Goal: Task Accomplishment & Management: Manage account settings

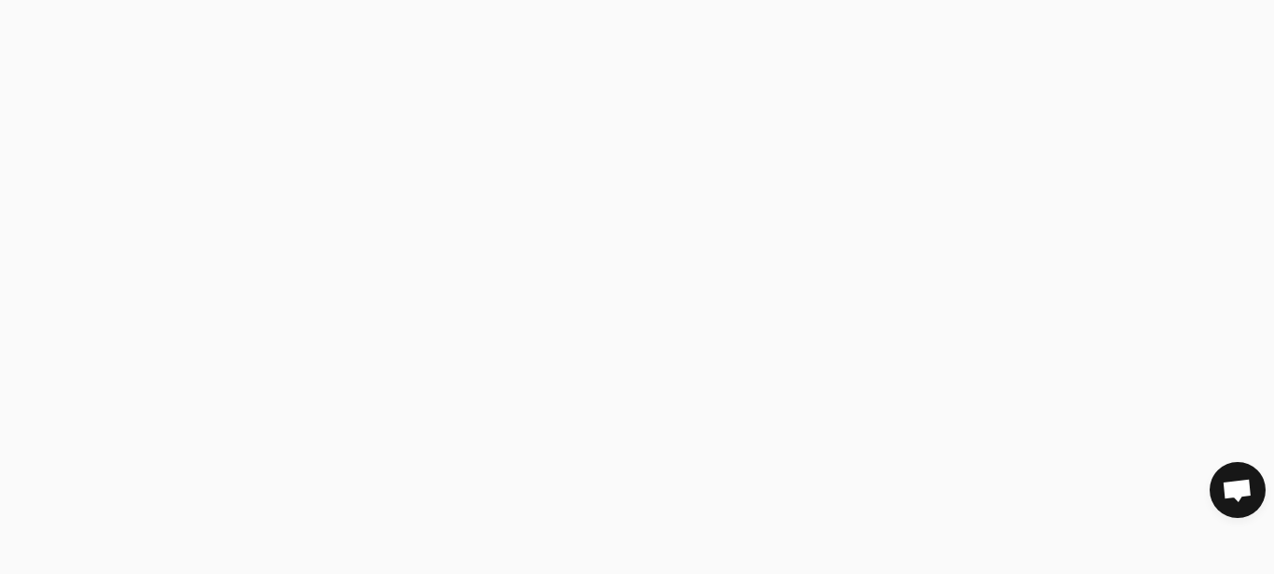
click at [765, 284] on body at bounding box center [637, 287] width 1274 height 574
click at [755, 54] on body at bounding box center [637, 287] width 1274 height 574
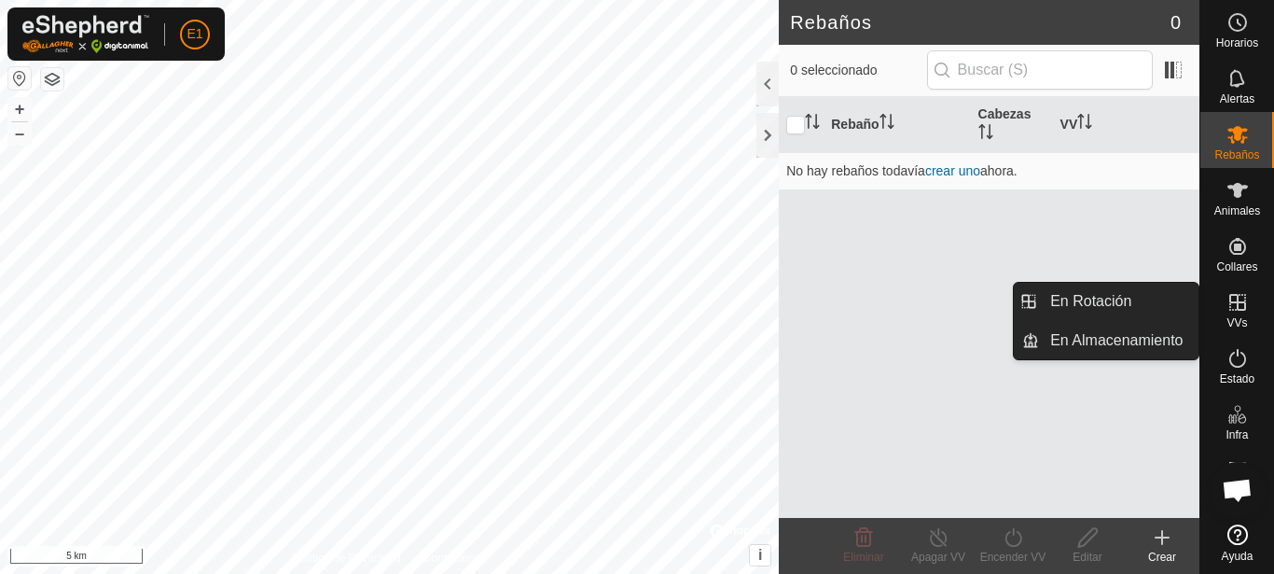
click at [1248, 306] on icon at bounding box center [1238, 302] width 22 height 22
click at [1235, 315] on es-virtualpaddocks-svg-icon at bounding box center [1238, 302] width 34 height 30
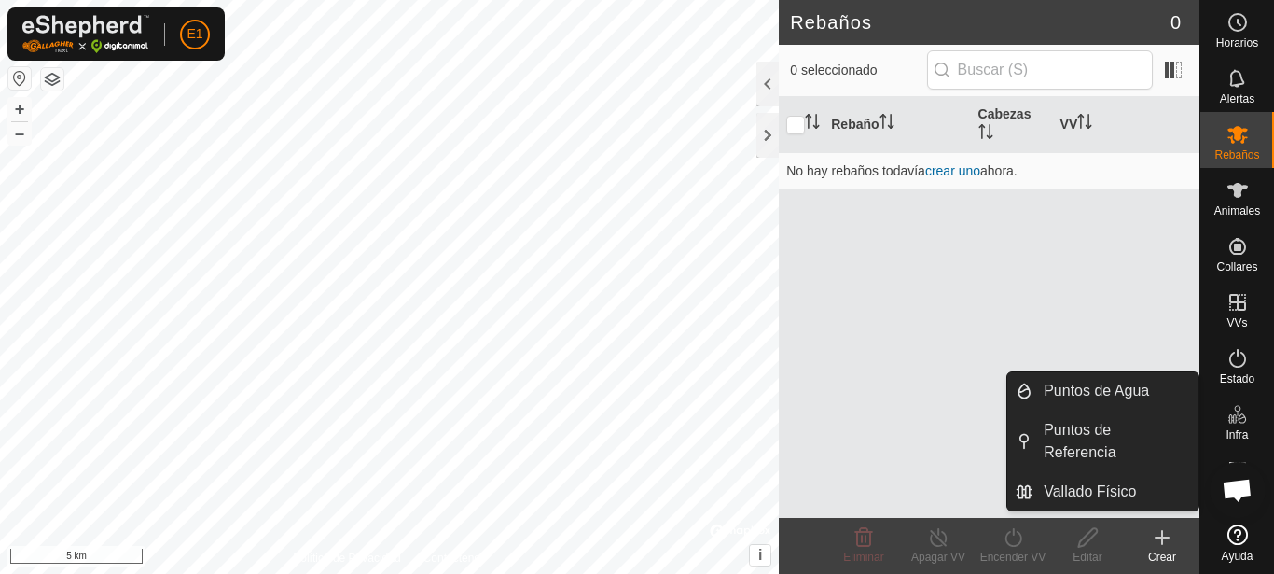
click at [1088, 380] on link "Puntos de Agua" at bounding box center [1116, 390] width 166 height 37
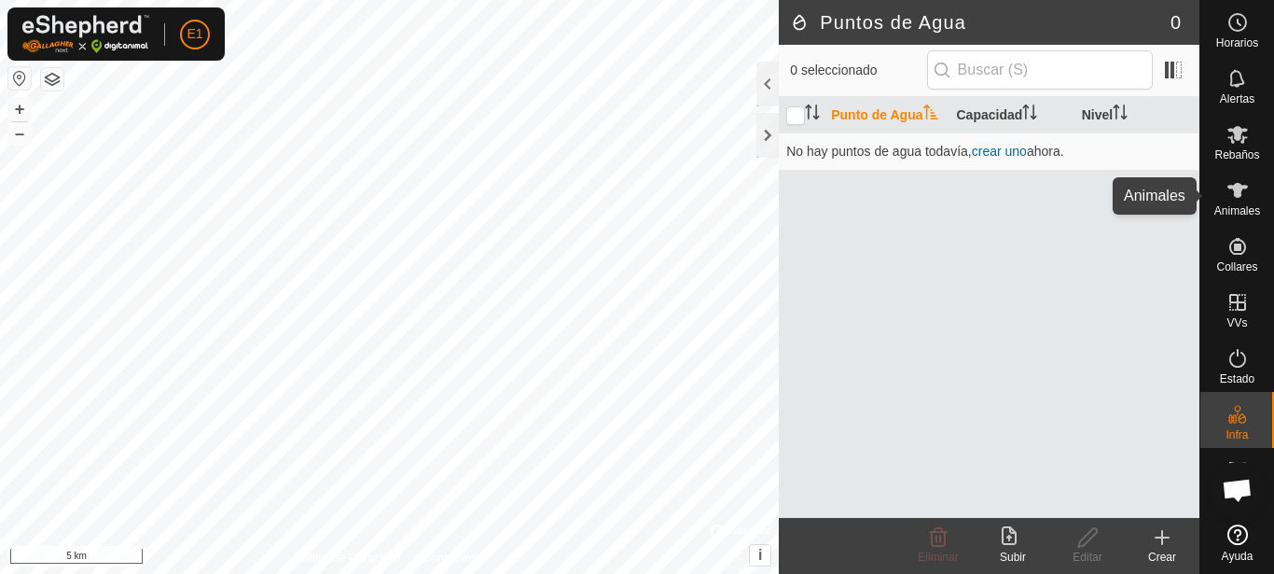
click at [1235, 195] on icon at bounding box center [1237, 190] width 21 height 15
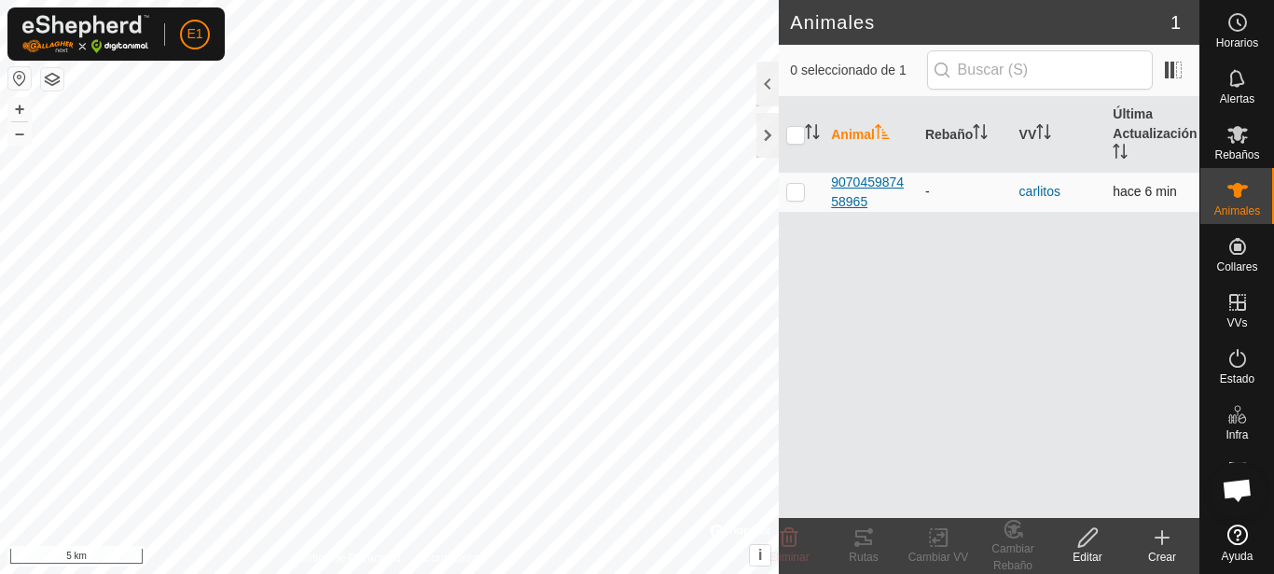
click at [843, 183] on span "907045987458965" at bounding box center [870, 192] width 79 height 39
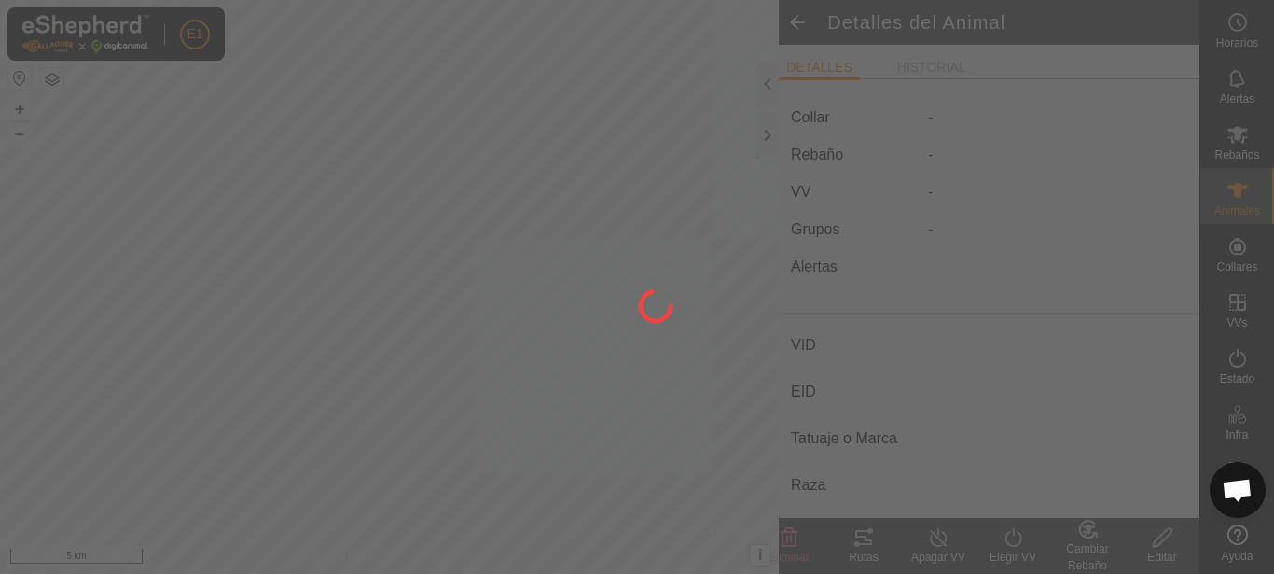
type input "-"
type input "907045987458965"
type input "-"
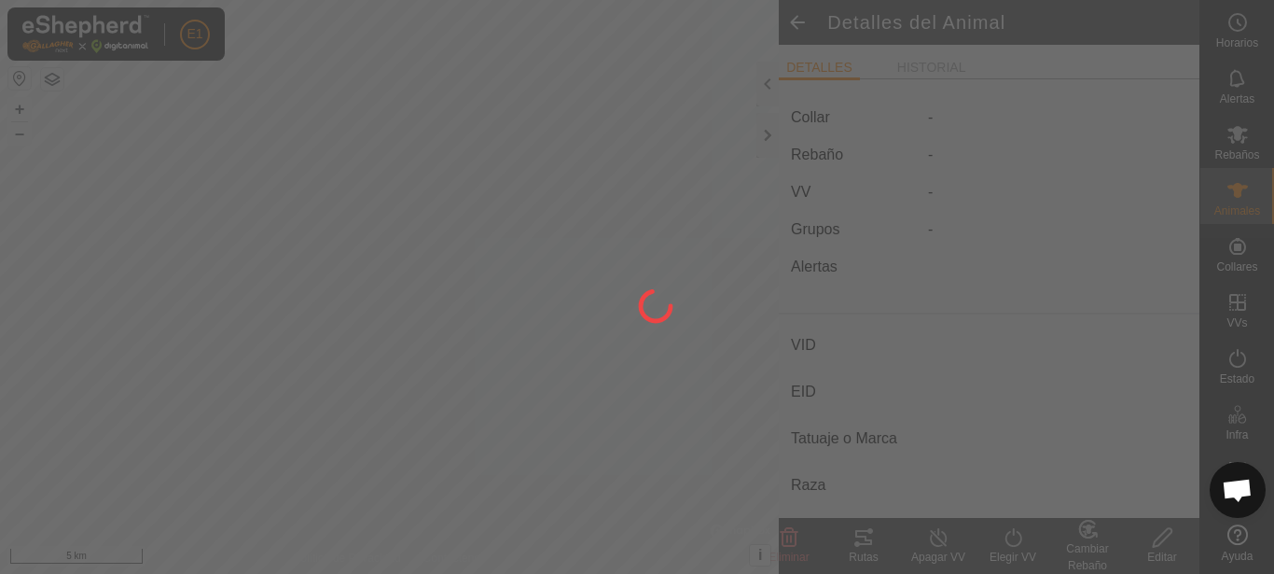
type input "0 kg"
type input "-"
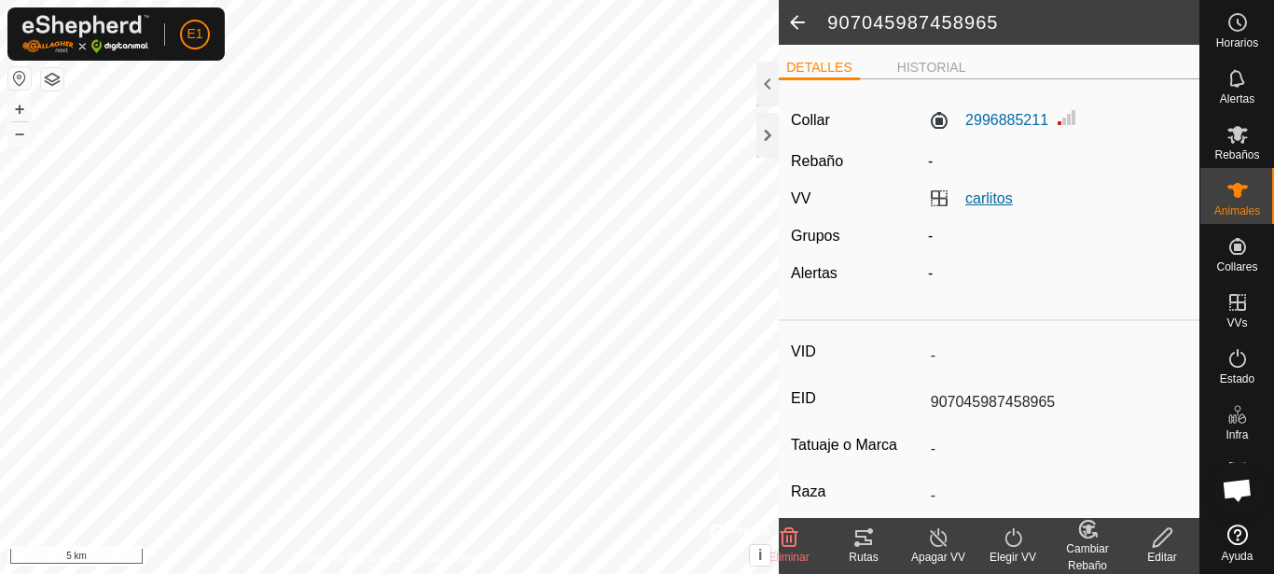
click at [992, 200] on link "carlitos" at bounding box center [989, 198] width 48 height 16
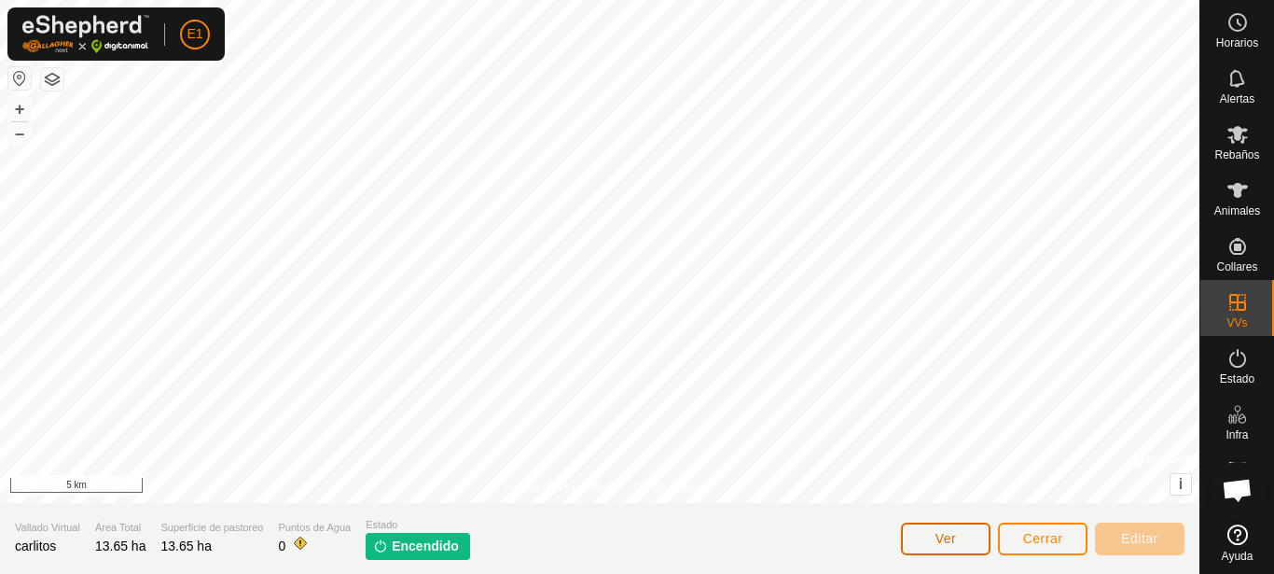
click at [944, 545] on span "Ver" at bounding box center [945, 538] width 21 height 15
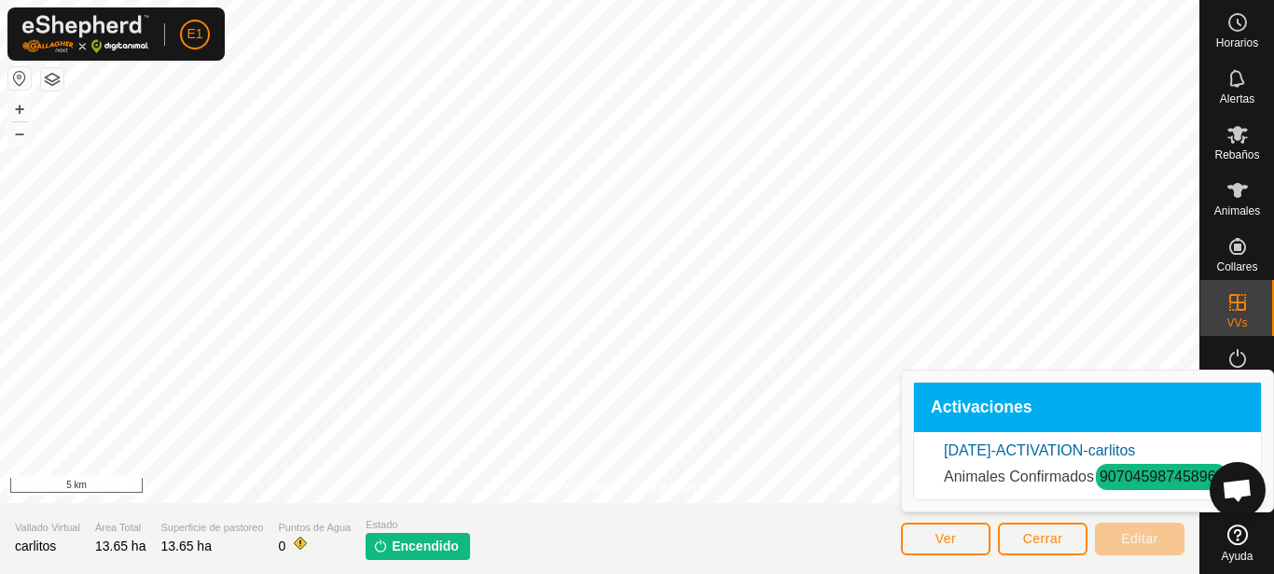
click at [1126, 478] on link "907045987458965" at bounding box center [1162, 476] width 124 height 16
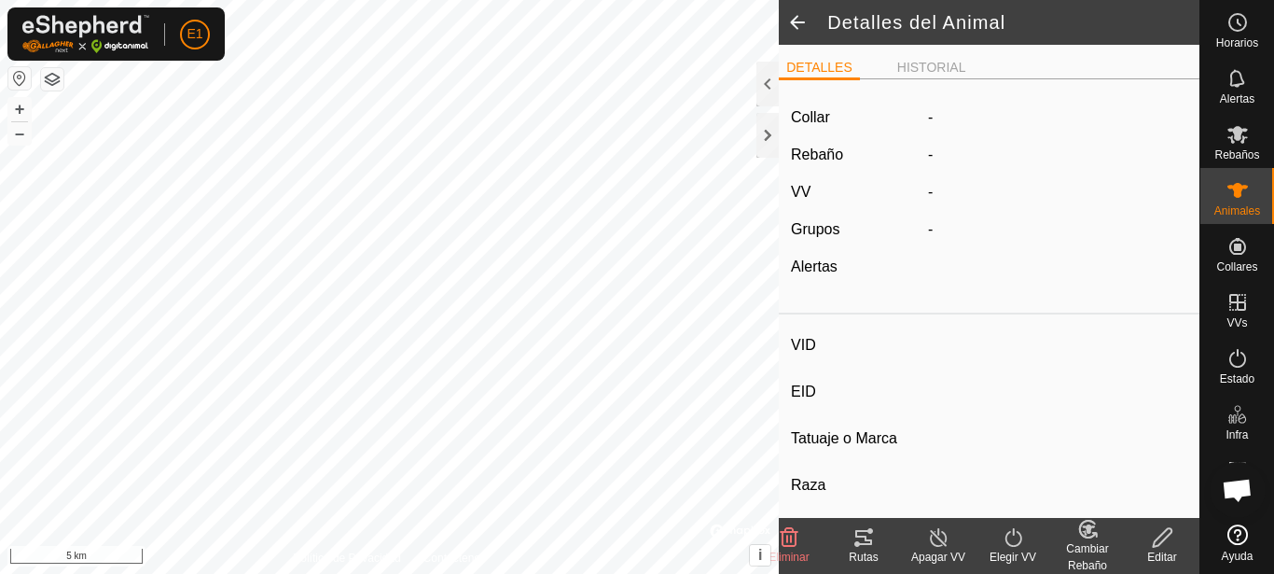
type input "-"
type input "907045987458965"
type input "-"
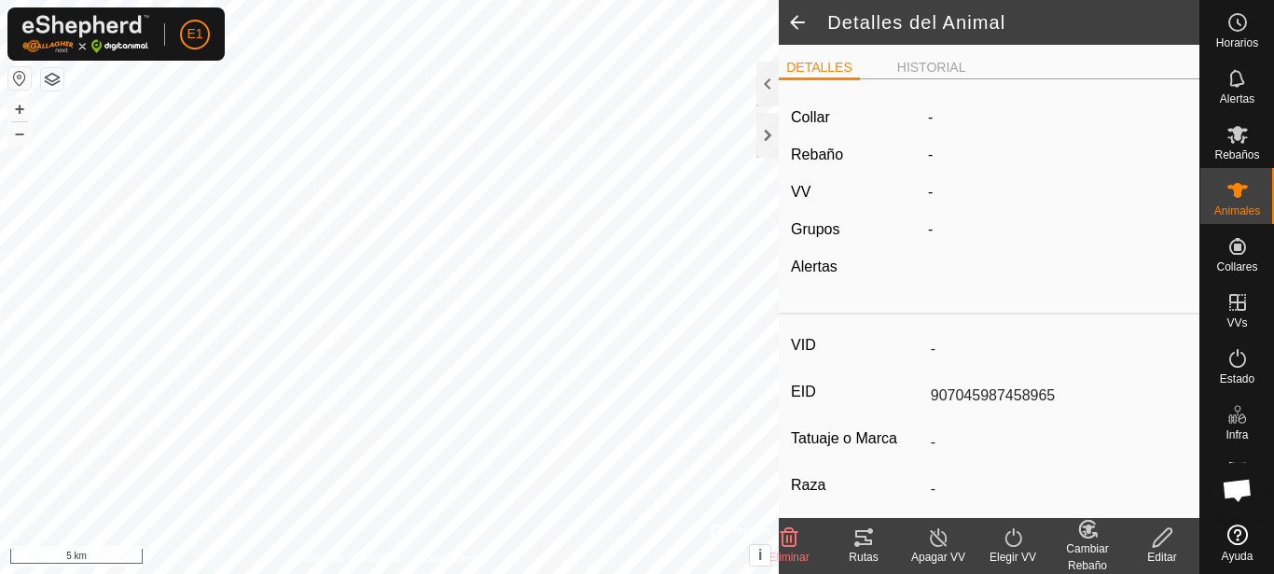
type input "0 kg"
type input "-"
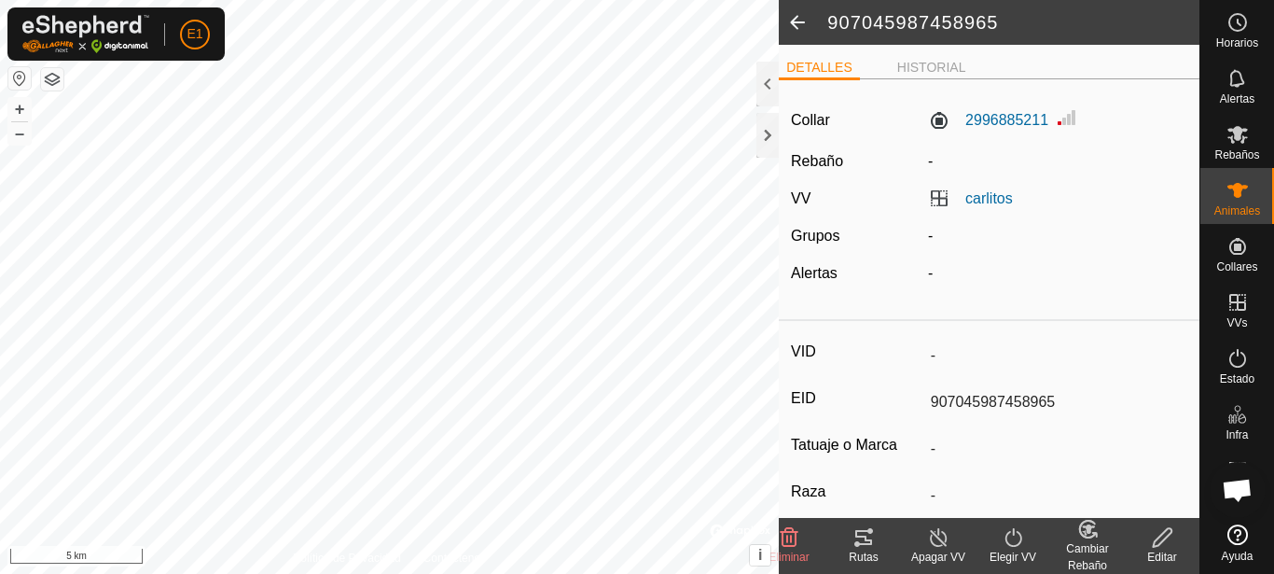
click at [25, 77] on button "button" at bounding box center [19, 78] width 22 height 22
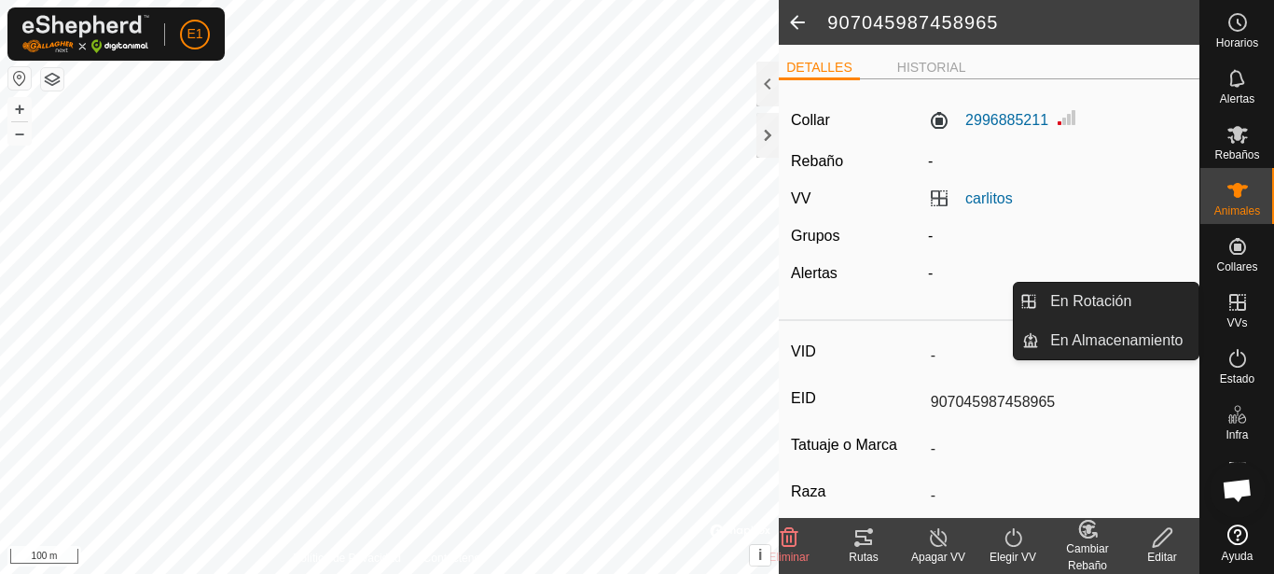
click at [1244, 310] on icon at bounding box center [1237, 302] width 17 height 17
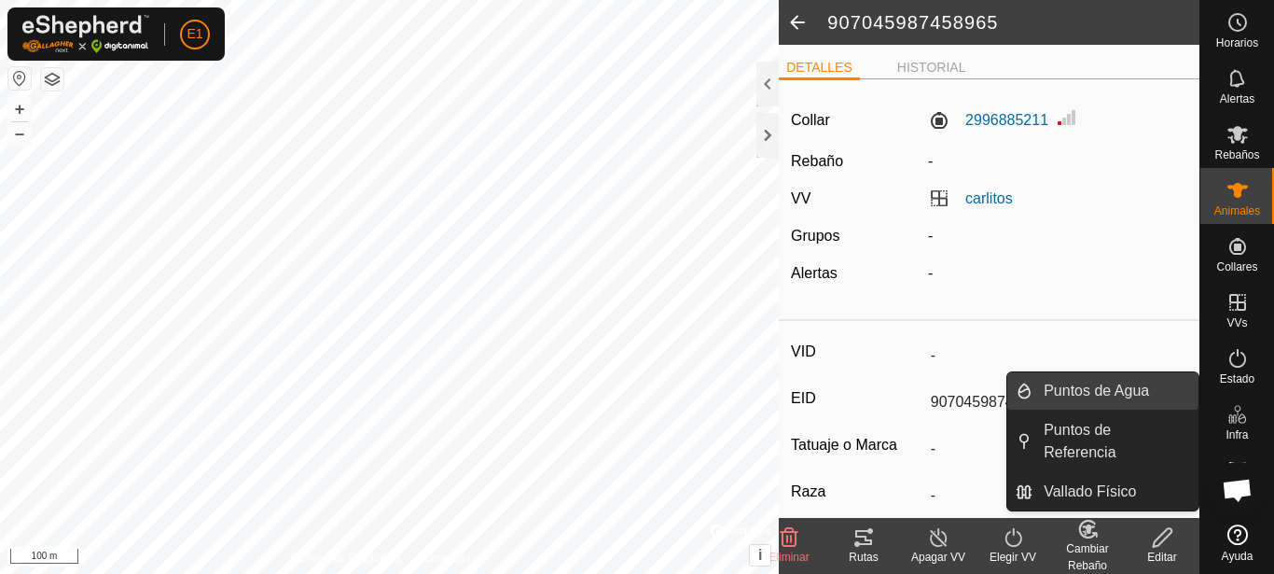
click at [1086, 392] on link "Puntos de Agua" at bounding box center [1116, 390] width 166 height 37
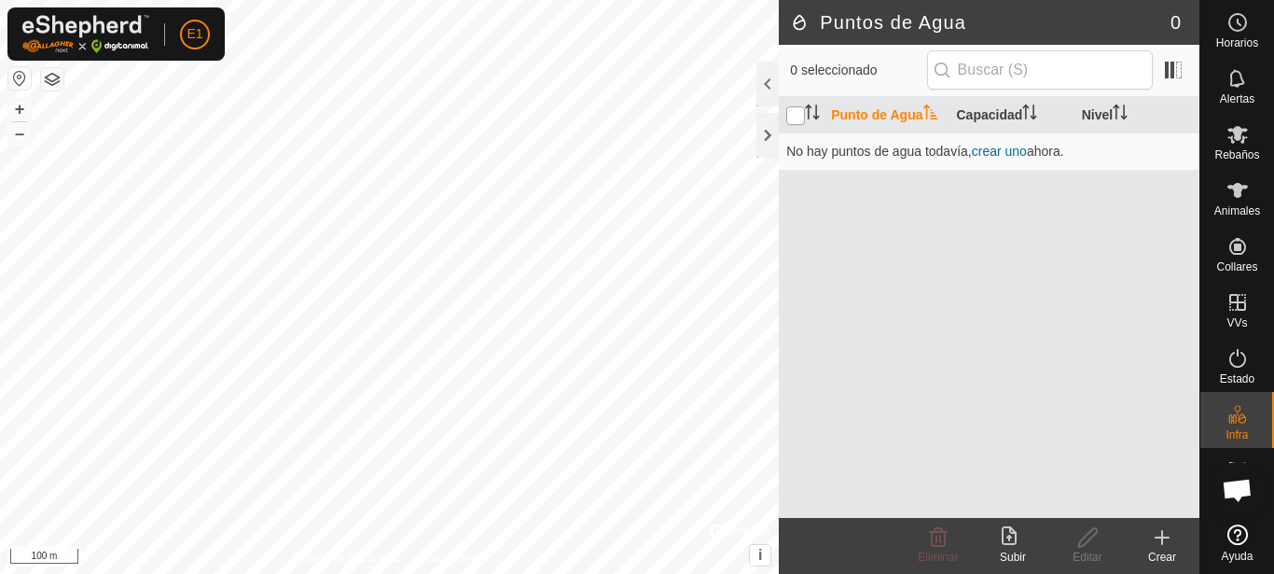
click at [794, 123] on input "checkbox" at bounding box center [795, 115] width 19 height 19
checkbox input "true"
click at [1163, 548] on div "Crear" at bounding box center [1162, 556] width 75 height 17
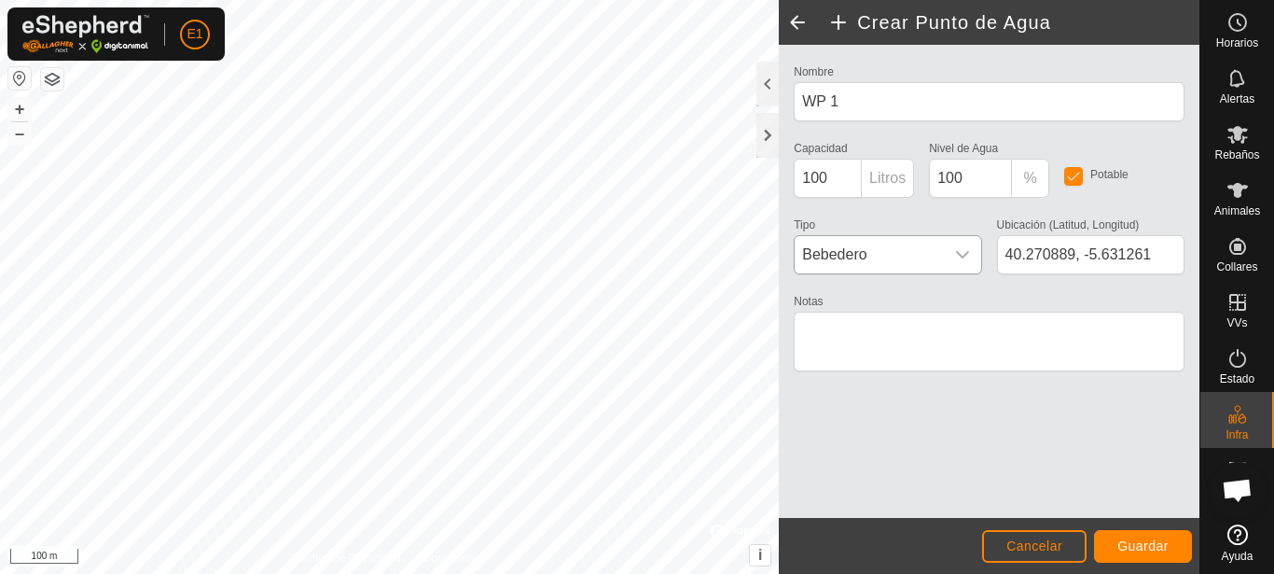
click at [964, 256] on icon "dropdown trigger" at bounding box center [962, 254] width 13 height 7
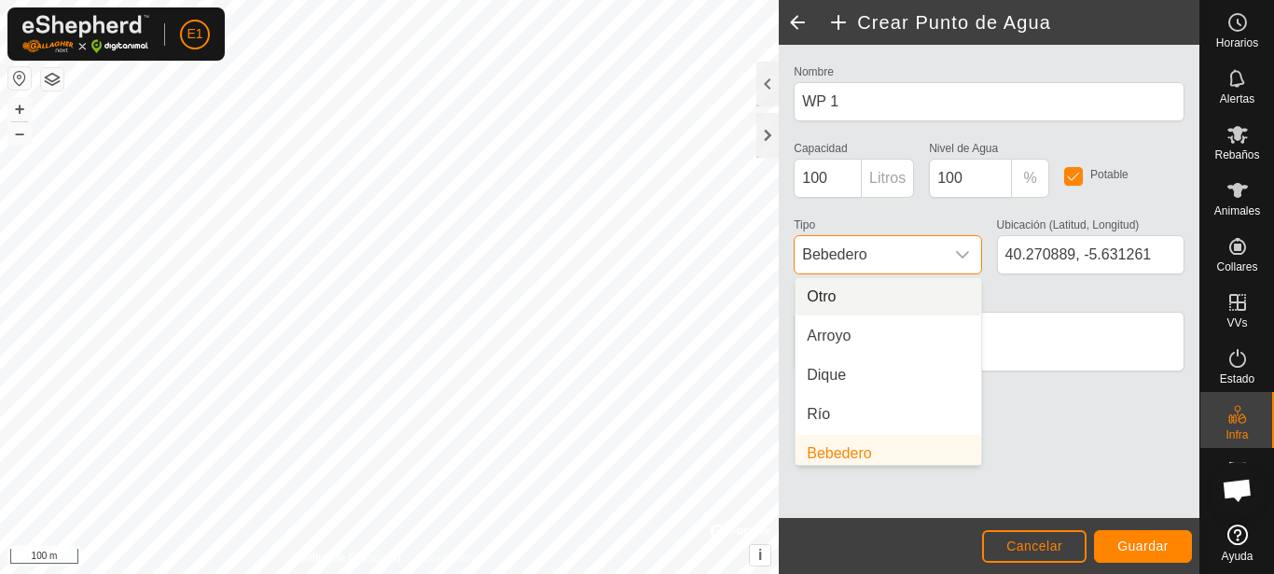
scroll to position [8, 0]
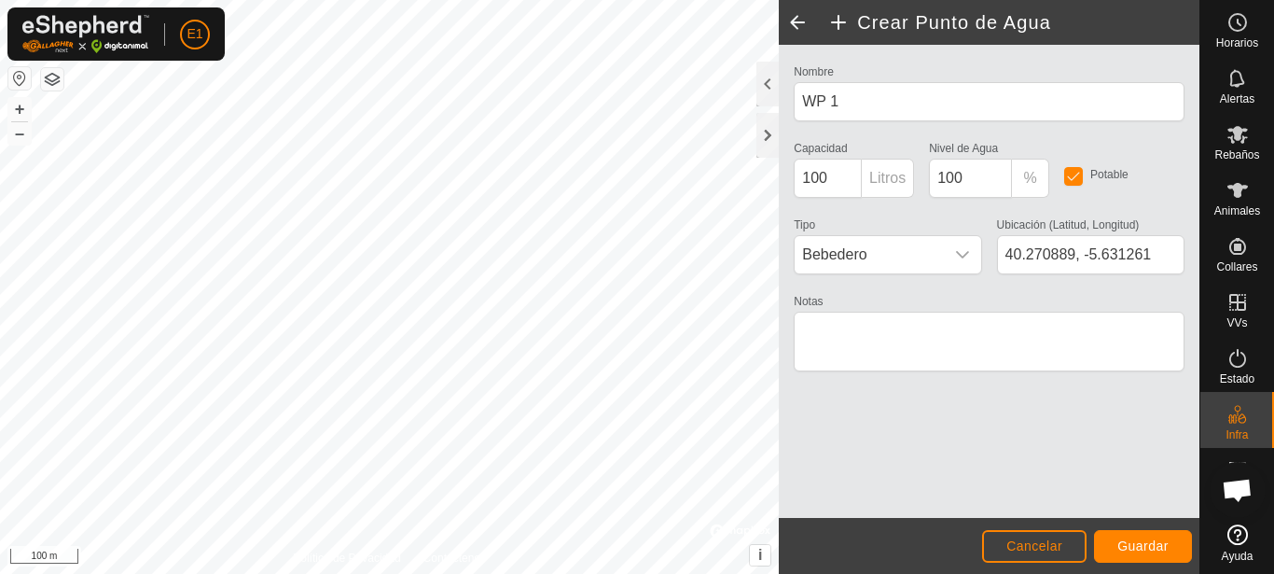
type input "40.269553, -5.631342"
click at [858, 239] on span "Bebedero" at bounding box center [869, 254] width 148 height 37
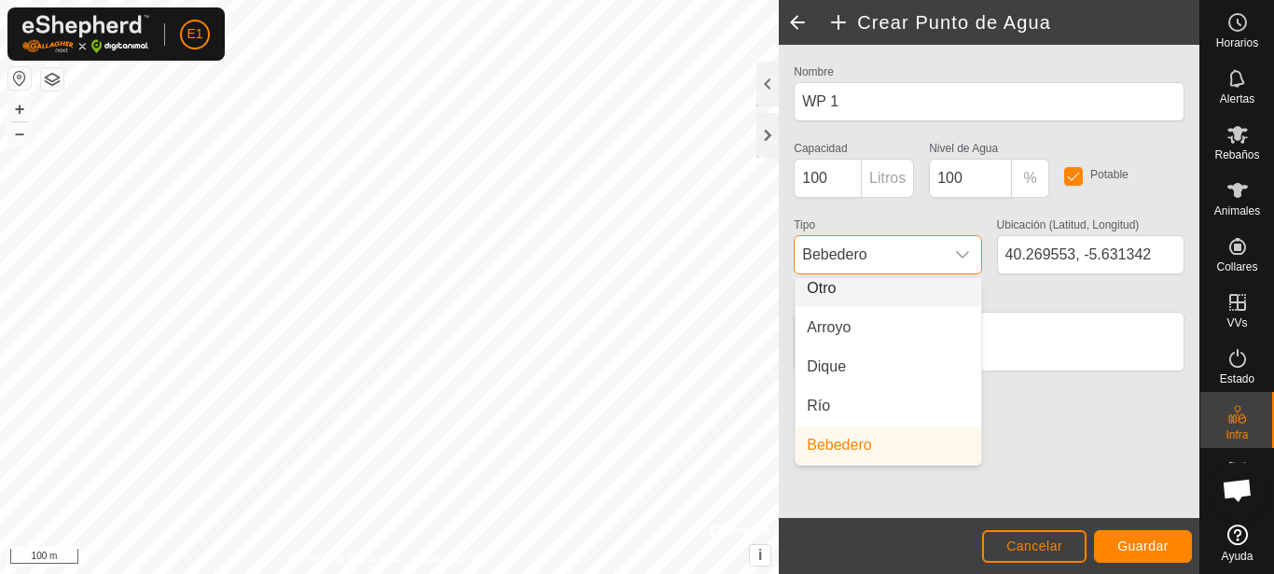
scroll to position [0, 0]
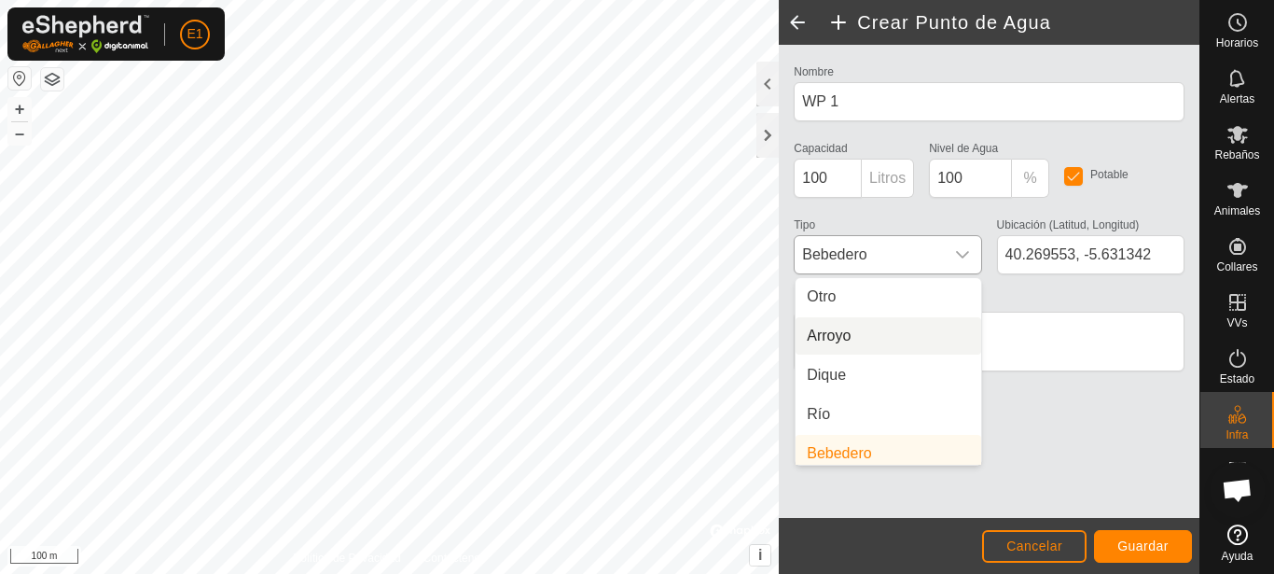
click at [843, 336] on li "Arroyo" at bounding box center [889, 335] width 186 height 37
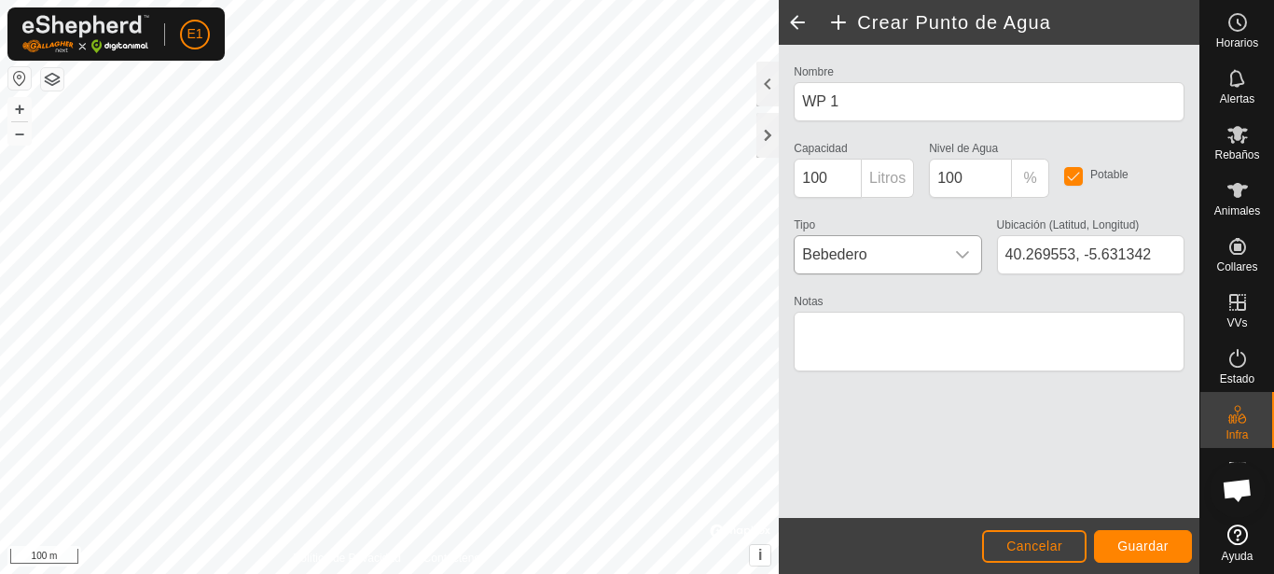
scroll to position [7, 0]
click at [1127, 540] on span "Guardar" at bounding box center [1142, 545] width 51 height 15
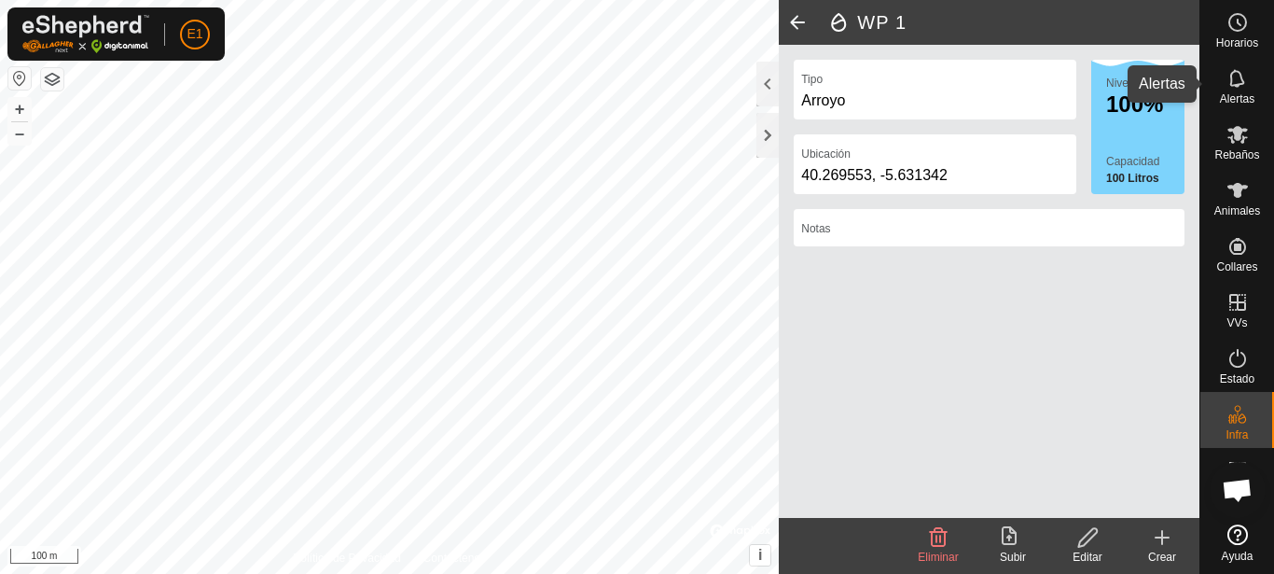
click at [1249, 97] on span "Alertas" at bounding box center [1237, 98] width 35 height 11
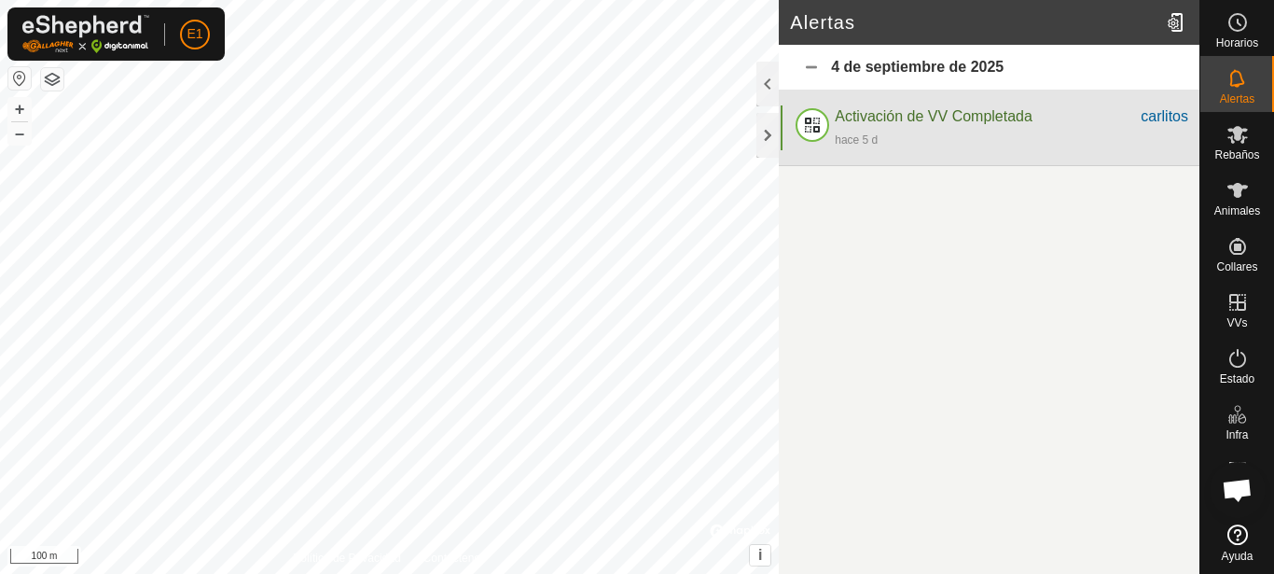
click at [1044, 117] on div "Activación de VV Completada" at bounding box center [988, 116] width 306 height 22
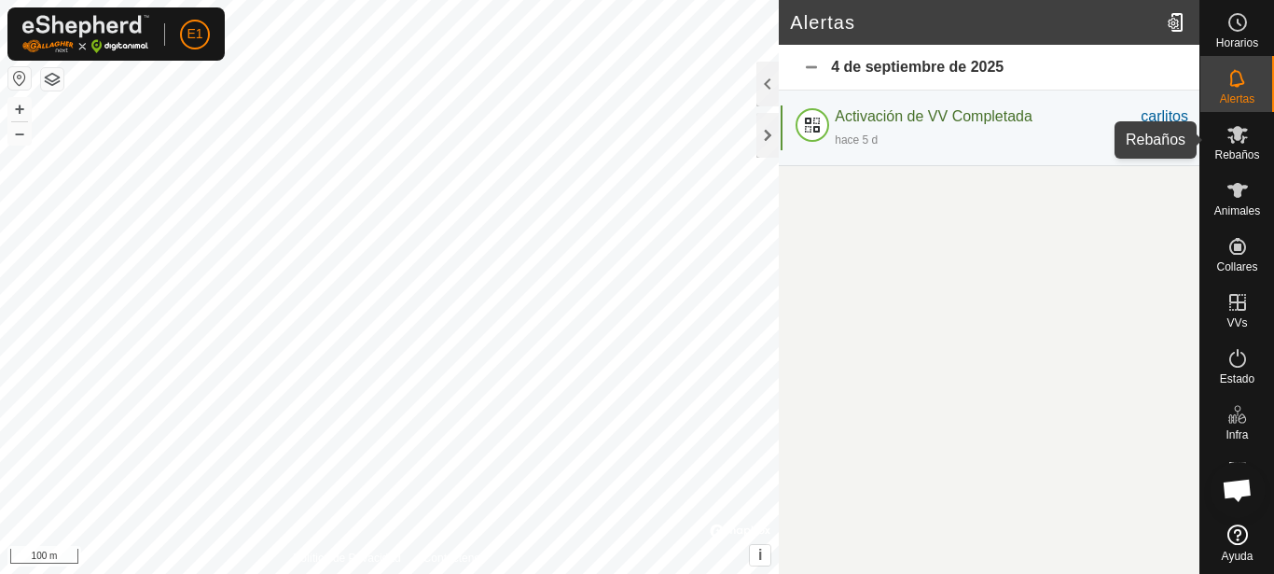
click at [1231, 151] on span "Rebaños" at bounding box center [1236, 154] width 45 height 11
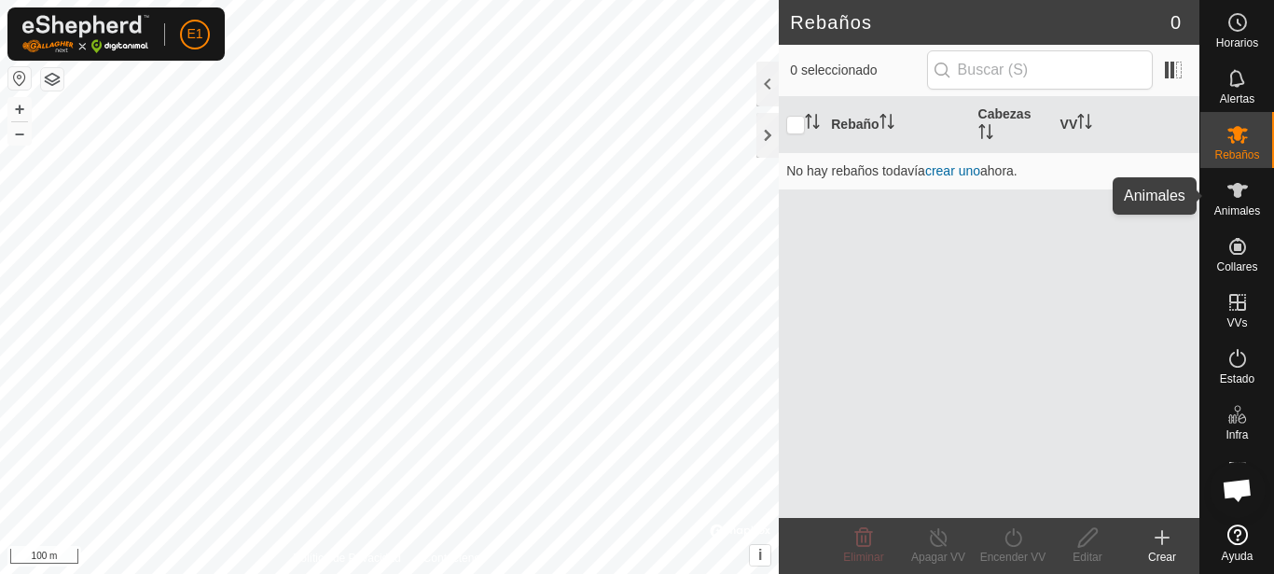
click at [1245, 187] on icon at bounding box center [1237, 190] width 21 height 15
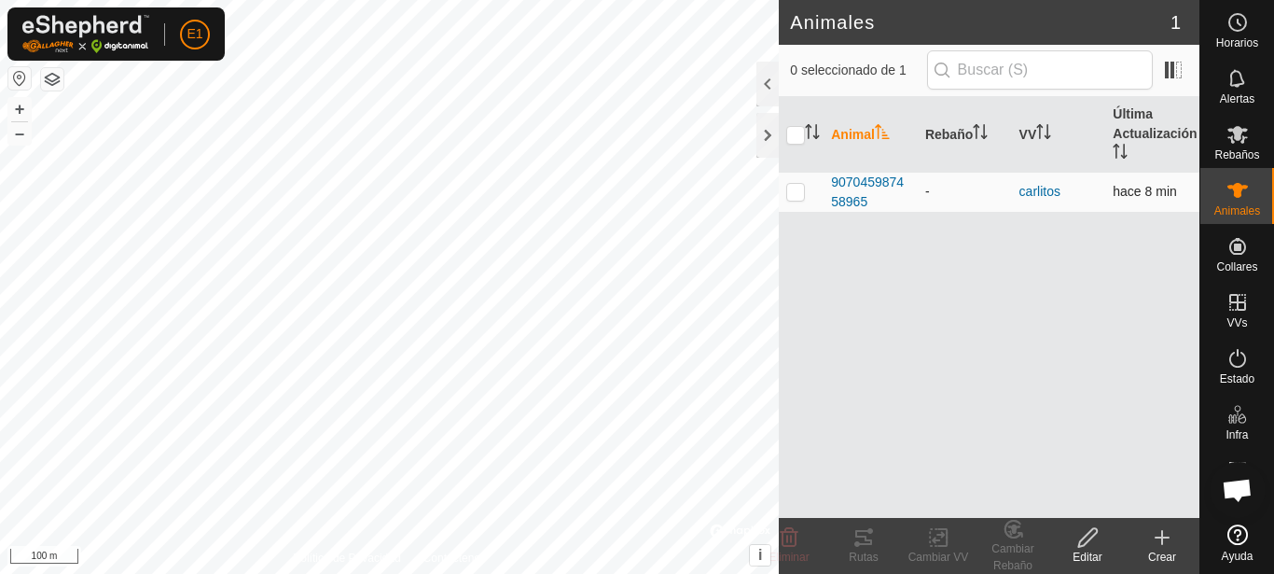
click at [790, 190] on p-checkbox at bounding box center [795, 191] width 19 height 15
checkbox input "true"
click at [865, 539] on icon at bounding box center [863, 537] width 17 height 15
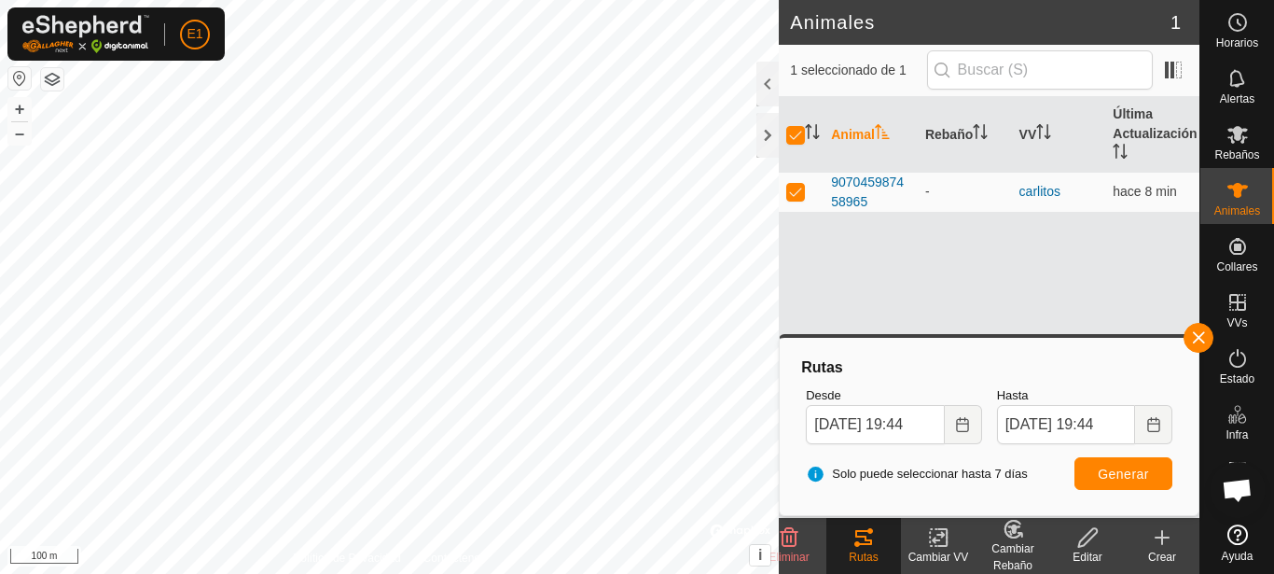
click at [798, 125] on th at bounding box center [801, 135] width 45 height 76
click at [798, 134] on input "checkbox" at bounding box center [795, 135] width 19 height 19
checkbox input "false"
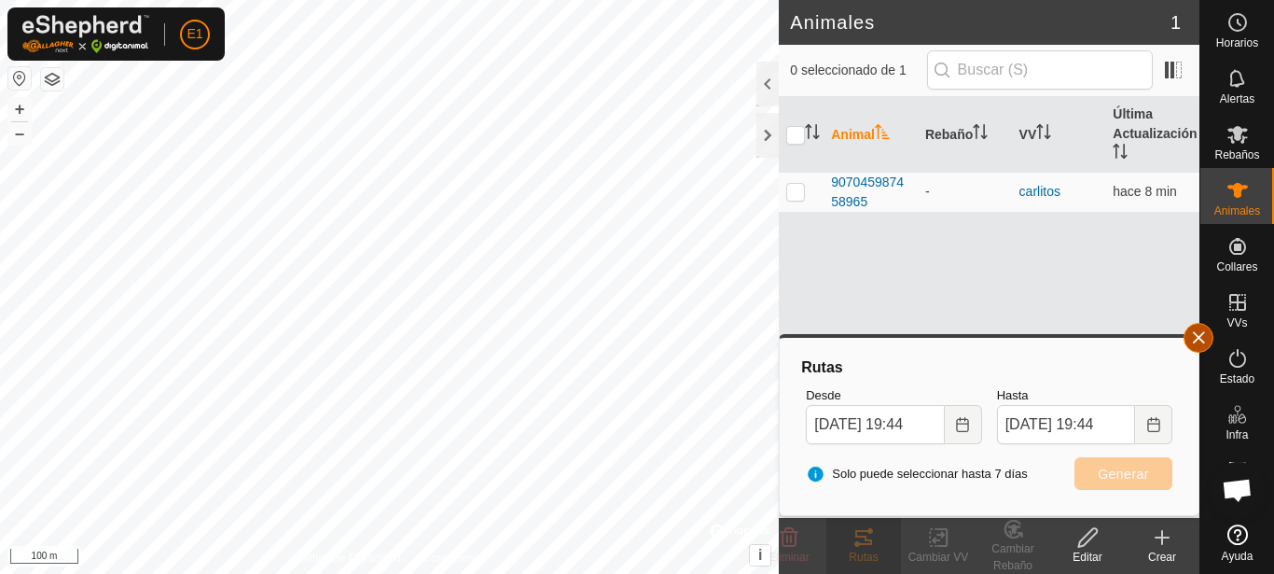
click at [1196, 331] on button "button" at bounding box center [1199, 338] width 30 height 30
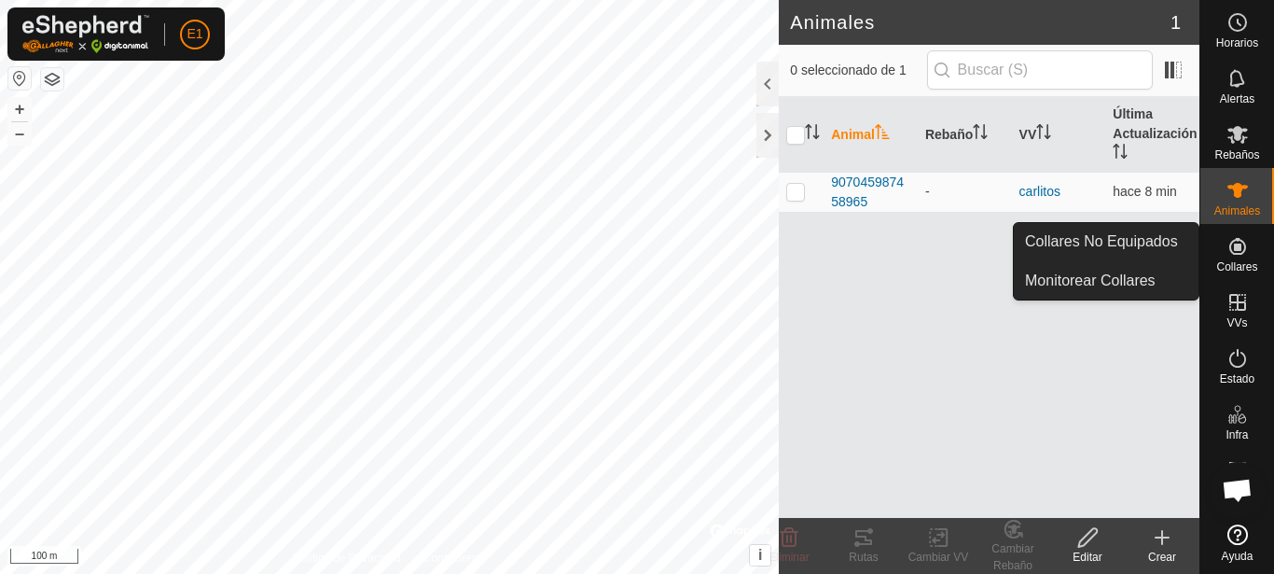
click at [1238, 256] on icon at bounding box center [1238, 246] width 22 height 22
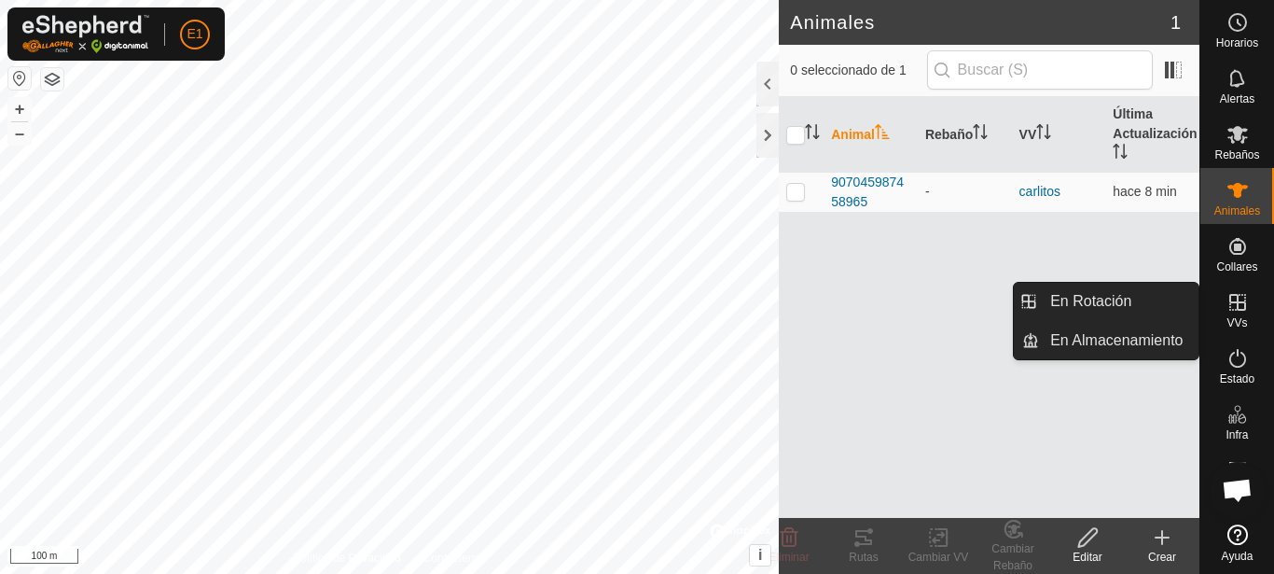
click at [1238, 312] on icon at bounding box center [1238, 302] width 22 height 22
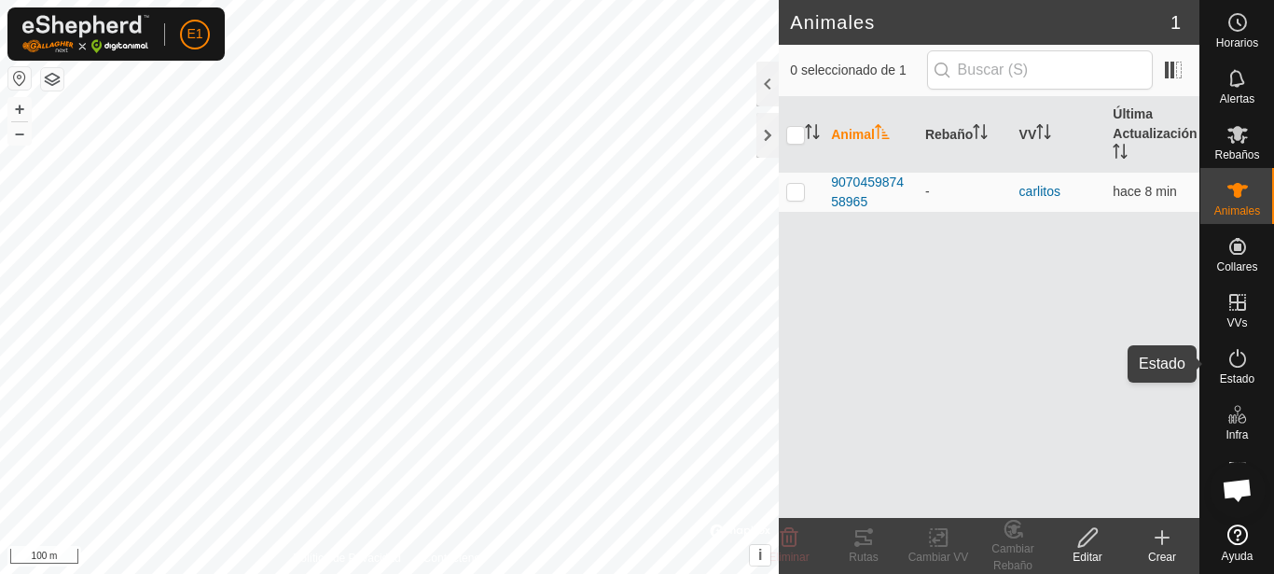
click at [1237, 381] on span "Estado" at bounding box center [1237, 378] width 35 height 11
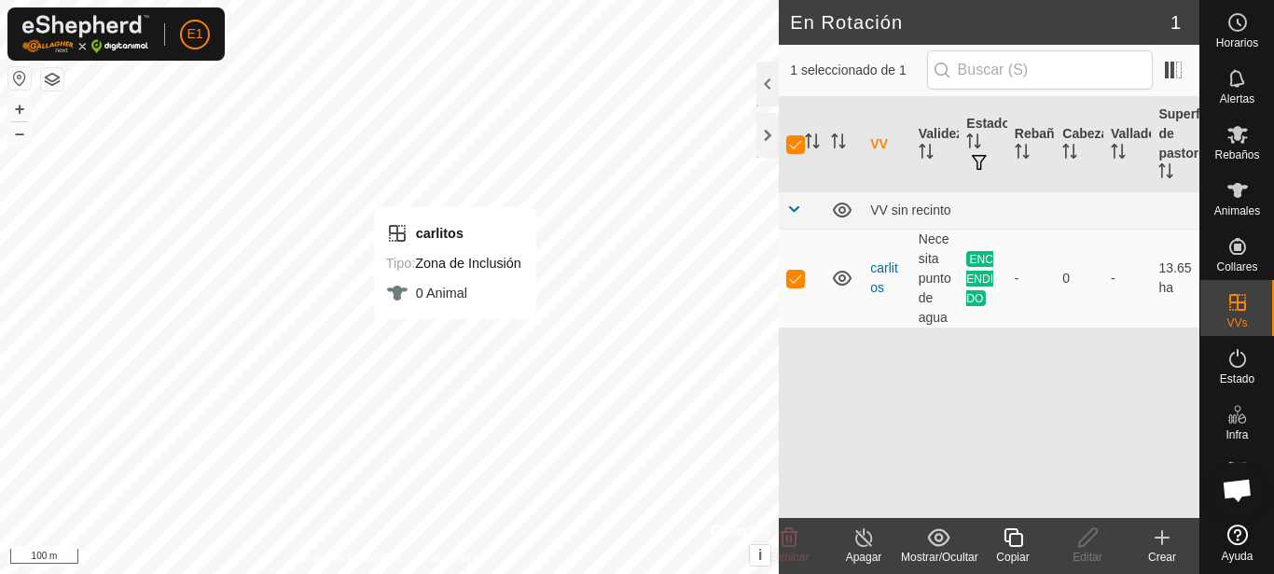
checkbox input "false"
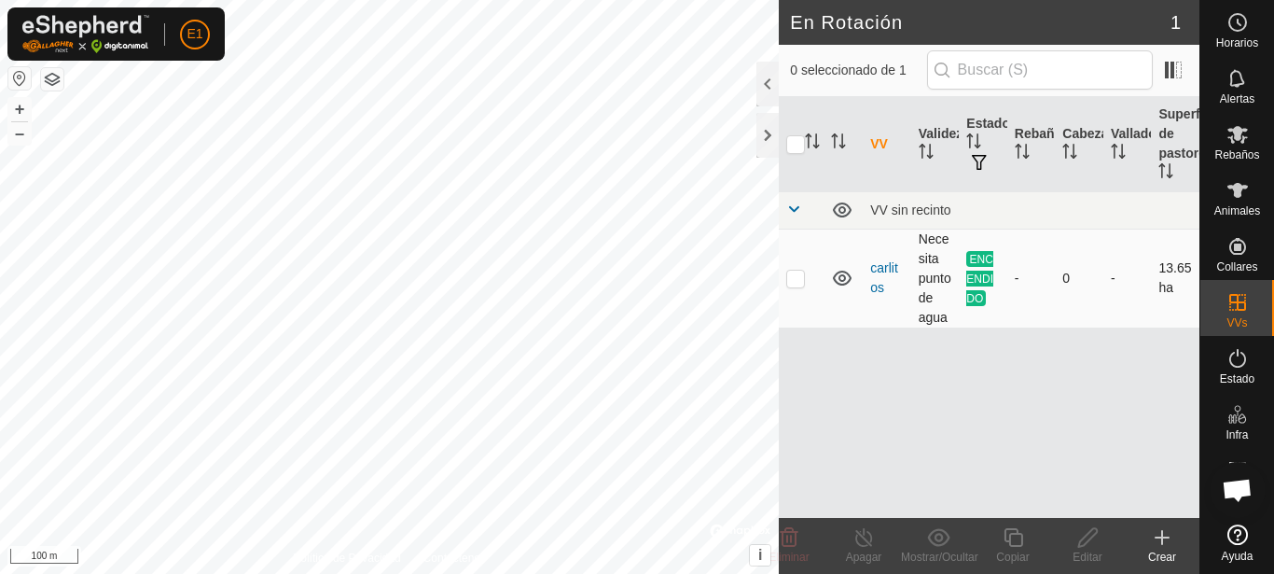
click at [795, 277] on p-checkbox at bounding box center [795, 277] width 19 height 15
checkbox input "true"
click at [930, 256] on td "Necesita punto de agua" at bounding box center [935, 278] width 49 height 99
click at [798, 209] on span at bounding box center [793, 208] width 15 height 15
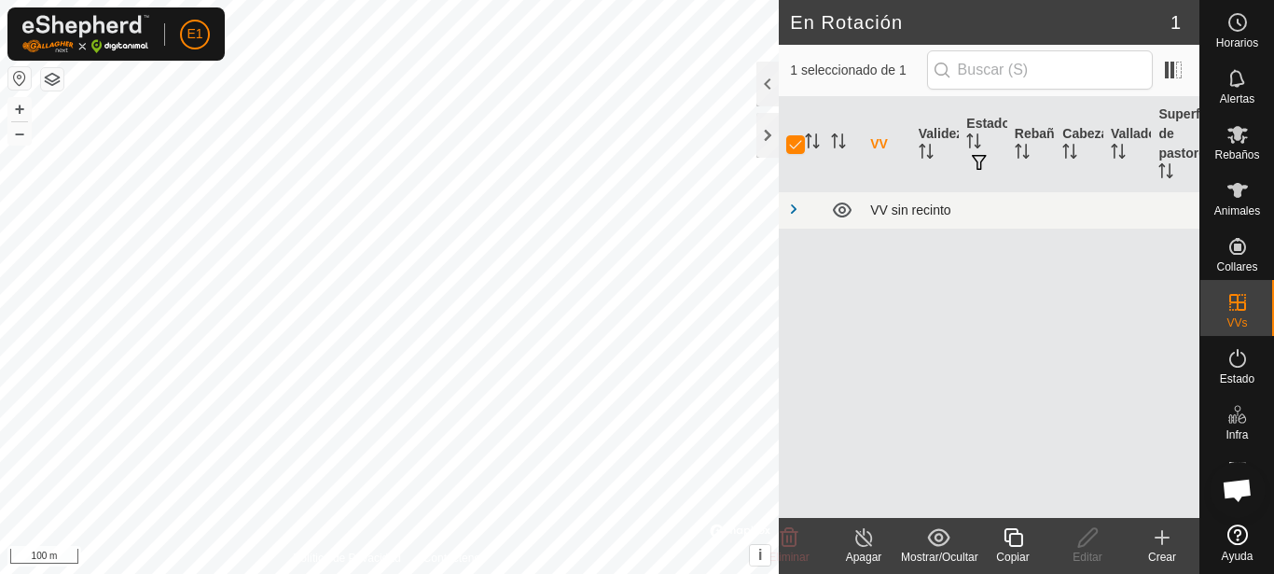
click at [798, 209] on span at bounding box center [793, 208] width 15 height 15
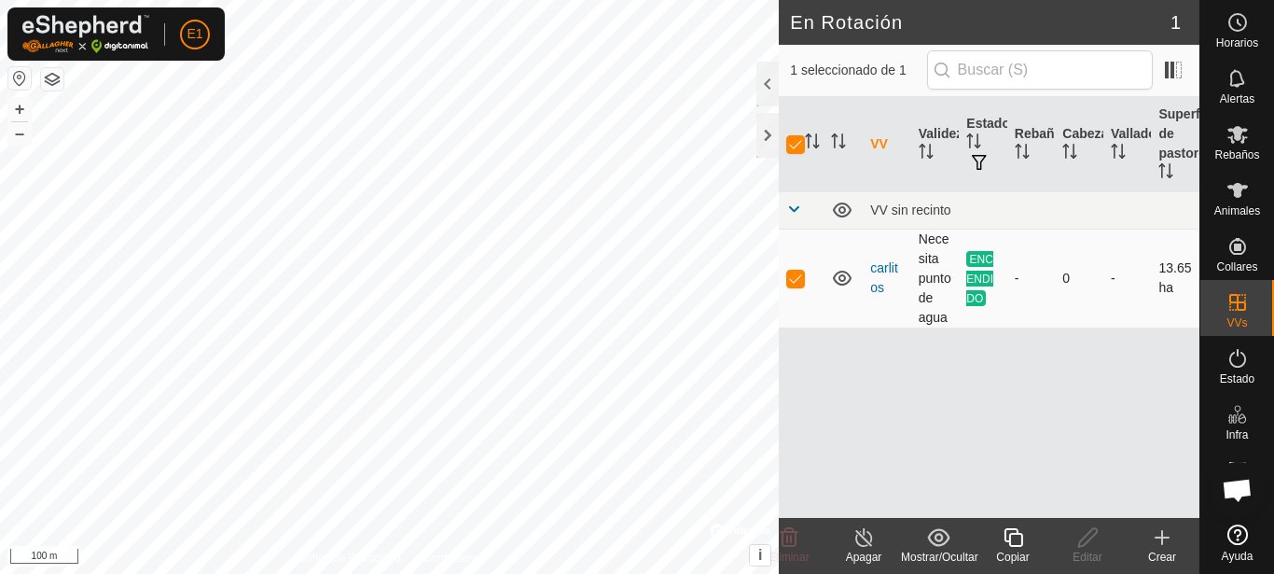
click at [797, 275] on p-checkbox at bounding box center [795, 277] width 19 height 15
checkbox input "false"
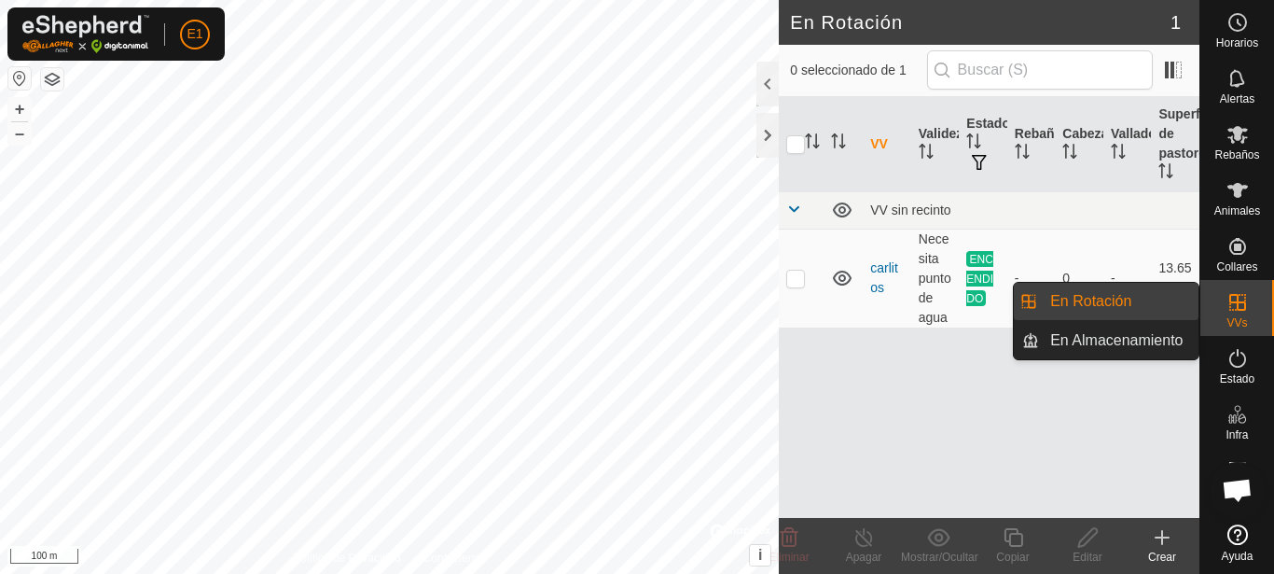
click at [1247, 295] on icon at bounding box center [1238, 302] width 22 height 22
click at [1139, 339] on link "En Almacenamiento" at bounding box center [1118, 340] width 159 height 37
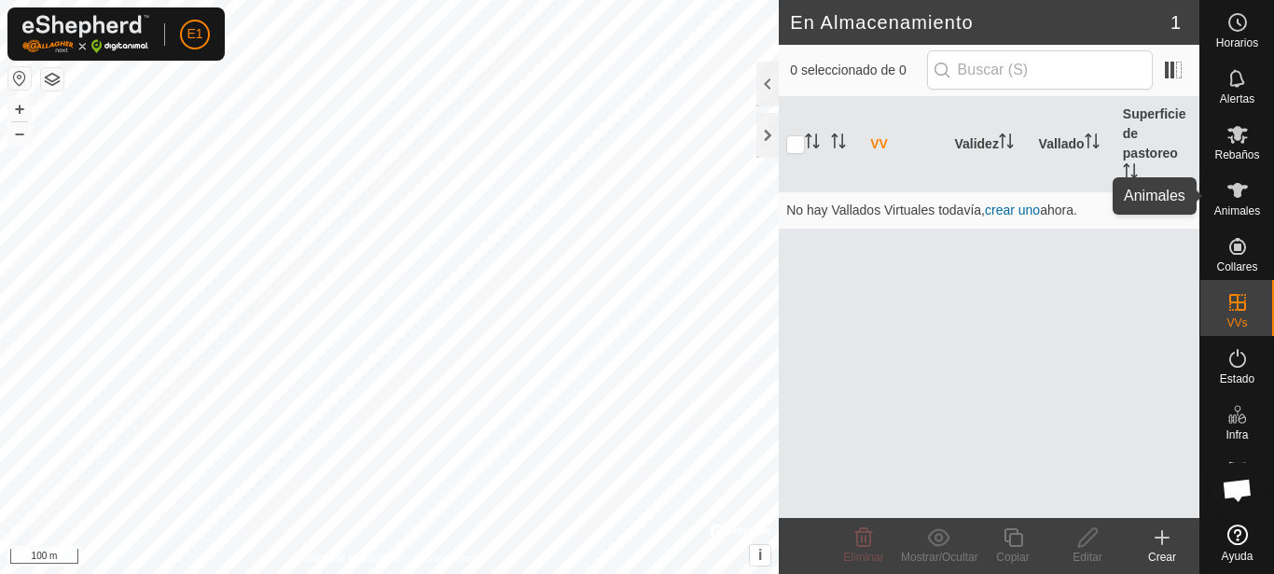
click at [1239, 212] on span "Animales" at bounding box center [1237, 210] width 46 height 11
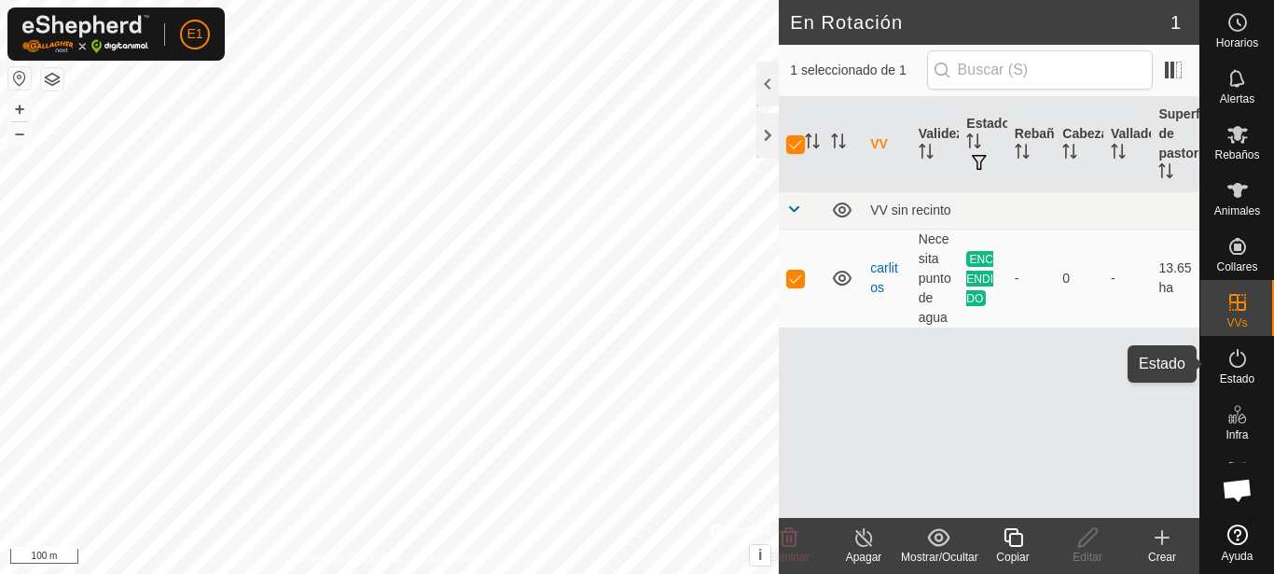
click at [1243, 373] on span "Estado" at bounding box center [1237, 378] width 35 height 11
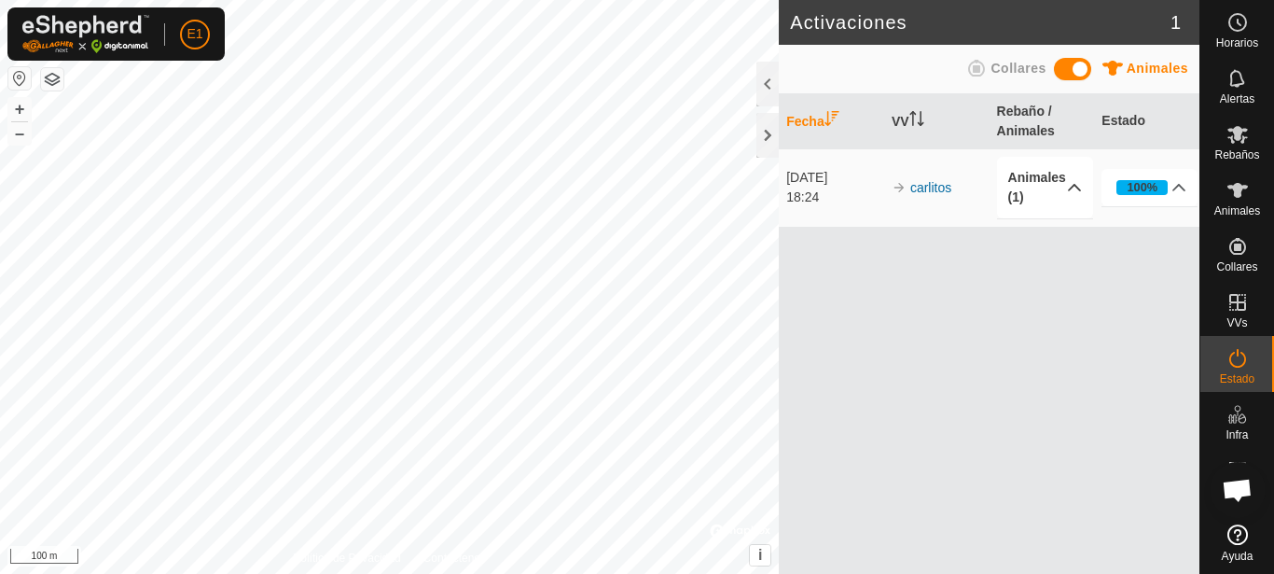
click at [1080, 187] on p-accordion-header "Animales (1)" at bounding box center [1045, 188] width 96 height 62
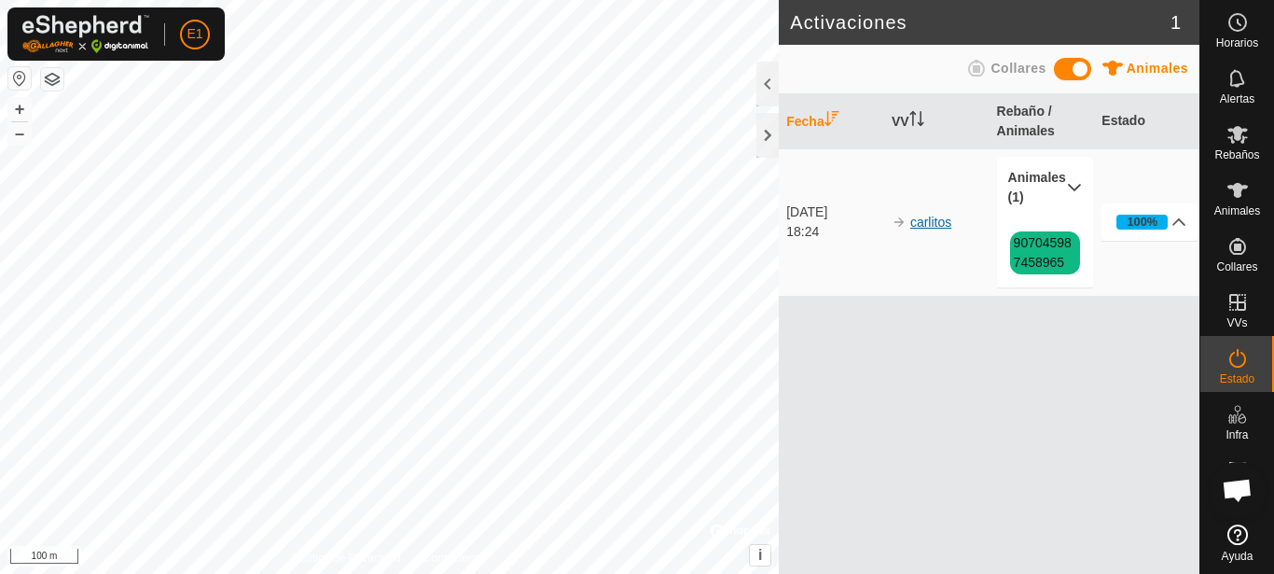
click at [935, 216] on link "carlitos" at bounding box center [930, 222] width 41 height 15
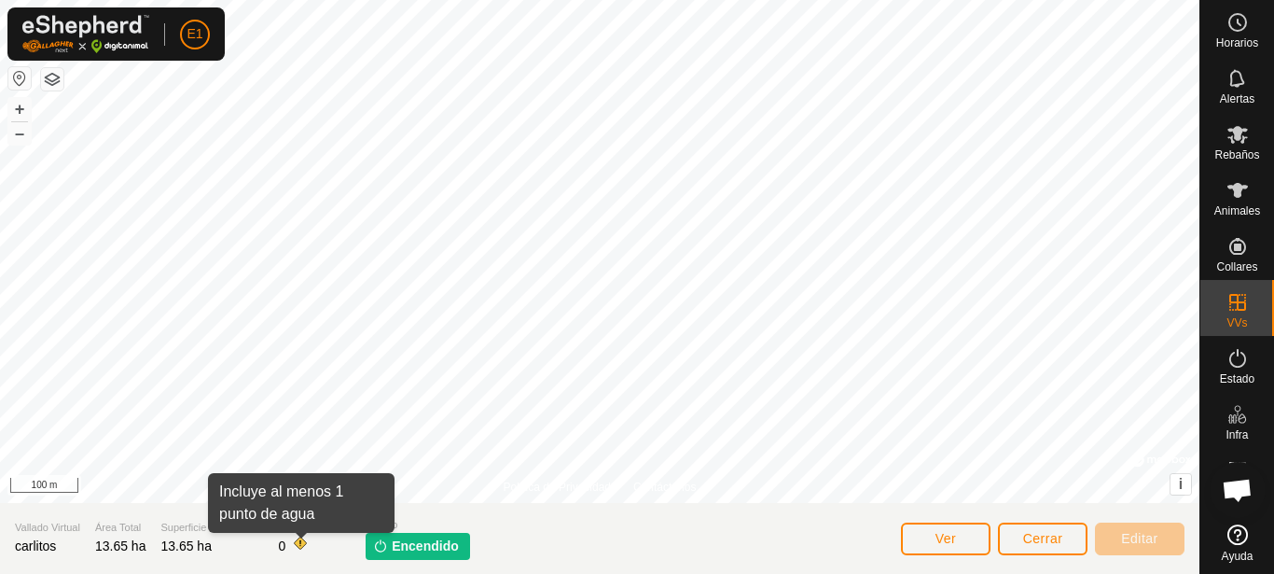
click at [300, 542] on span at bounding box center [300, 542] width 15 height 15
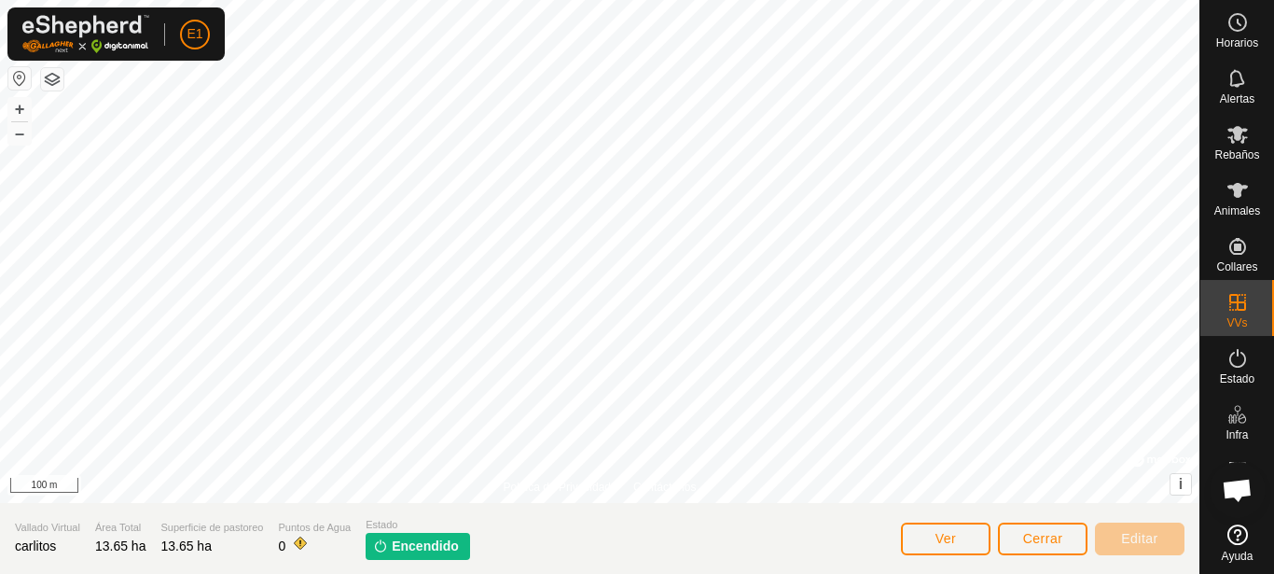
click at [286, 546] on div "Puntos de Agua 0" at bounding box center [315, 539] width 73 height 38
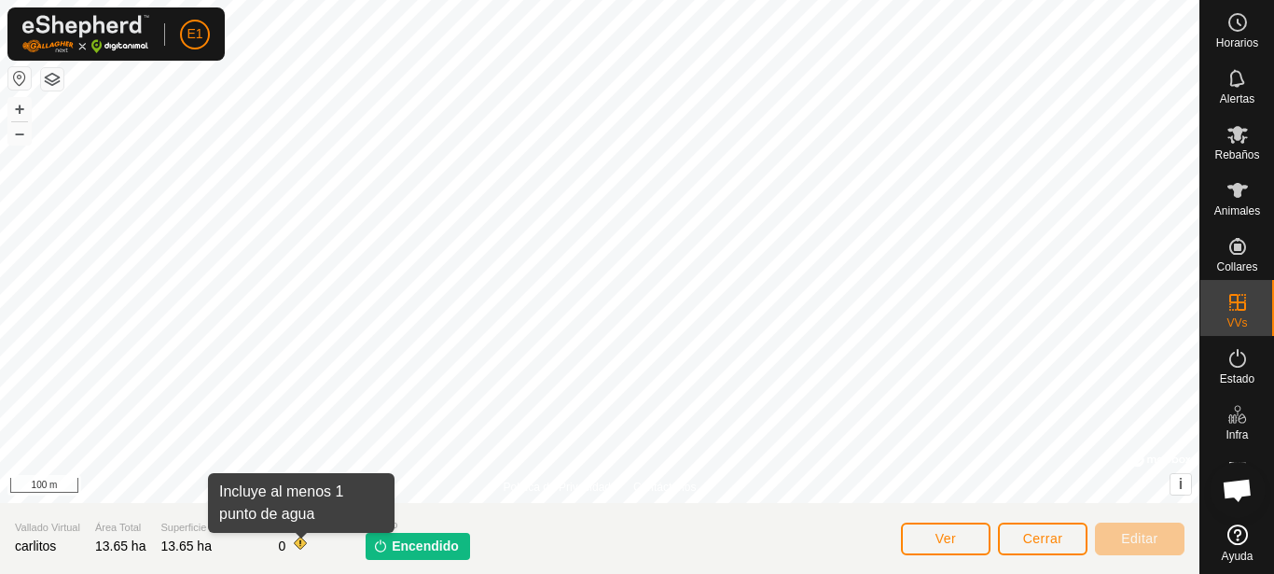
click at [299, 546] on span at bounding box center [300, 542] width 15 height 15
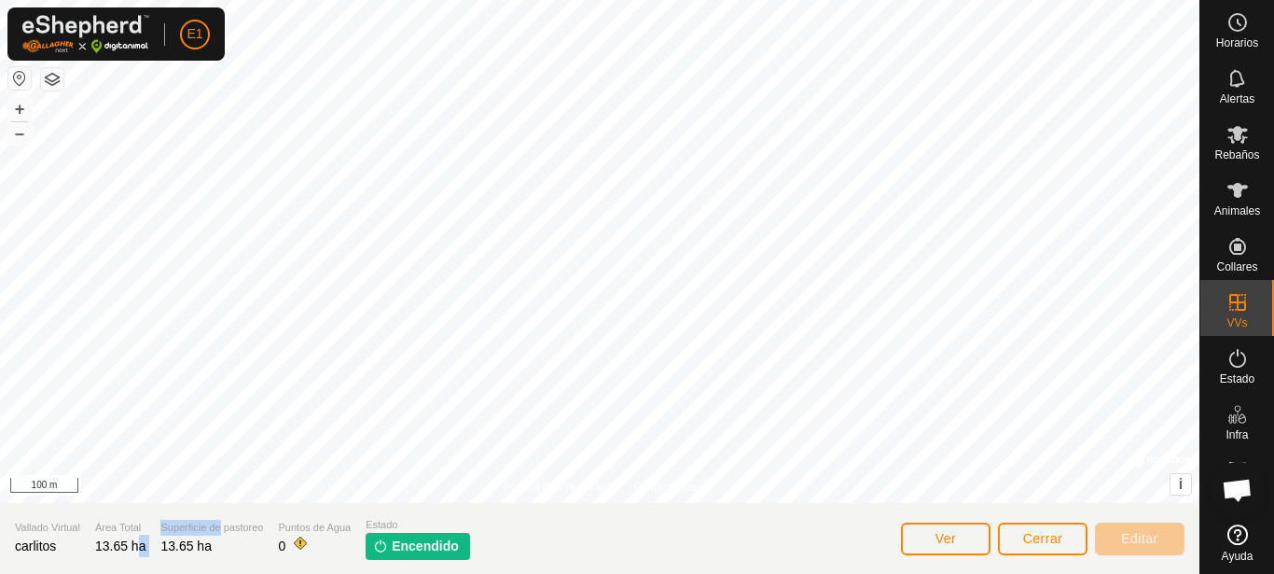
drag, startPoint x: 141, startPoint y: 546, endPoint x: 220, endPoint y: 530, distance: 80.8
click at [220, 530] on section "Vallado Virtual carlitos Área Total 13.65 ha Superficie de pastoreo 13.65 ha Pu…" at bounding box center [599, 538] width 1199 height 71
click at [220, 530] on span "Superficie de pastoreo" at bounding box center [211, 528] width 103 height 16
click at [965, 537] on button "Ver" at bounding box center [946, 538] width 90 height 33
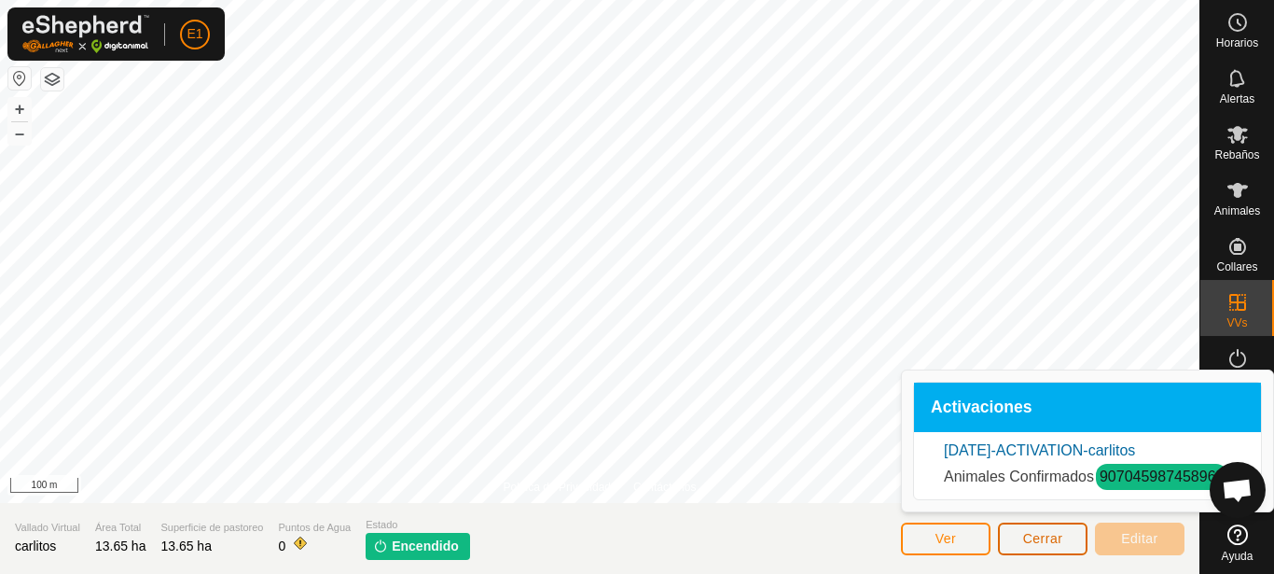
click at [1029, 536] on span "Cerrar" at bounding box center [1043, 538] width 40 height 15
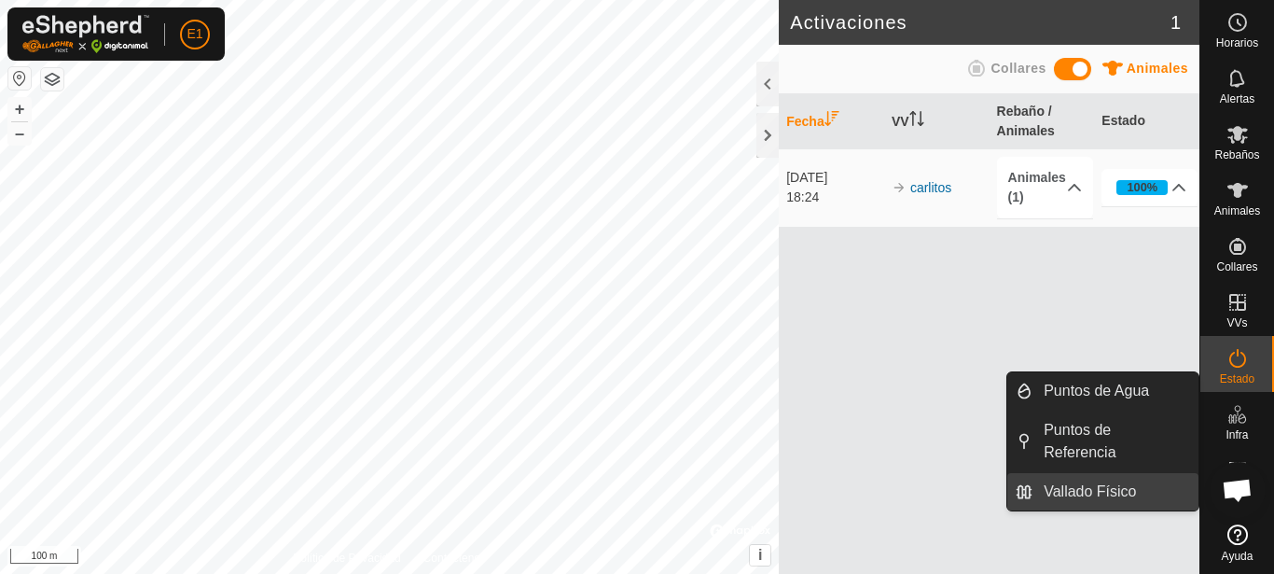
click at [1112, 502] on link "Vallado Físico" at bounding box center [1116, 491] width 166 height 37
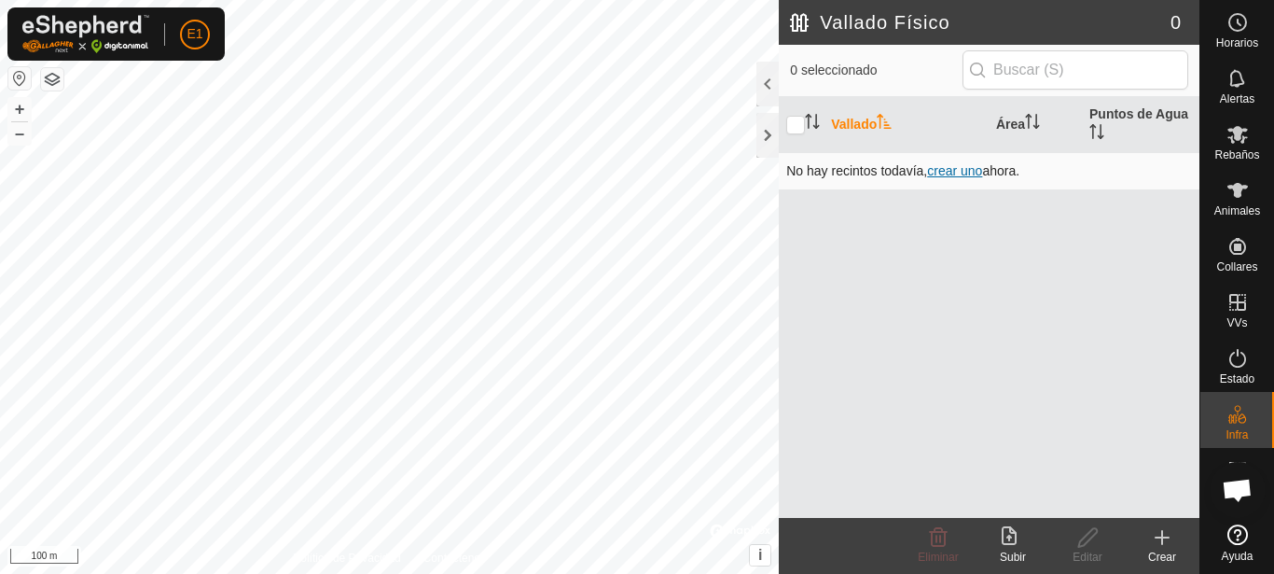
click at [966, 172] on span "crear uno" at bounding box center [954, 170] width 55 height 15
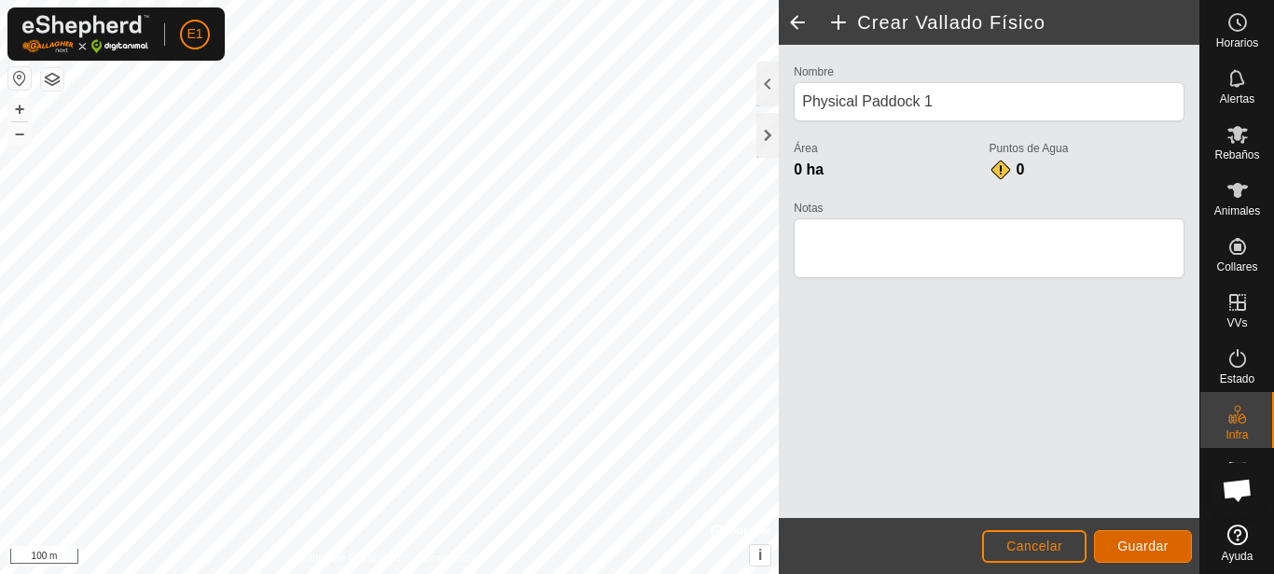
click at [1108, 554] on button "Guardar" at bounding box center [1143, 546] width 98 height 33
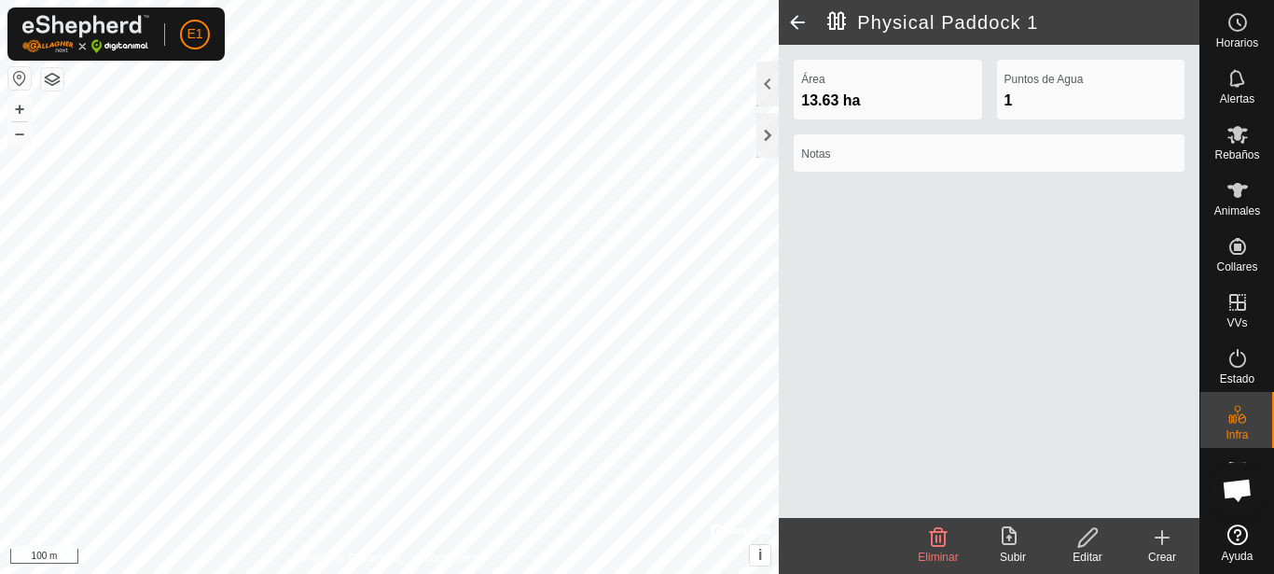
click at [1016, 544] on icon at bounding box center [1009, 535] width 15 height 19
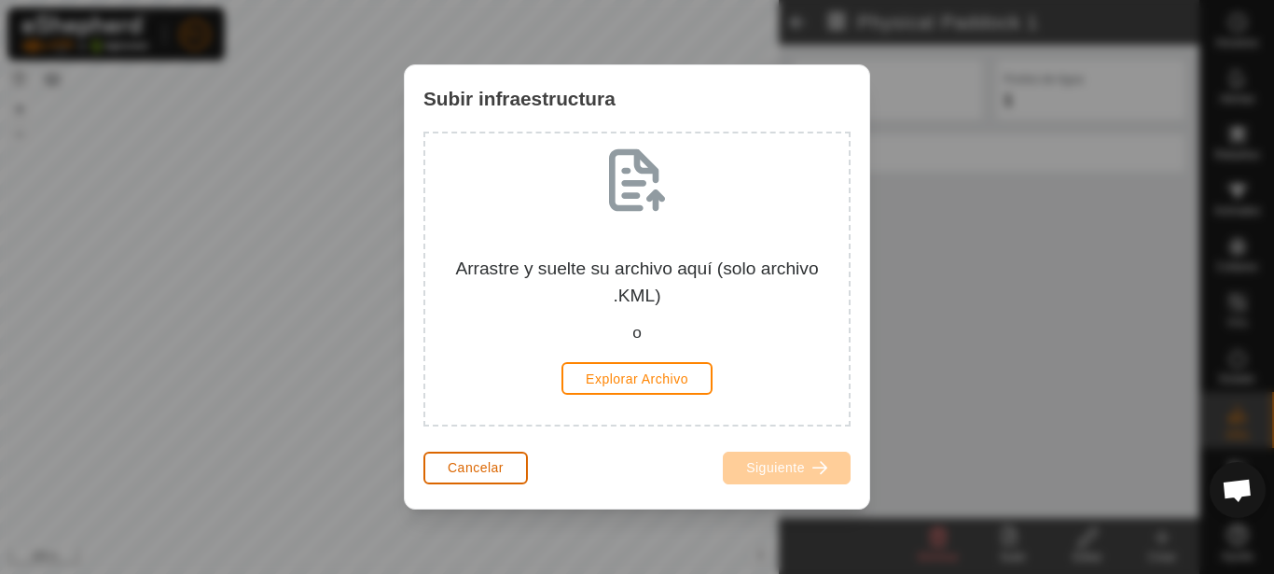
click at [464, 468] on span "Cancelar" at bounding box center [476, 467] width 56 height 15
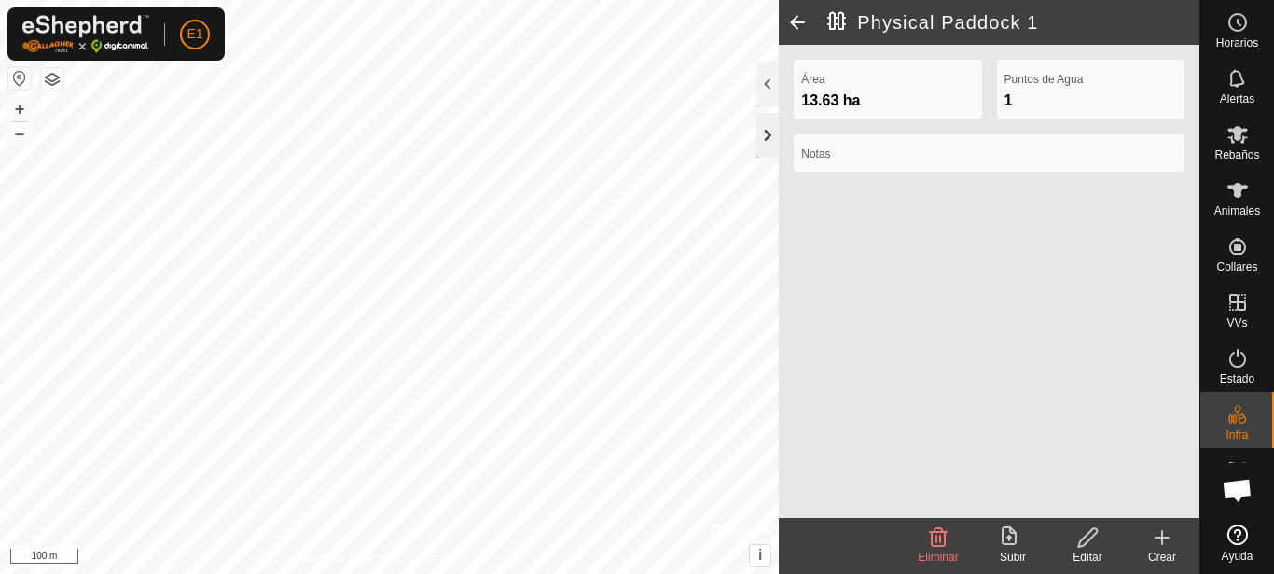
click at [759, 132] on div at bounding box center [767, 135] width 22 height 45
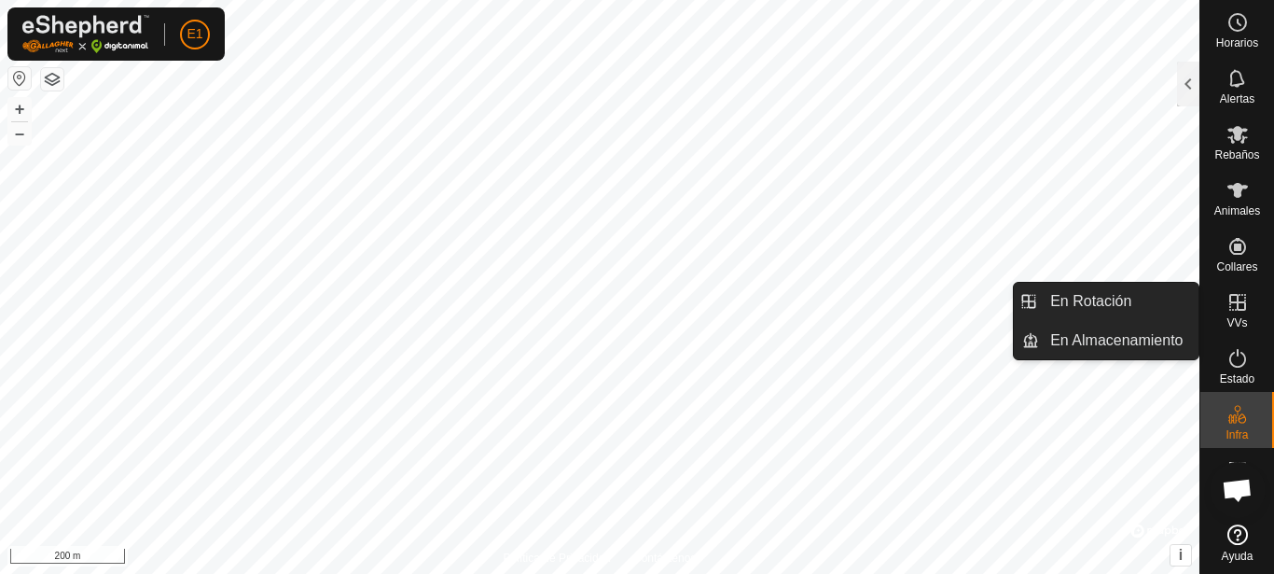
click at [1249, 308] on es-virtualpaddocks-svg-icon at bounding box center [1238, 302] width 34 height 30
click at [1237, 308] on icon at bounding box center [1237, 302] width 17 height 17
click at [1165, 337] on link "En Almacenamiento" at bounding box center [1118, 340] width 159 height 37
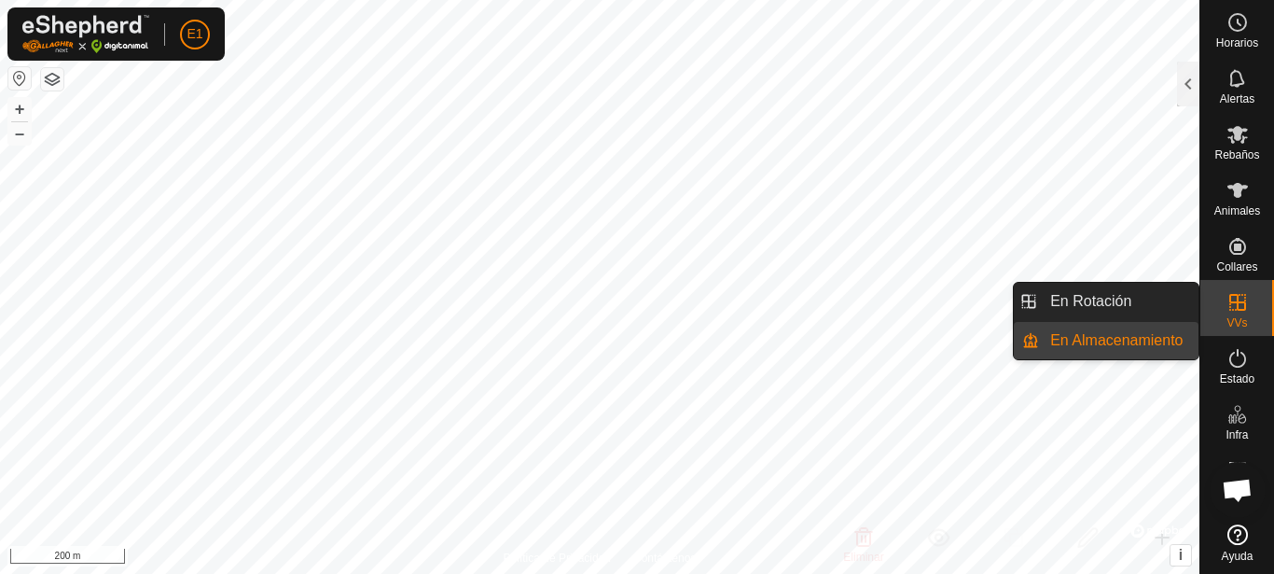
click at [1095, 345] on link "En Almacenamiento" at bounding box center [1118, 340] width 159 height 37
click at [1107, 331] on link "En Almacenamiento" at bounding box center [1118, 340] width 159 height 37
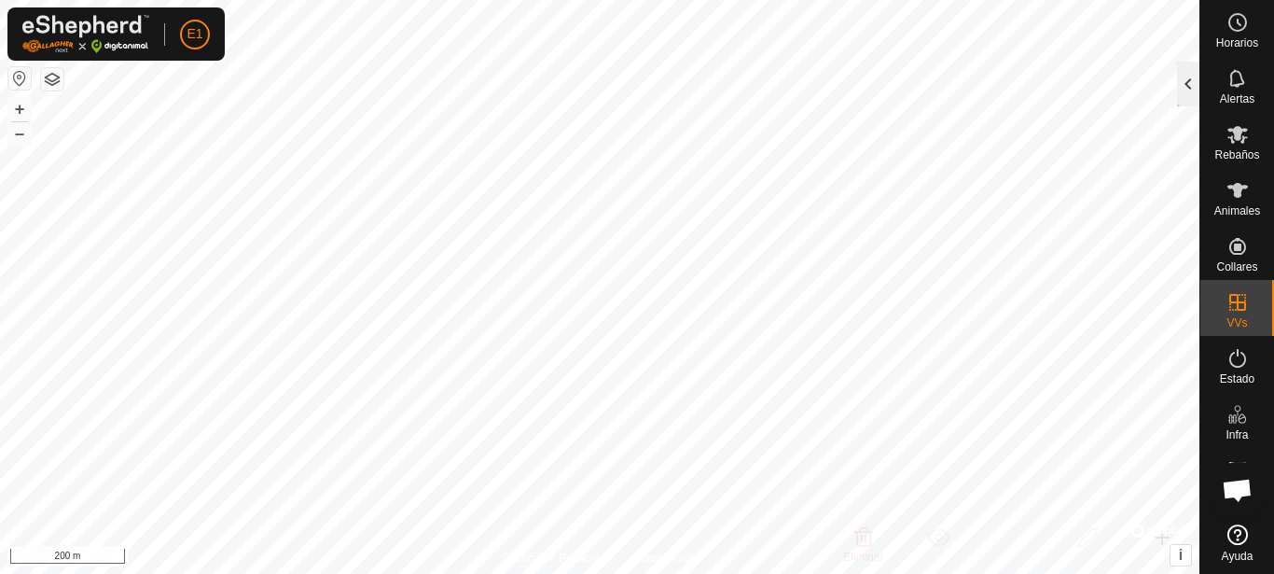
click at [1187, 81] on div at bounding box center [1188, 84] width 22 height 45
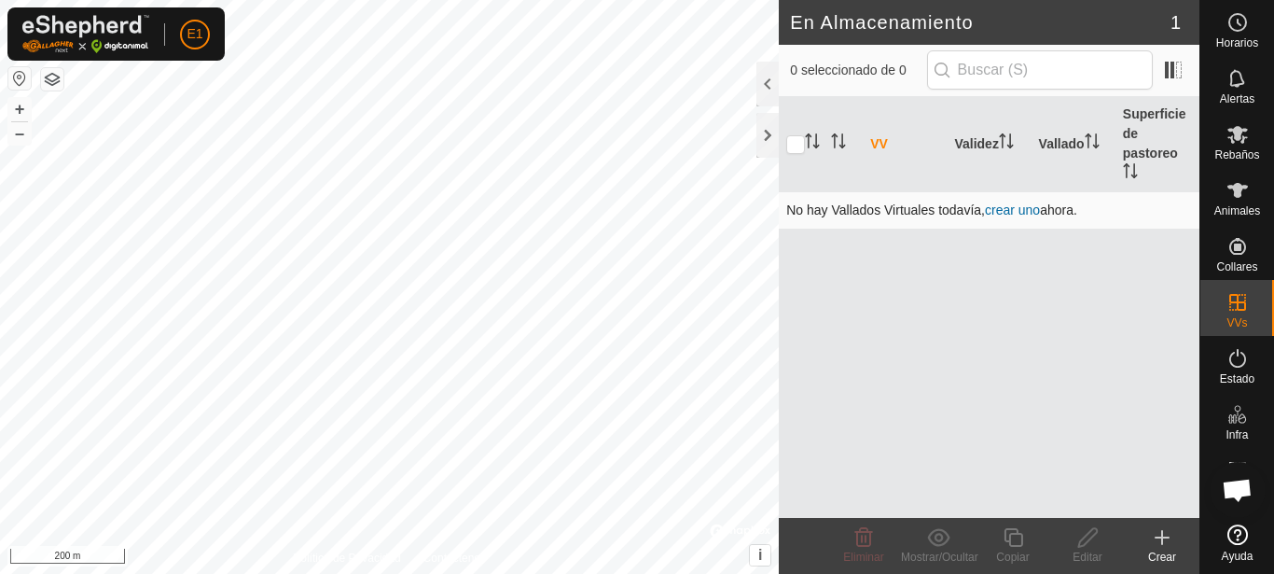
click at [1019, 209] on link "crear uno" at bounding box center [1012, 209] width 55 height 15
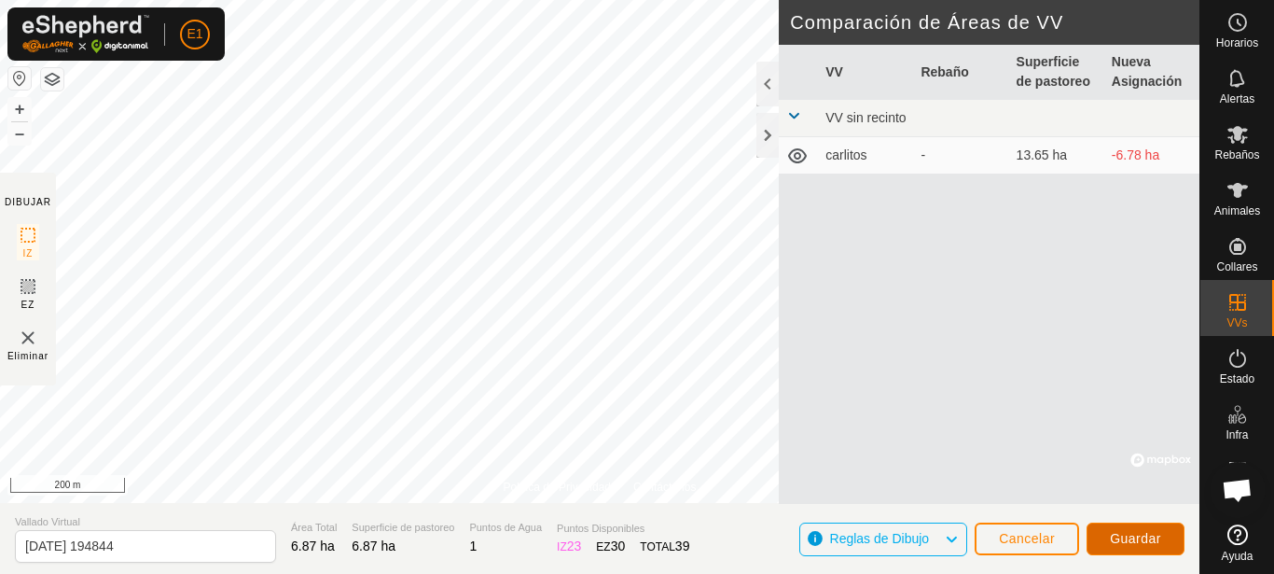
click at [1128, 536] on span "Guardar" at bounding box center [1135, 538] width 51 height 15
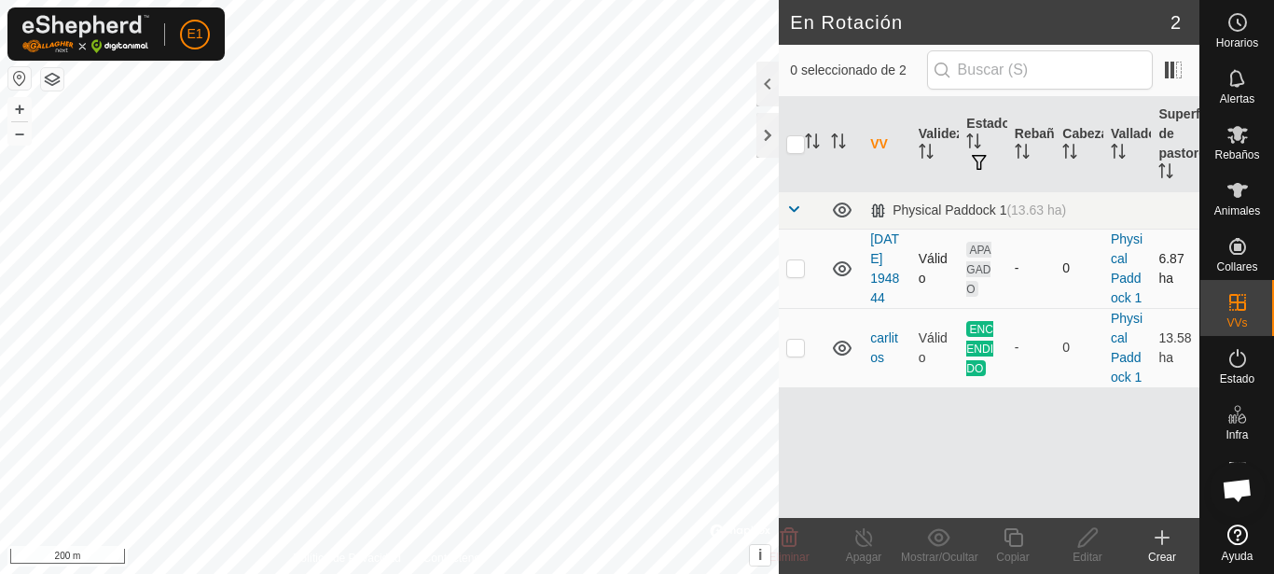
click at [794, 275] on p-checkbox at bounding box center [795, 267] width 19 height 15
checkbox input "true"
click at [967, 257] on span "APAGADO" at bounding box center [978, 269] width 24 height 55
click at [985, 146] on th "Estado" at bounding box center [983, 144] width 49 height 95
click at [967, 281] on span "APAGADO" at bounding box center [978, 269] width 24 height 55
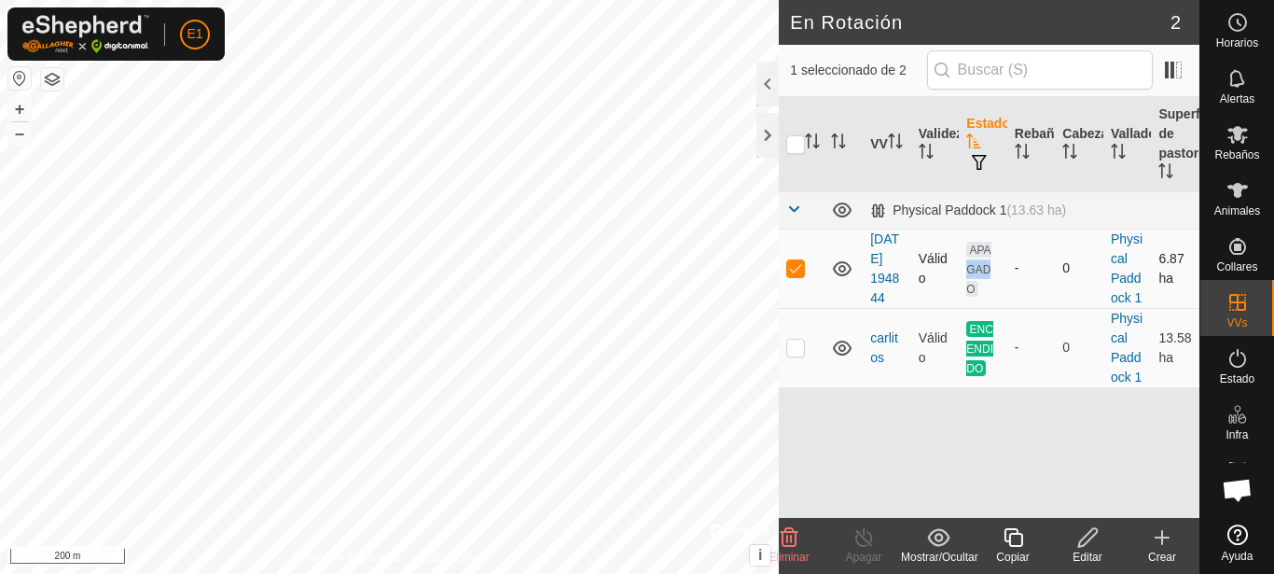
click at [967, 281] on span "APAGADO" at bounding box center [978, 269] width 24 height 55
click at [938, 549] on div "Mostrar/Ocultar" at bounding box center [938, 556] width 75 height 17
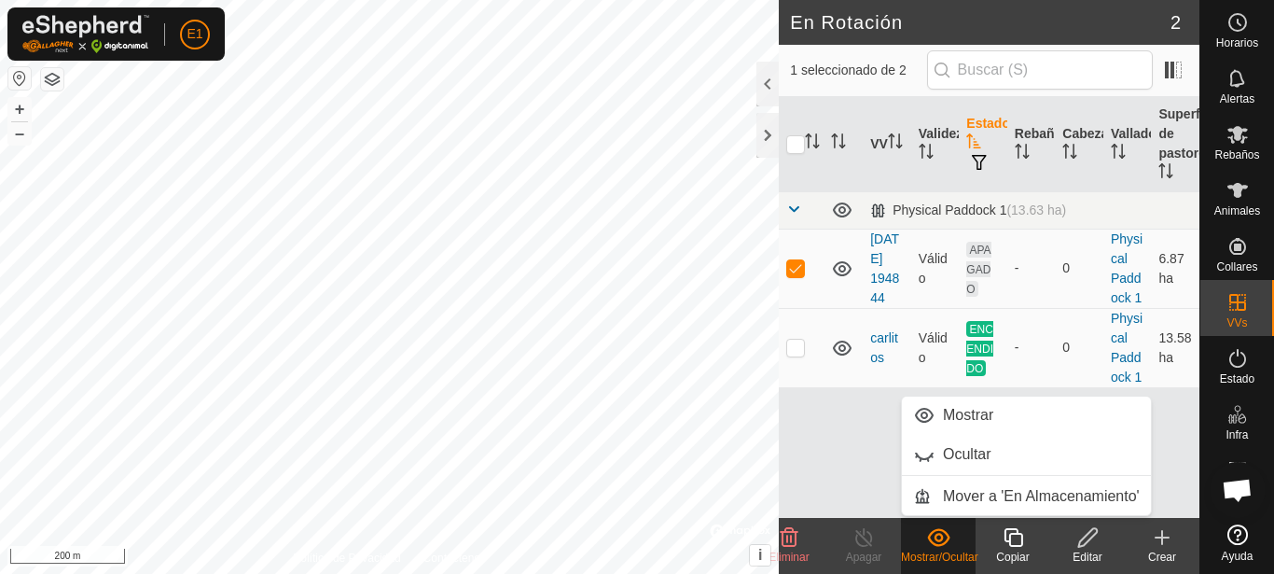
click at [854, 457] on div "VV Validez Estado Rebaño Cabezas Vallado Superficie de pastoreo Physical Paddoc…" at bounding box center [989, 307] width 421 height 421
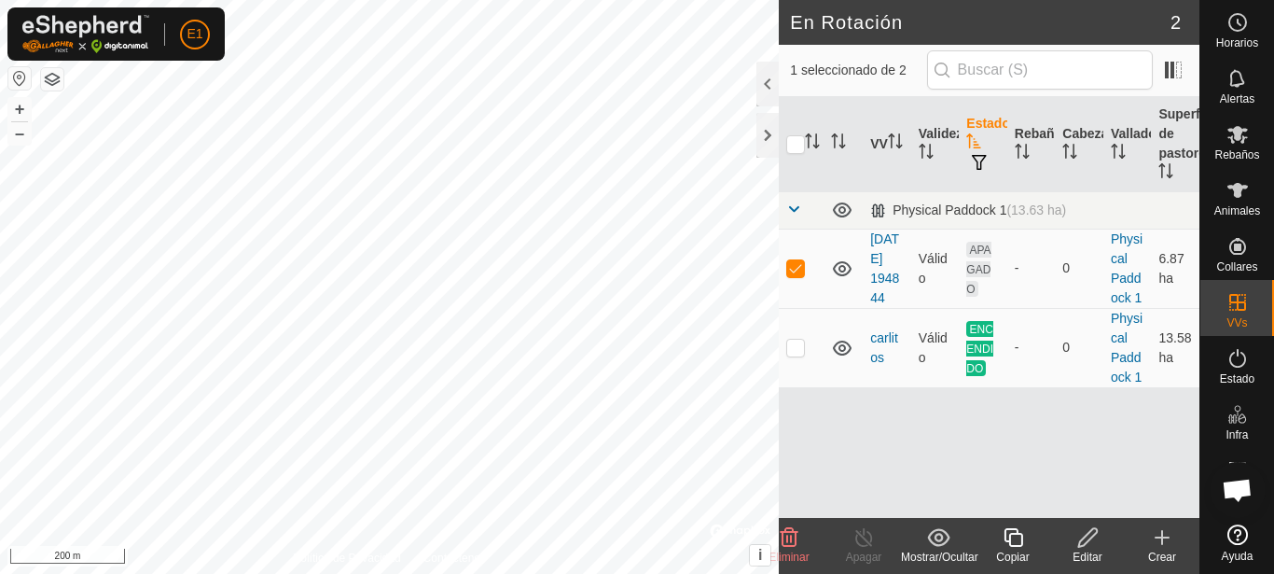
click at [1094, 543] on icon at bounding box center [1087, 537] width 23 height 22
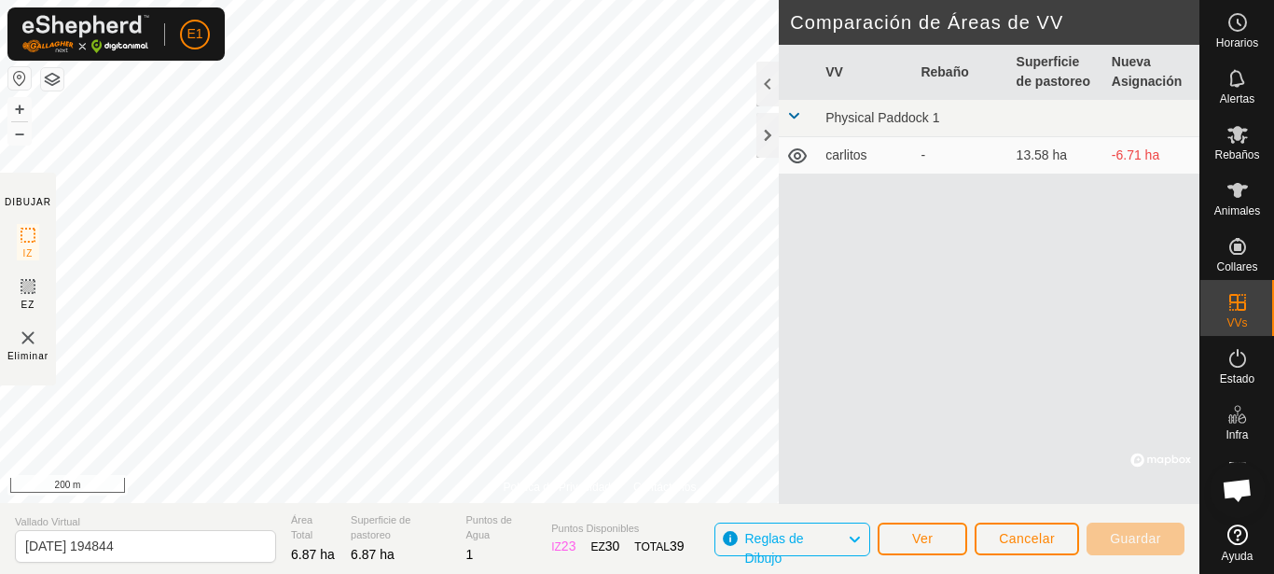
click at [1146, 158] on td "-6.71 ha" at bounding box center [1151, 155] width 95 height 37
click at [831, 534] on span "Reglas de Dibujo" at bounding box center [796, 539] width 103 height 24
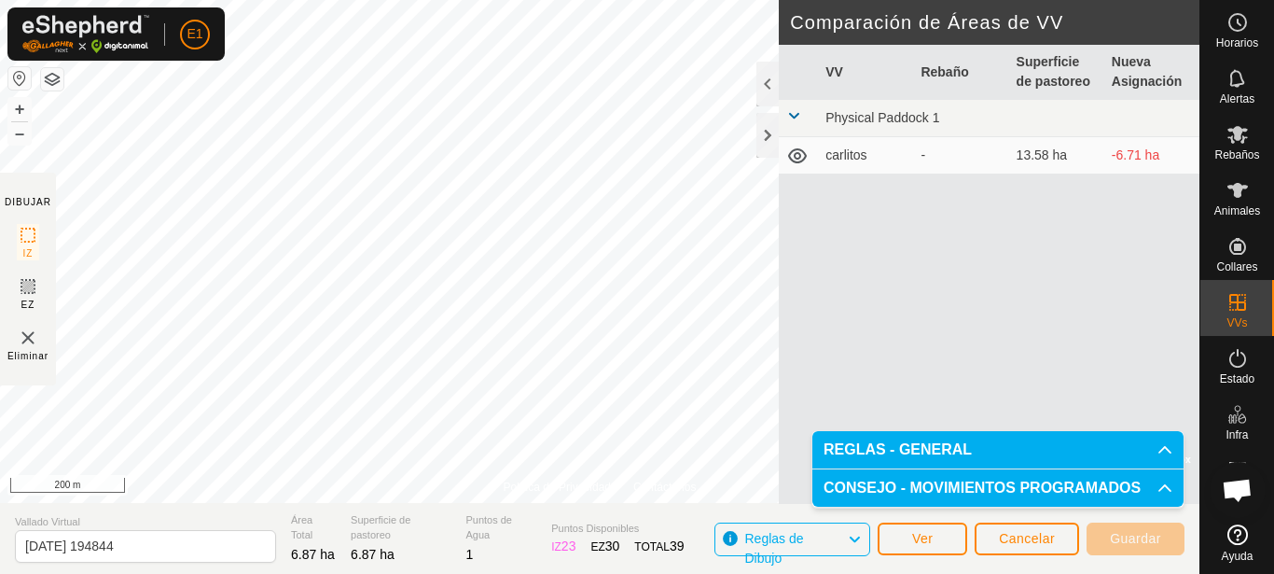
click at [831, 534] on span "Reglas de Dibujo" at bounding box center [796, 539] width 103 height 24
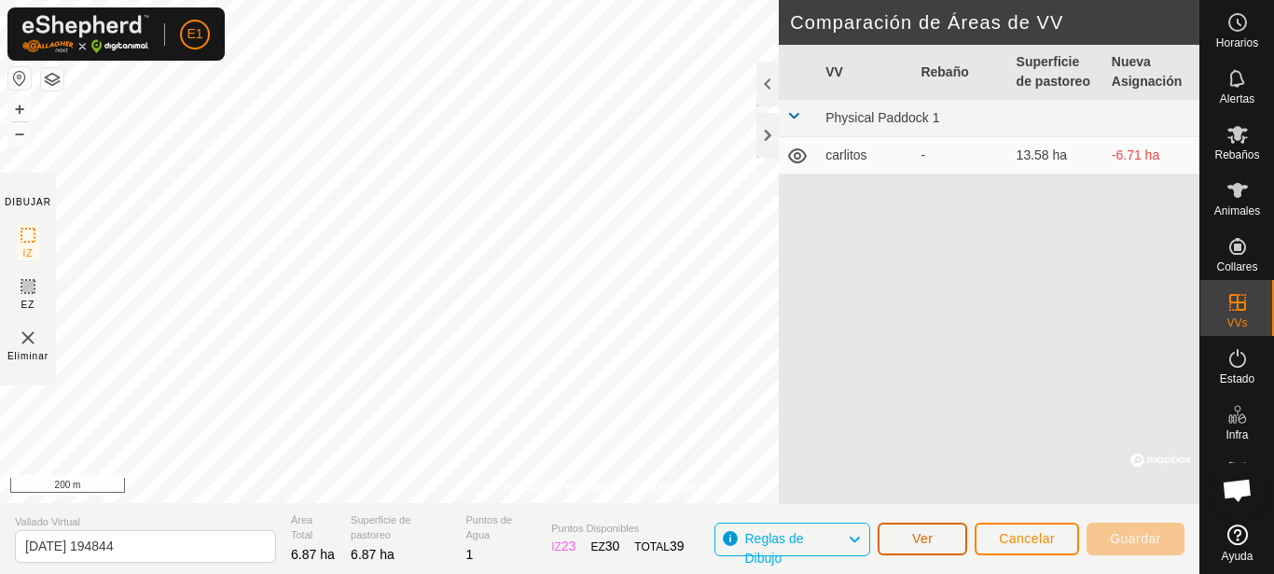
click at [918, 538] on span "Ver" at bounding box center [922, 538] width 21 height 15
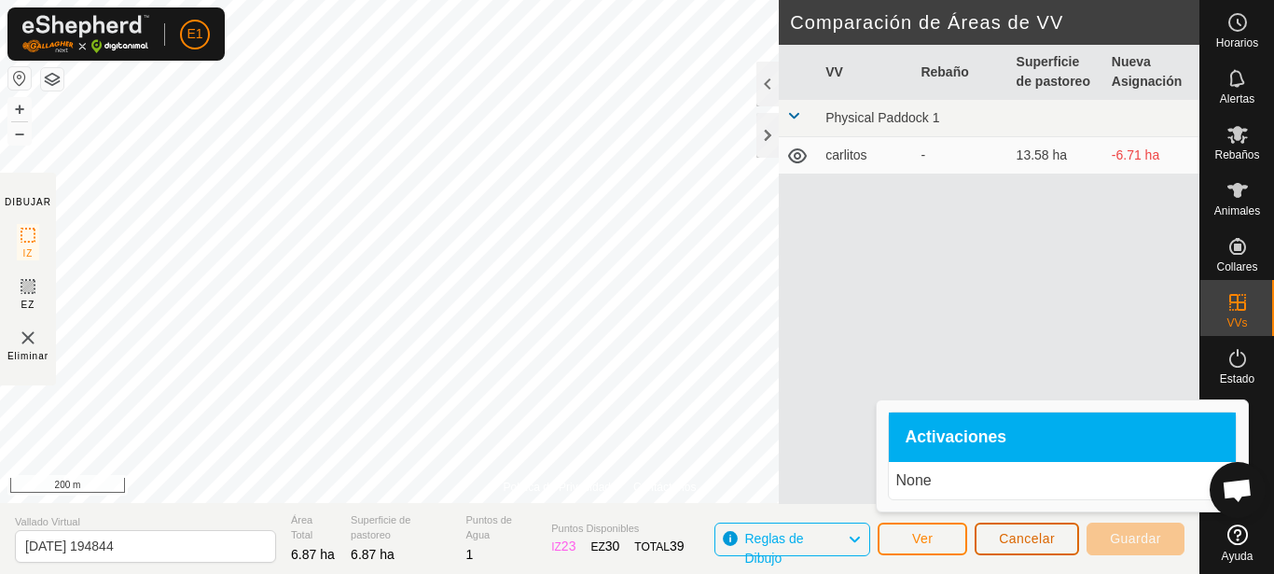
click at [1055, 545] on button "Cancelar" at bounding box center [1027, 538] width 104 height 33
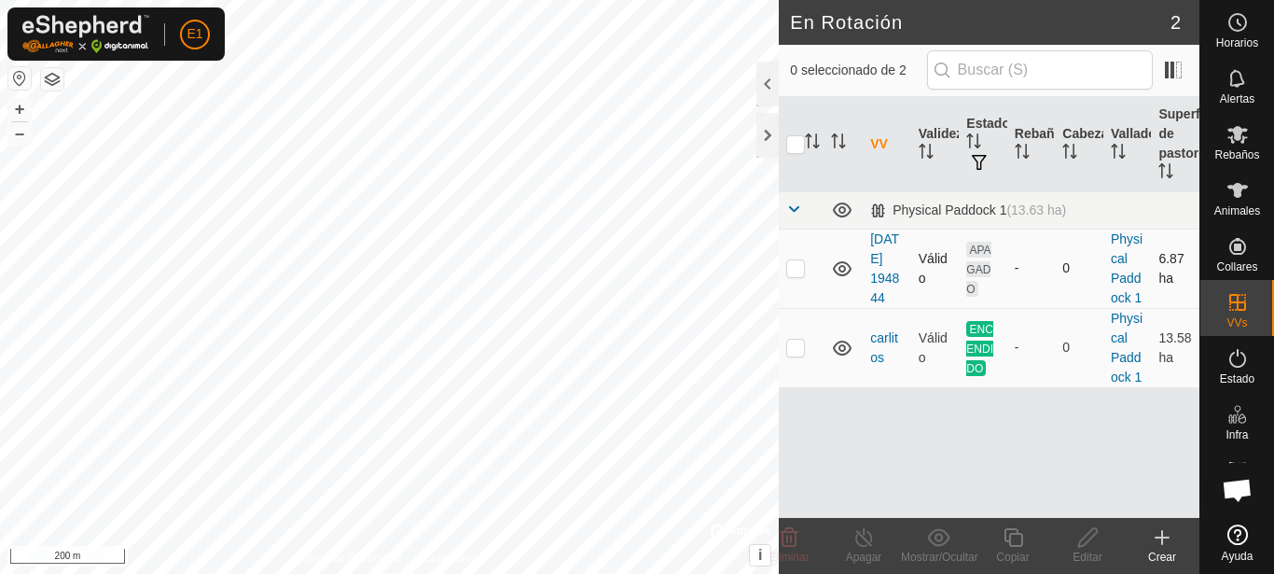
click at [798, 265] on td at bounding box center [801, 268] width 45 height 79
checkbox input "true"
click at [898, 451] on div "VV Validez Estado Rebaño Cabezas Vallado Superficie de pastoreo Physical Paddoc…" at bounding box center [989, 307] width 421 height 421
click at [842, 275] on icon at bounding box center [842, 268] width 19 height 15
click at [842, 280] on icon at bounding box center [842, 268] width 22 height 22
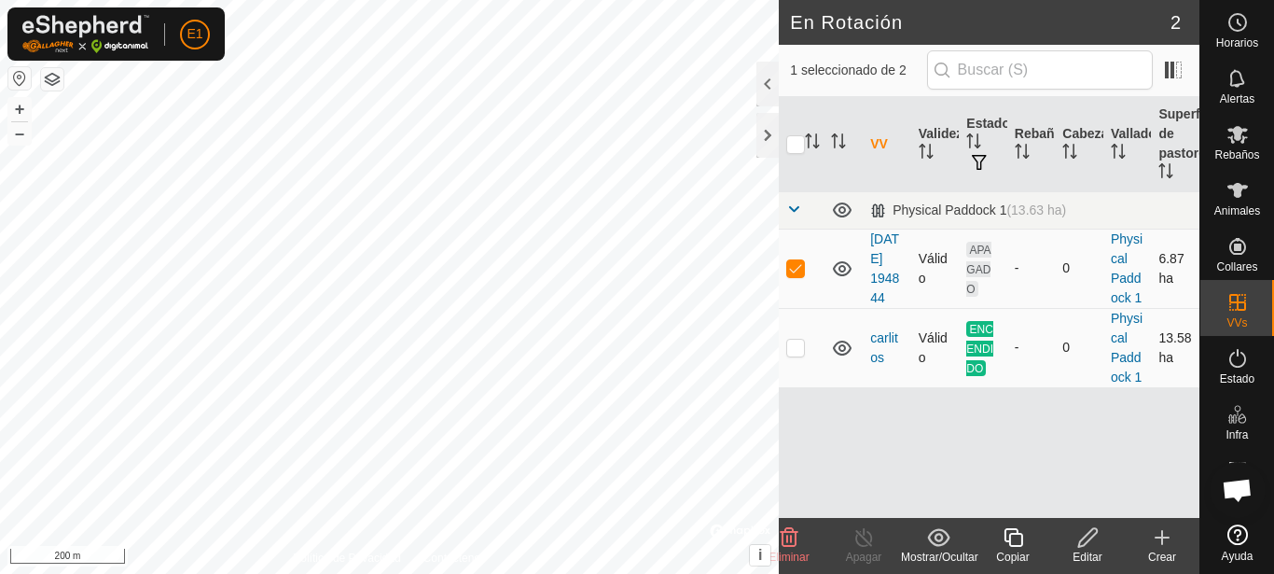
click at [843, 359] on icon at bounding box center [842, 348] width 22 height 22
click at [843, 353] on icon at bounding box center [842, 349] width 19 height 7
click at [1179, 70] on span at bounding box center [1173, 70] width 30 height 30
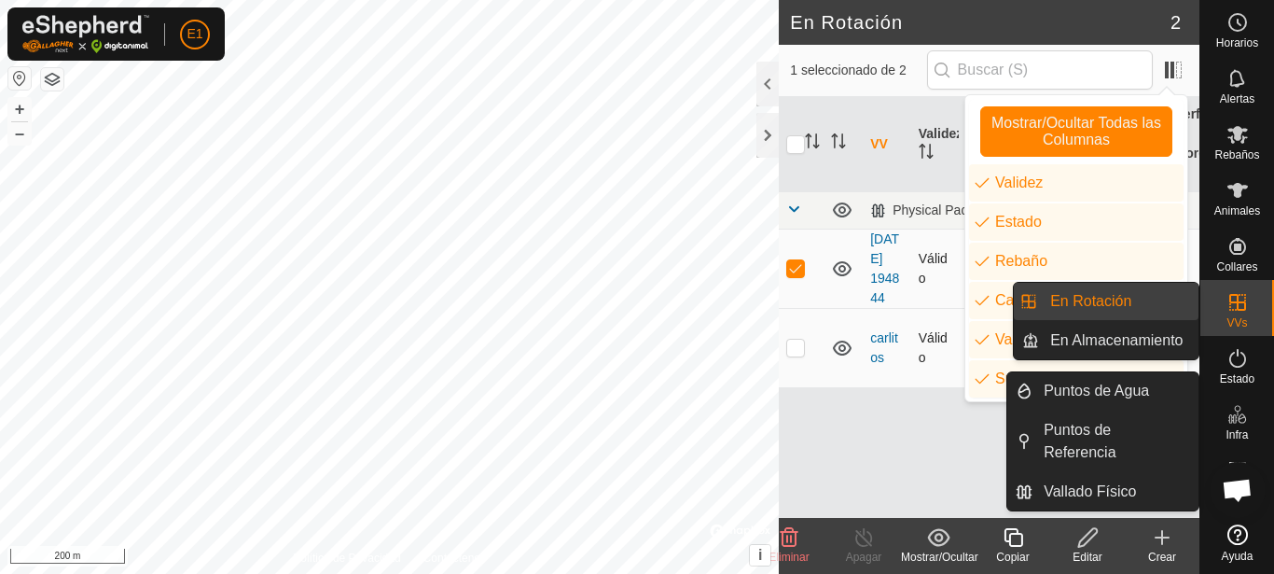
click at [1236, 430] on span "Infra" at bounding box center [1237, 434] width 22 height 11
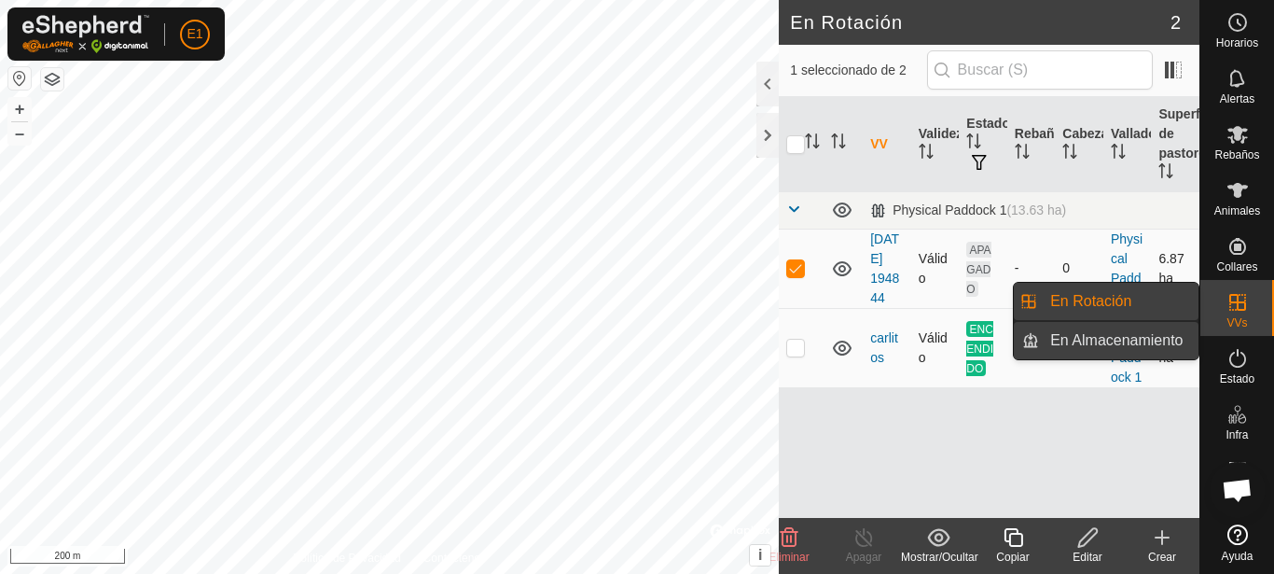
click at [1089, 334] on link "En Almacenamiento" at bounding box center [1118, 340] width 159 height 37
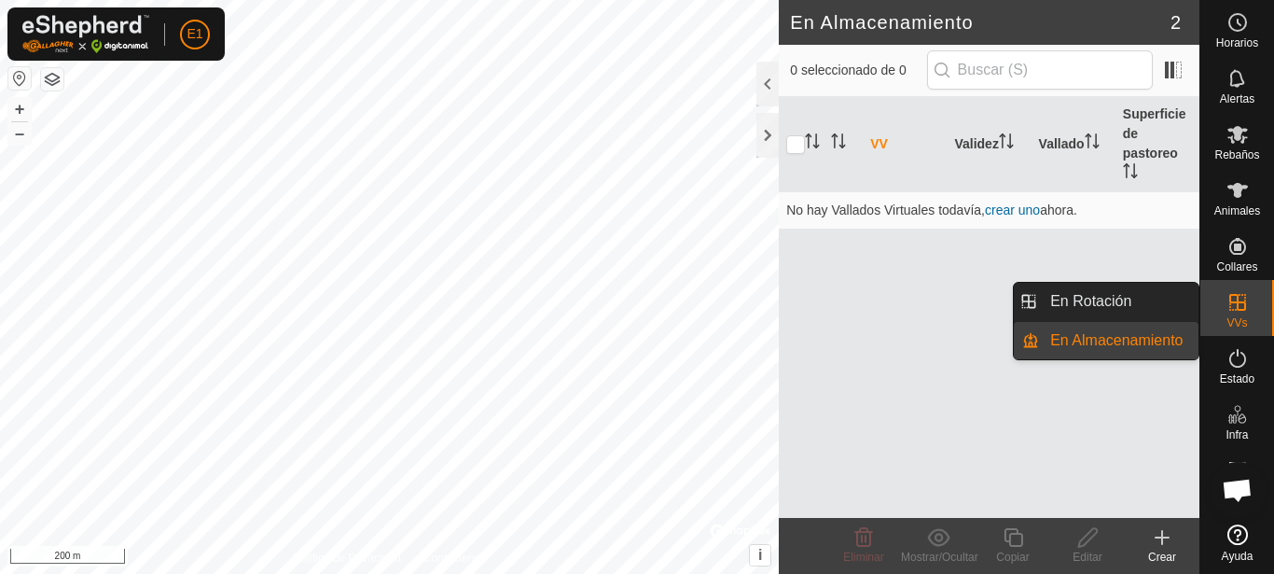
click at [1256, 318] on div "VVs" at bounding box center [1237, 308] width 74 height 56
click at [1085, 303] on link "En Rotación" at bounding box center [1118, 301] width 159 height 37
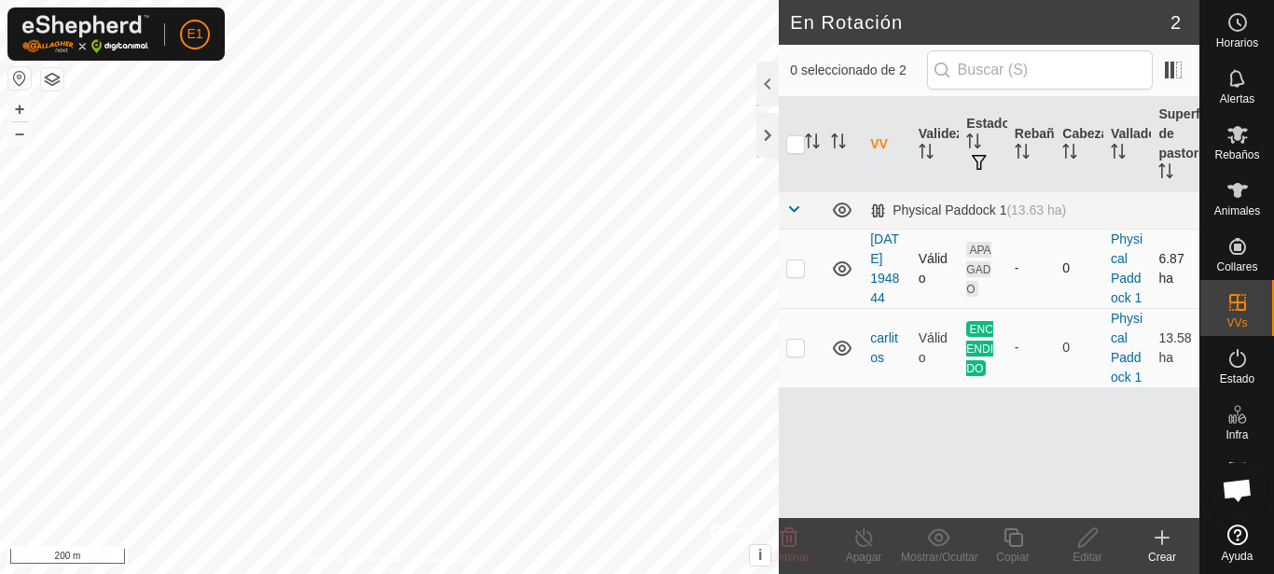
click at [796, 275] on p-checkbox at bounding box center [795, 267] width 19 height 15
checkbox input "true"
click at [1119, 270] on link "Physical Paddock 1" at bounding box center [1127, 268] width 32 height 74
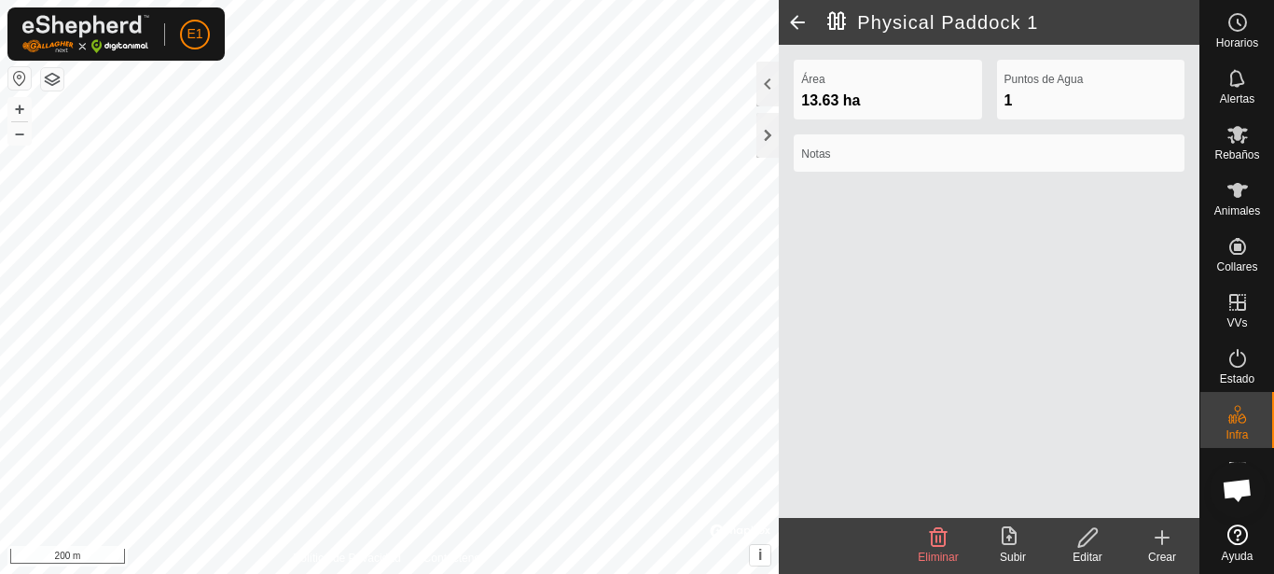
click at [804, 20] on span at bounding box center [797, 22] width 37 height 45
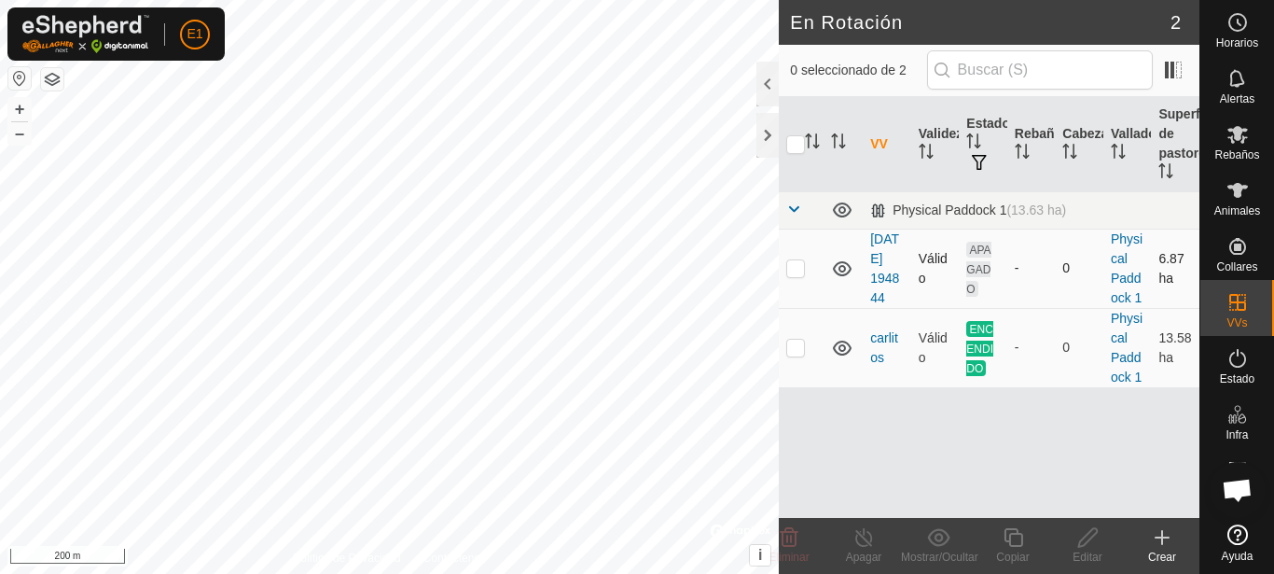
click at [800, 275] on p-checkbox at bounding box center [795, 267] width 19 height 15
checkbox input "true"
click at [882, 207] on div "Physical Paddock 1 (13.63 ha)" at bounding box center [968, 210] width 196 height 16
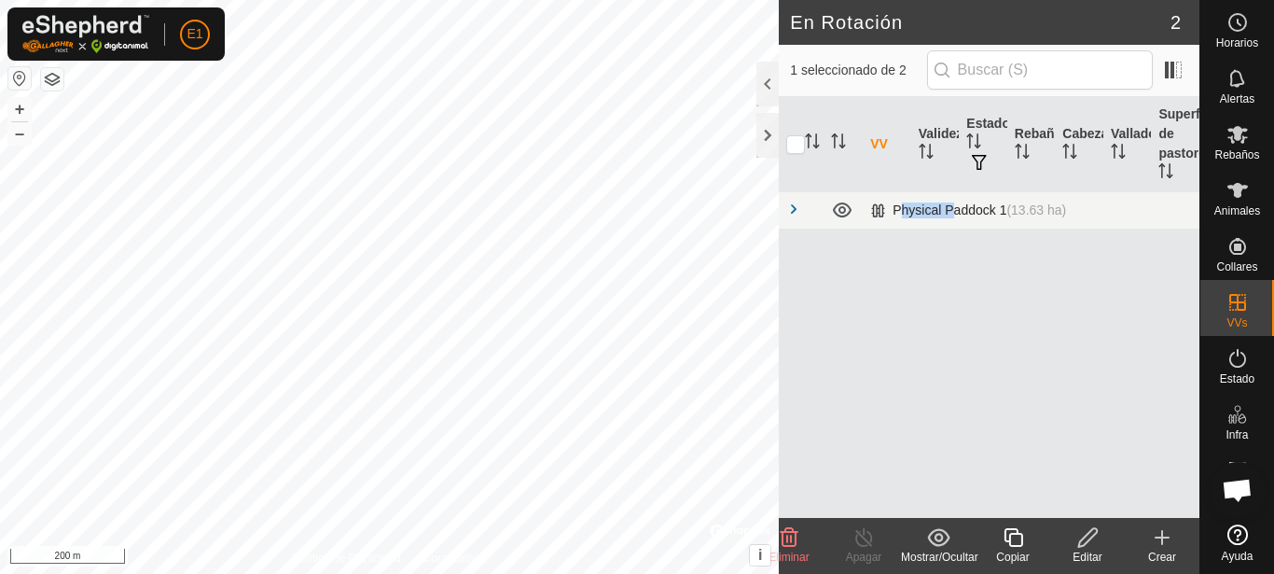
click at [882, 207] on div "Physical Paddock 1 (13.63 ha)" at bounding box center [968, 210] width 196 height 16
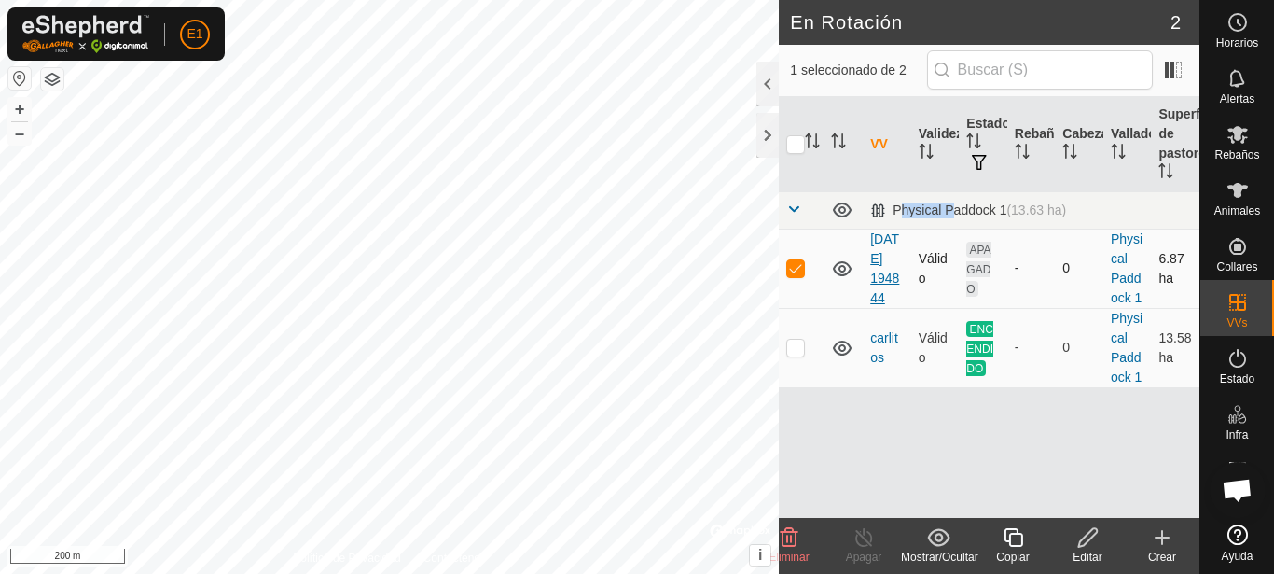
click at [895, 264] on link "[DATE] 194844" at bounding box center [884, 268] width 29 height 74
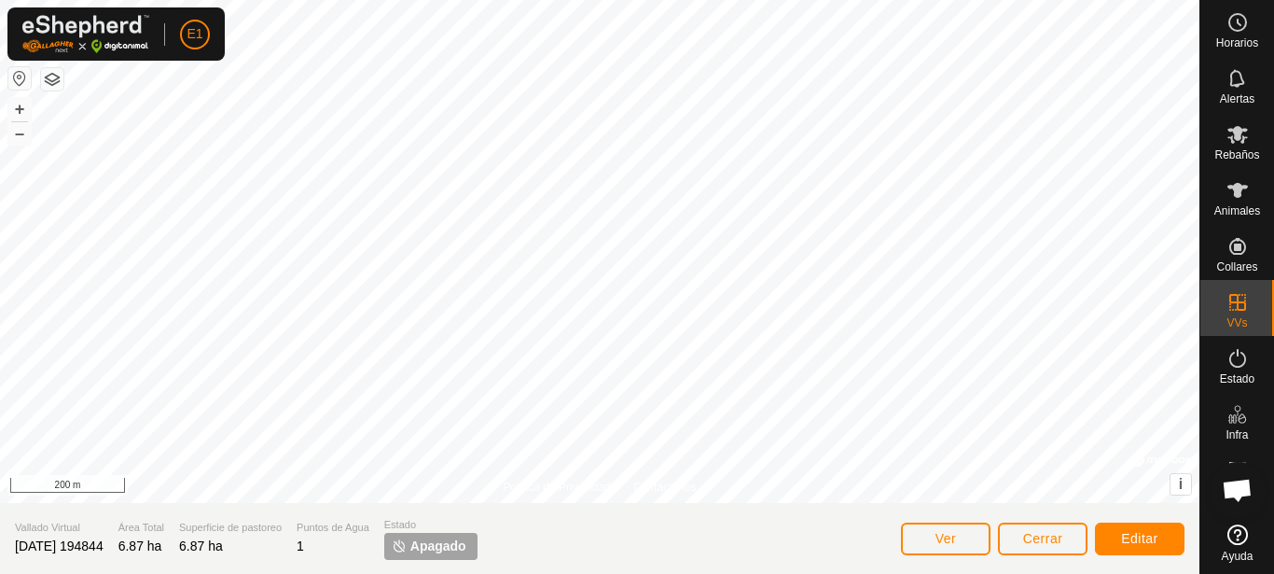
click at [434, 534] on p-tag "Apagado" at bounding box center [430, 546] width 93 height 27
click at [437, 547] on p-tag "Apagado" at bounding box center [430, 546] width 93 height 27
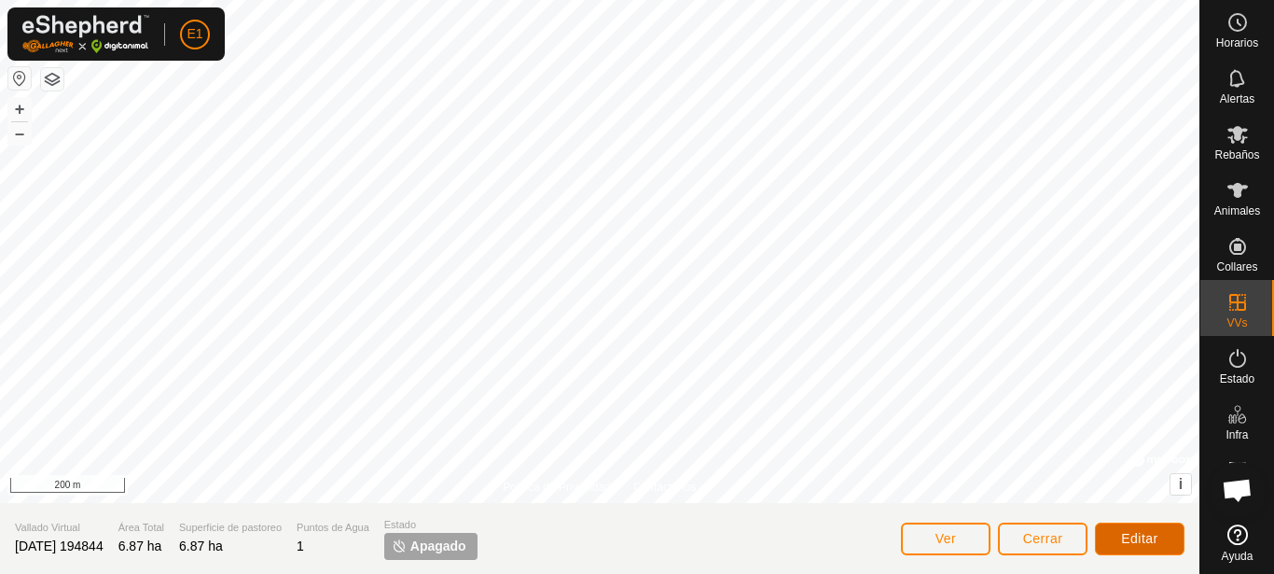
click at [1132, 541] on span "Editar" at bounding box center [1139, 538] width 37 height 15
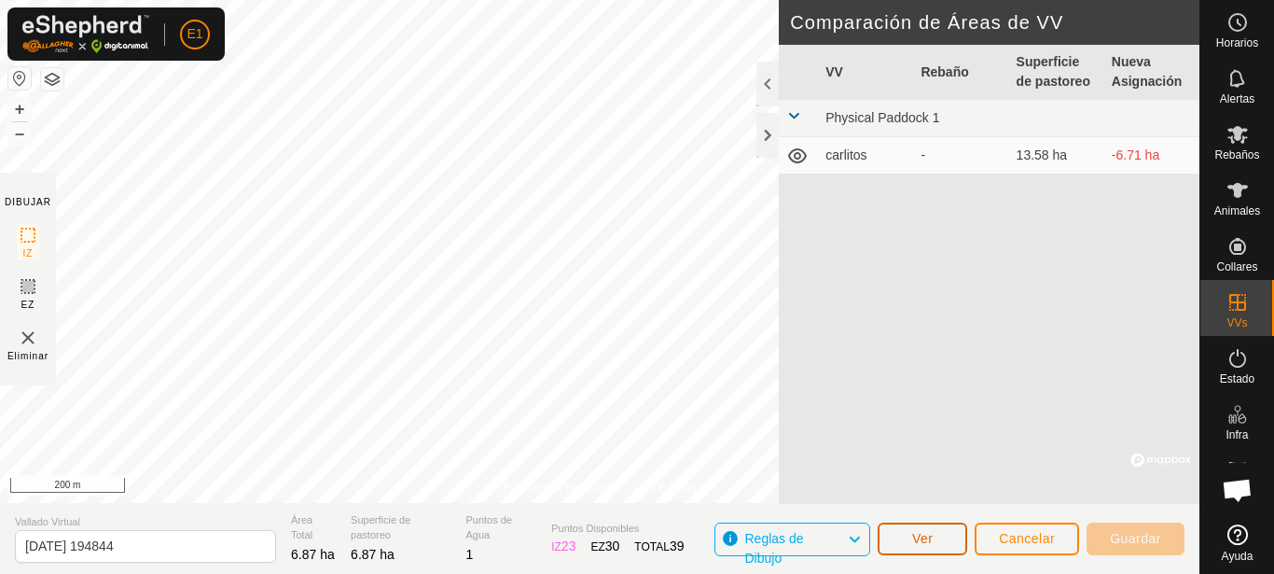
click at [927, 532] on span "Ver" at bounding box center [922, 538] width 21 height 15
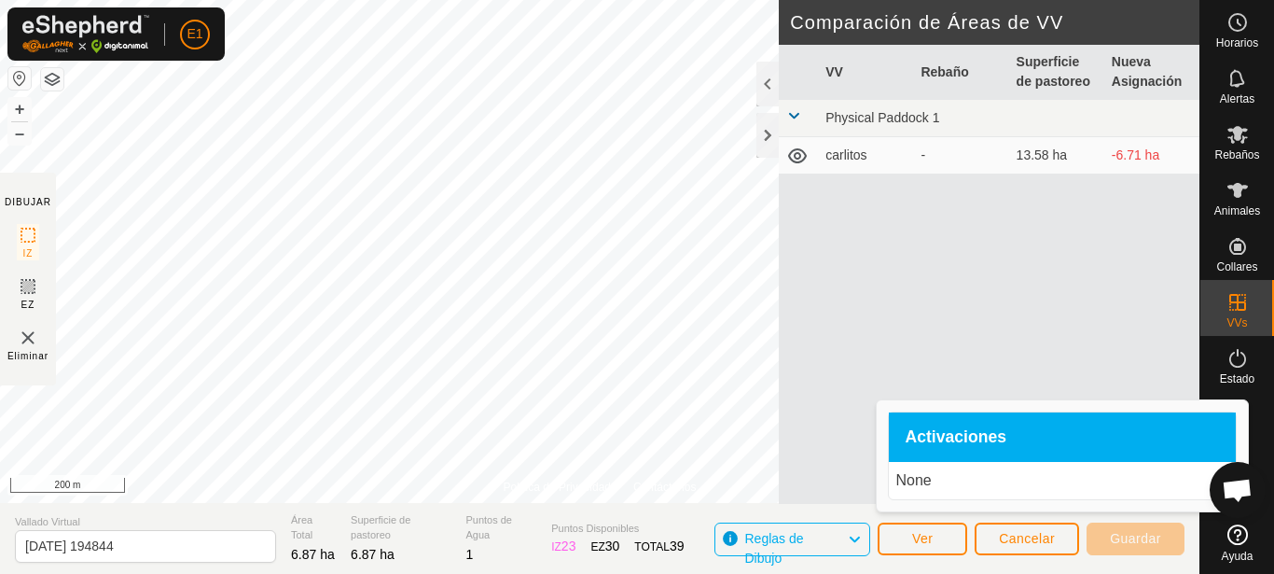
click at [946, 433] on span "Activaciones" at bounding box center [957, 437] width 102 height 17
click at [900, 536] on button "Ver" at bounding box center [923, 538] width 90 height 33
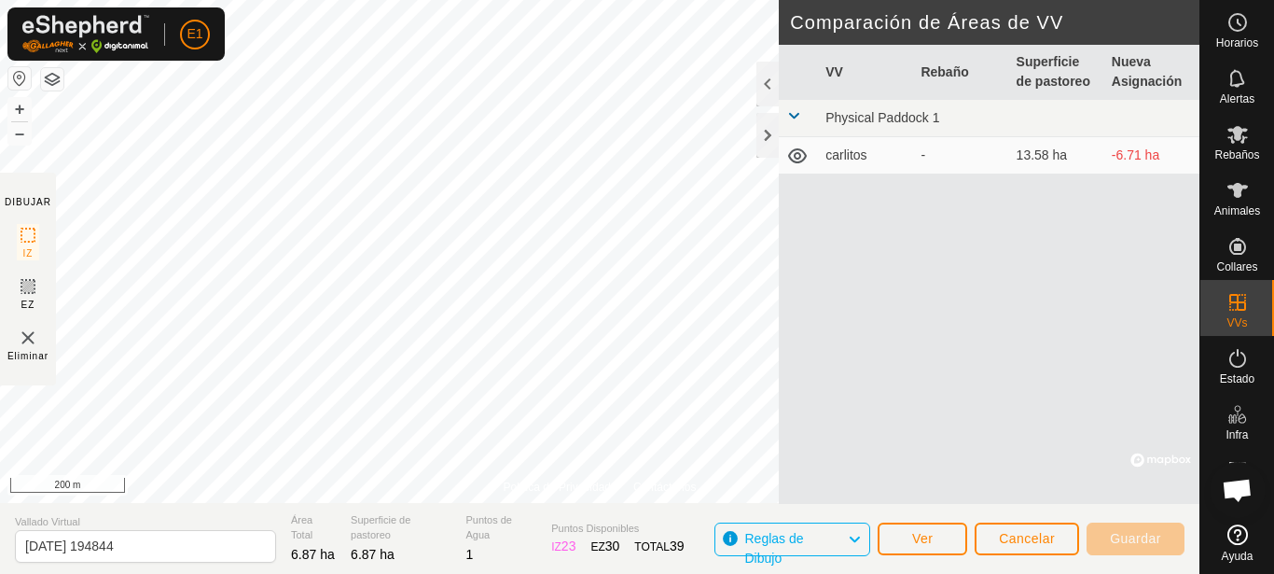
click at [852, 536] on icon at bounding box center [854, 539] width 15 height 24
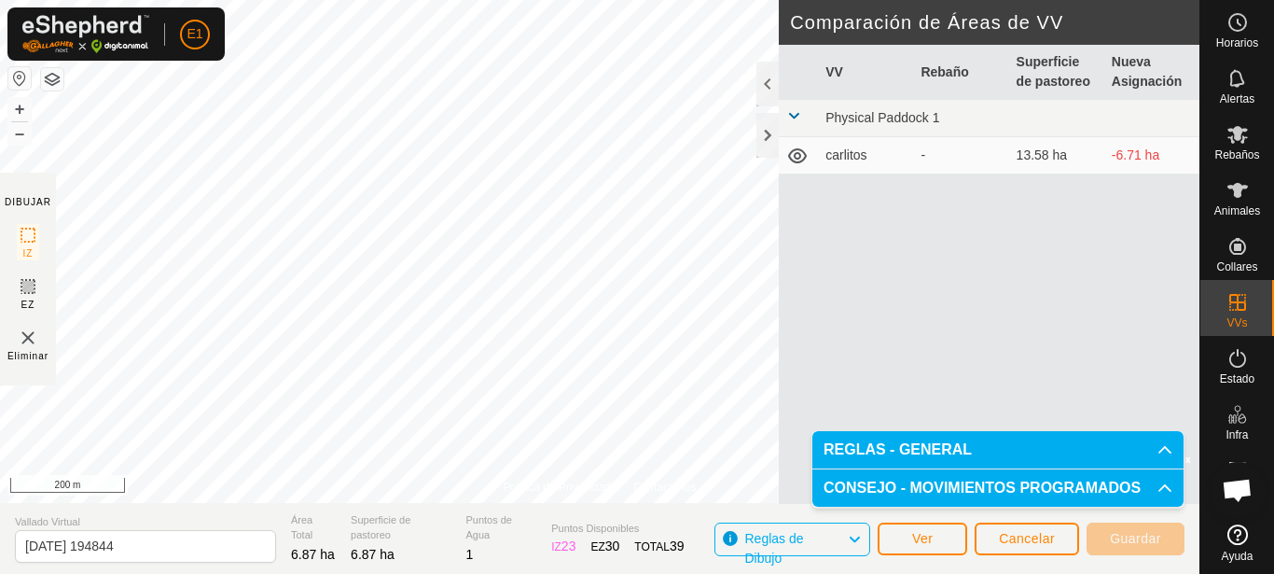
click at [852, 536] on icon at bounding box center [854, 539] width 15 height 24
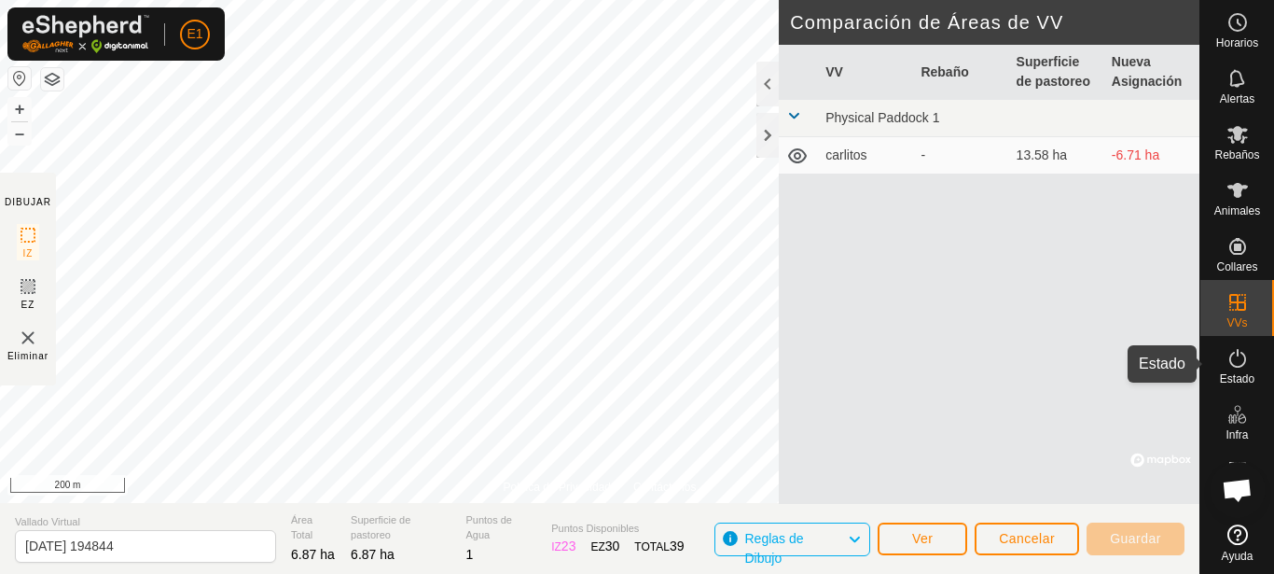
click at [1243, 362] on icon at bounding box center [1238, 358] width 22 height 22
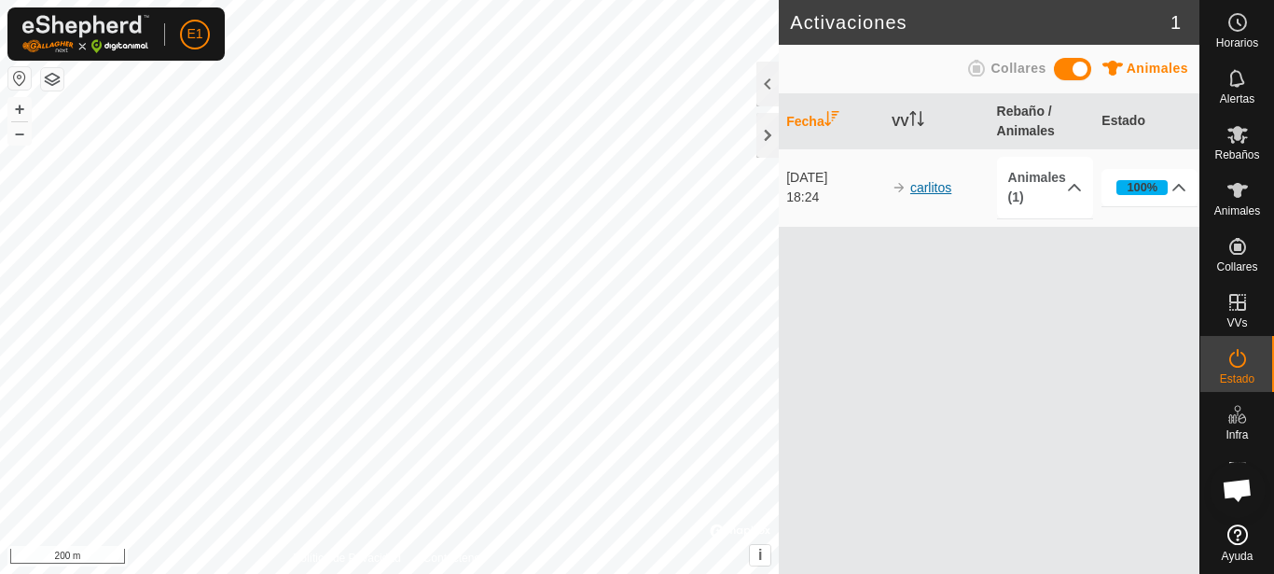
click at [943, 183] on link "carlitos" at bounding box center [930, 187] width 41 height 15
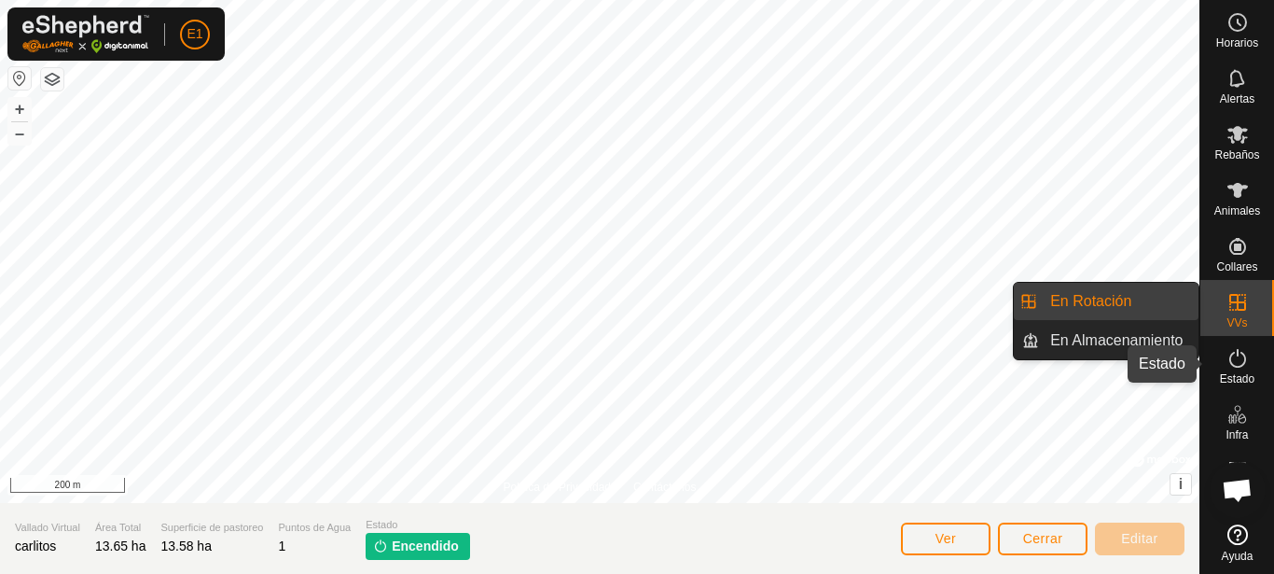
click at [1254, 371] on es-activation-svg-icon at bounding box center [1238, 358] width 34 height 30
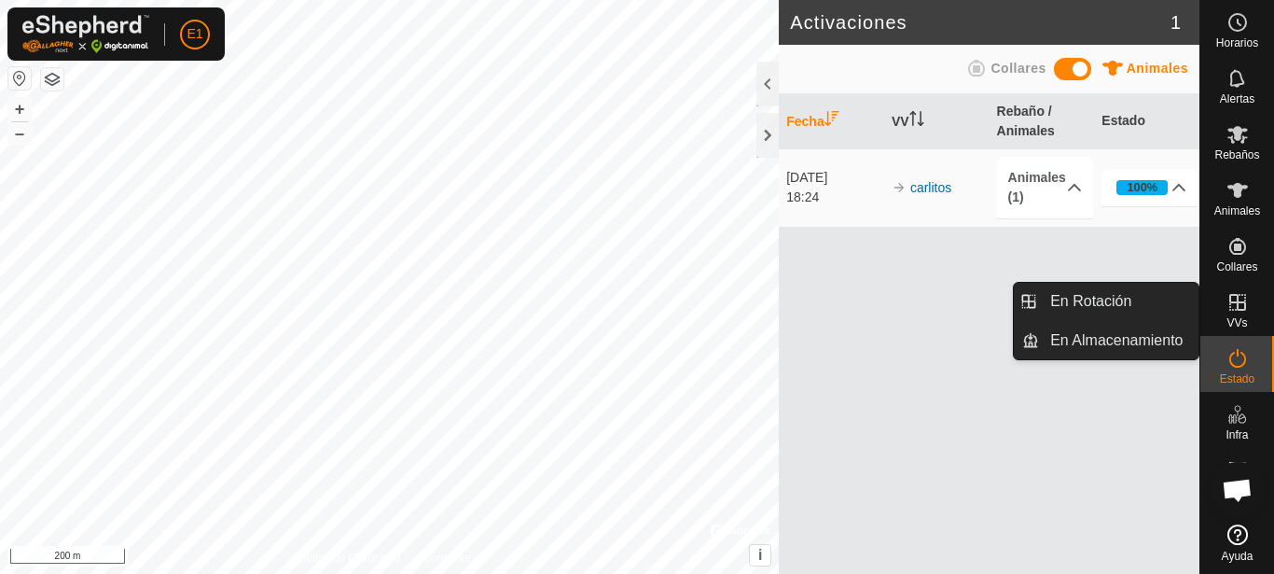
click at [1134, 341] on link "En Almacenamiento" at bounding box center [1118, 340] width 159 height 37
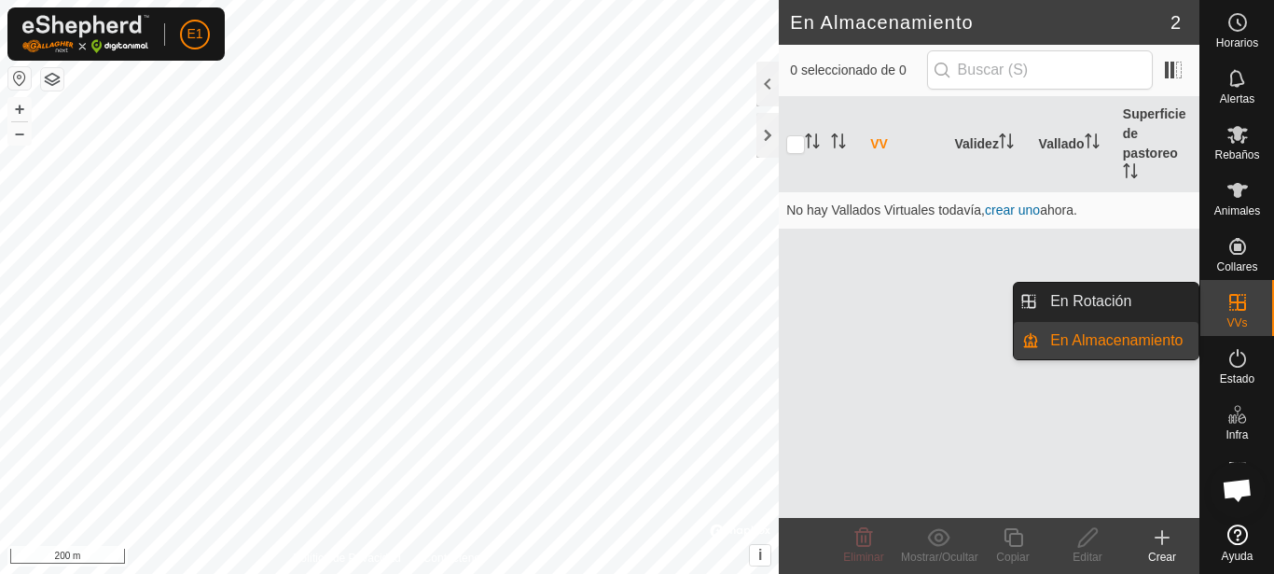
click at [1251, 298] on es-virtualpaddocks-svg-icon at bounding box center [1238, 302] width 34 height 30
click at [1118, 290] on link "En Rotación" at bounding box center [1118, 301] width 159 height 37
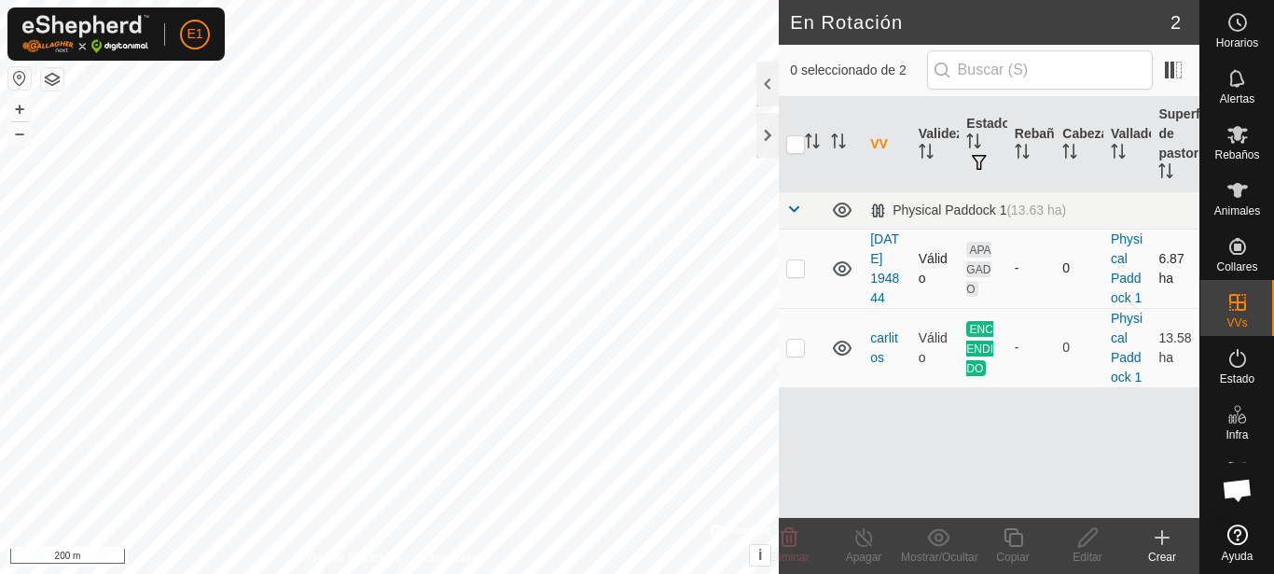
click at [804, 275] on p-checkbox at bounding box center [795, 267] width 19 height 15
click at [989, 453] on div "VV Validez Estado Rebaño Cabezas Vallado Superficie de pastoreo Physical Paddoc…" at bounding box center [989, 307] width 421 height 421
click at [797, 270] on p-checkbox at bounding box center [795, 267] width 19 height 15
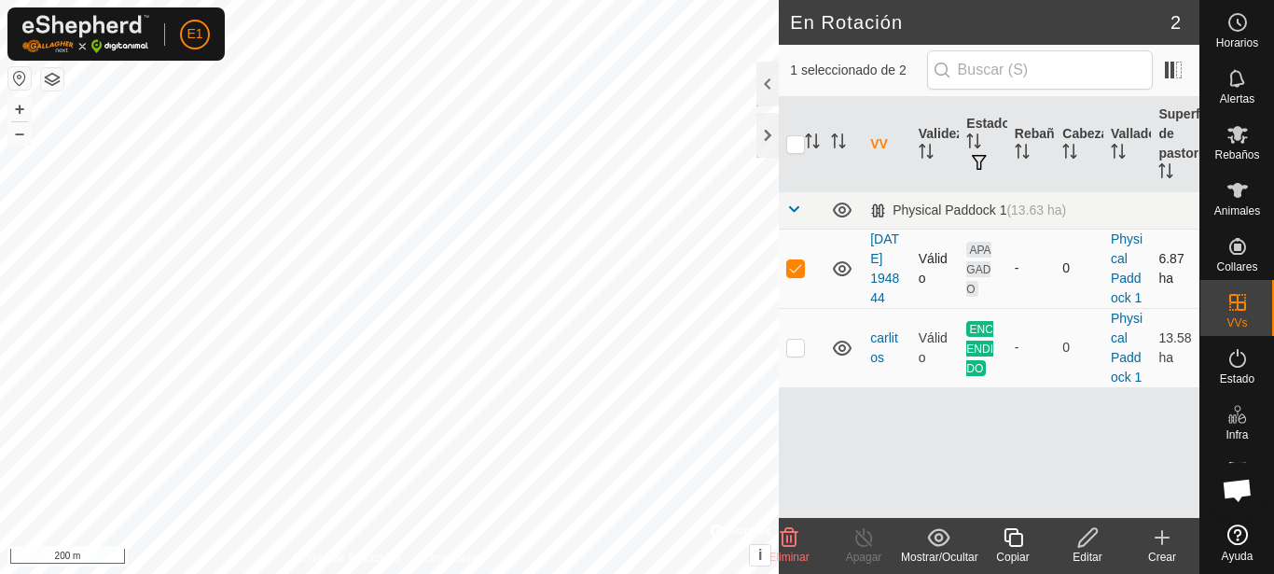
checkbox input "false"
click at [1240, 486] on span "Chat abierto" at bounding box center [1237, 491] width 31 height 26
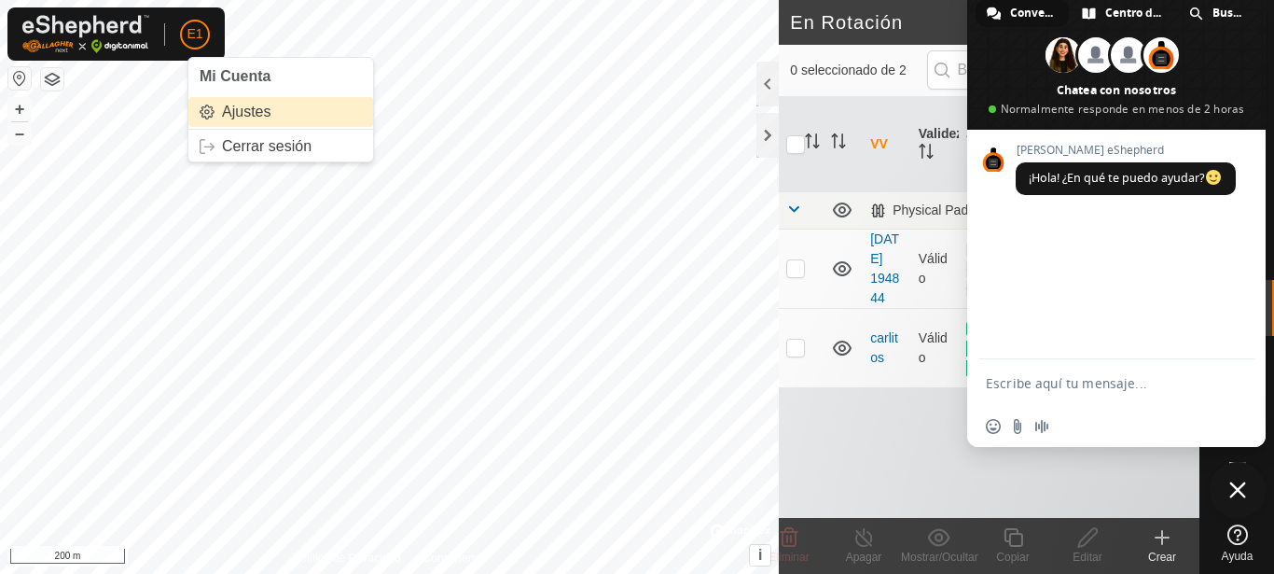
click at [248, 122] on link "Ajustes" at bounding box center [280, 112] width 185 height 30
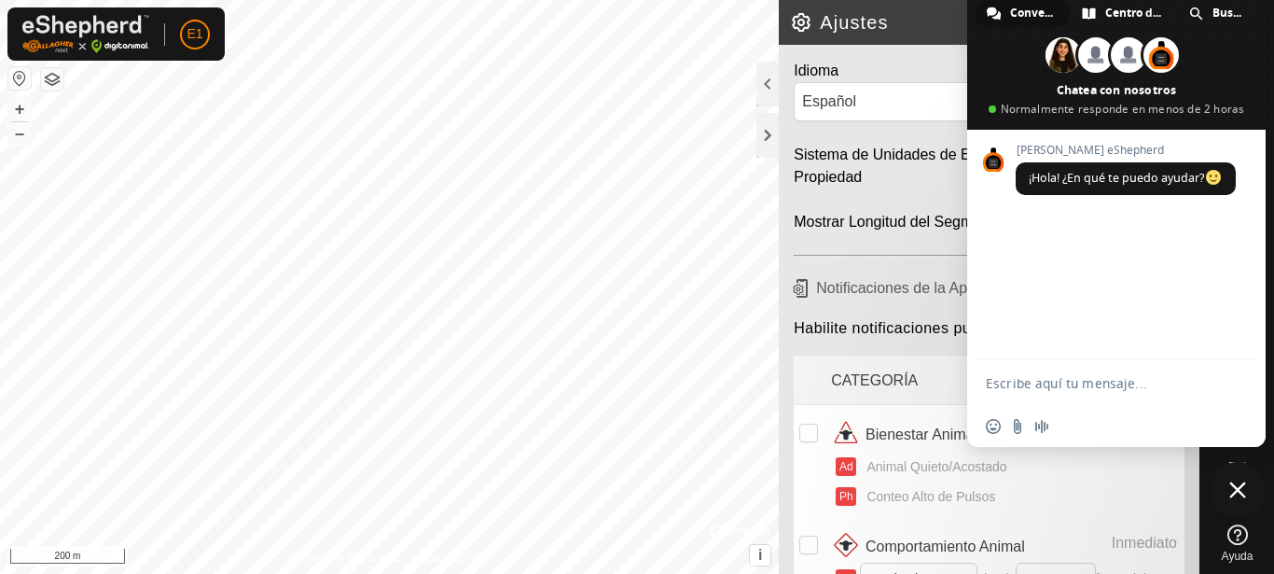
click at [1245, 492] on span "Cerrar el chat" at bounding box center [1237, 489] width 17 height 17
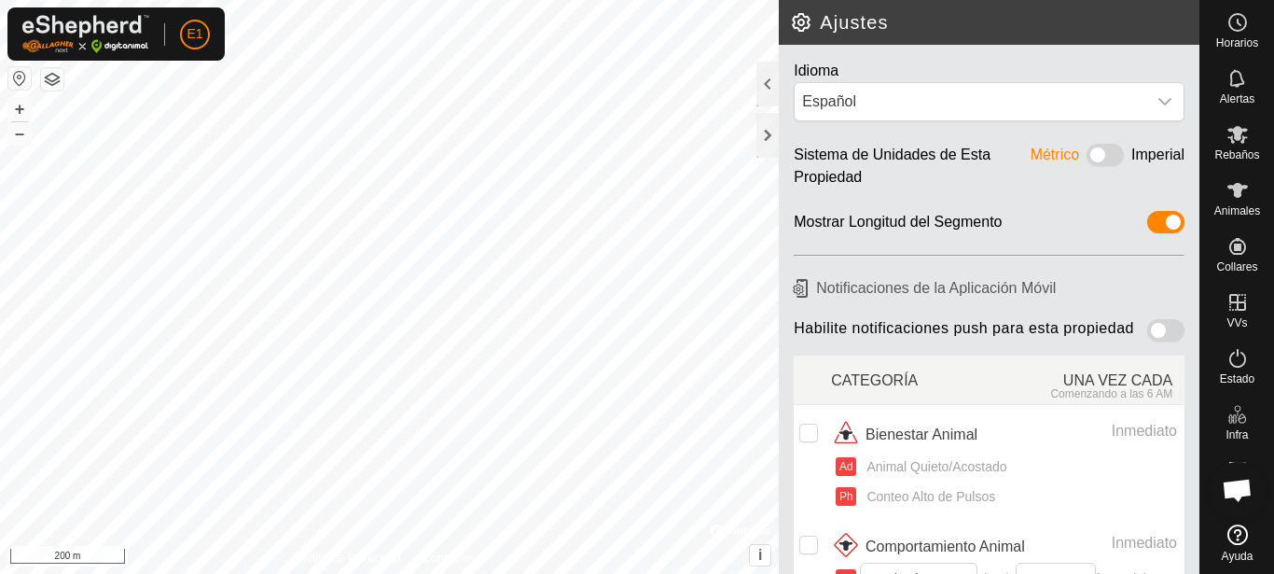
click at [1087, 152] on span at bounding box center [1105, 155] width 37 height 22
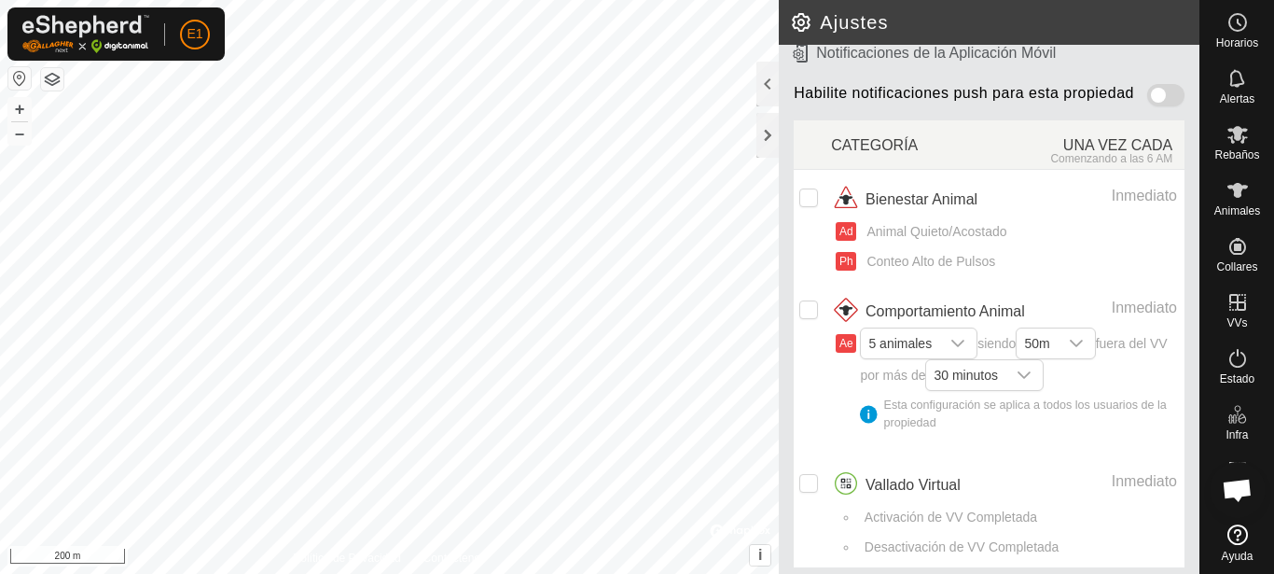
scroll to position [264, 0]
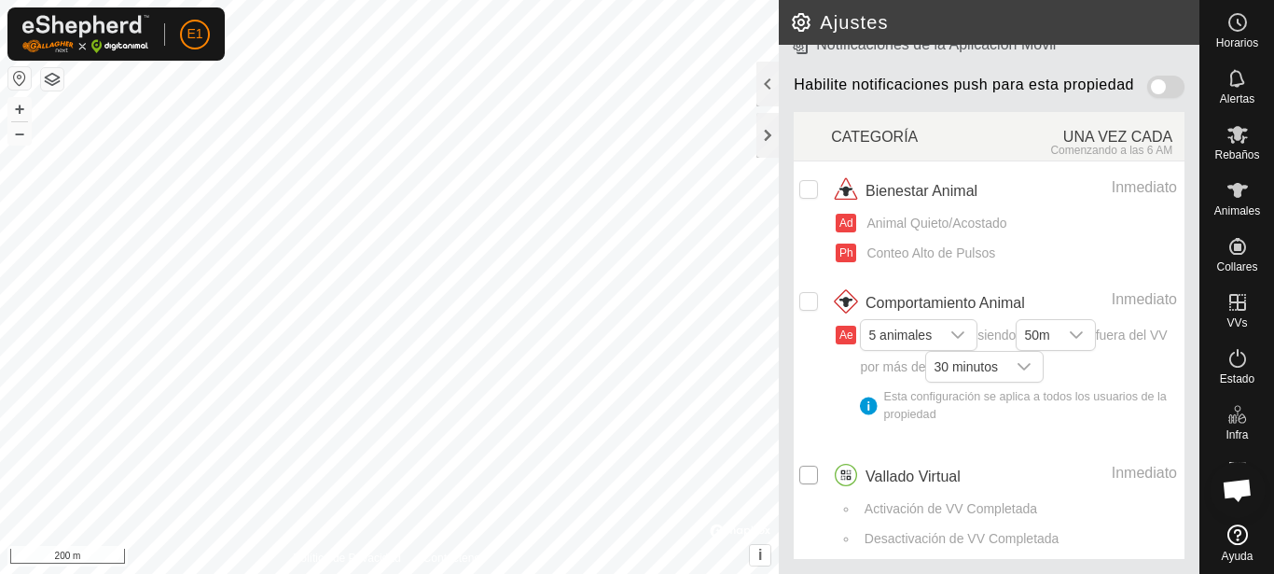
click at [806, 479] on input "checkbox" at bounding box center [808, 474] width 19 height 19
checkbox input "true"
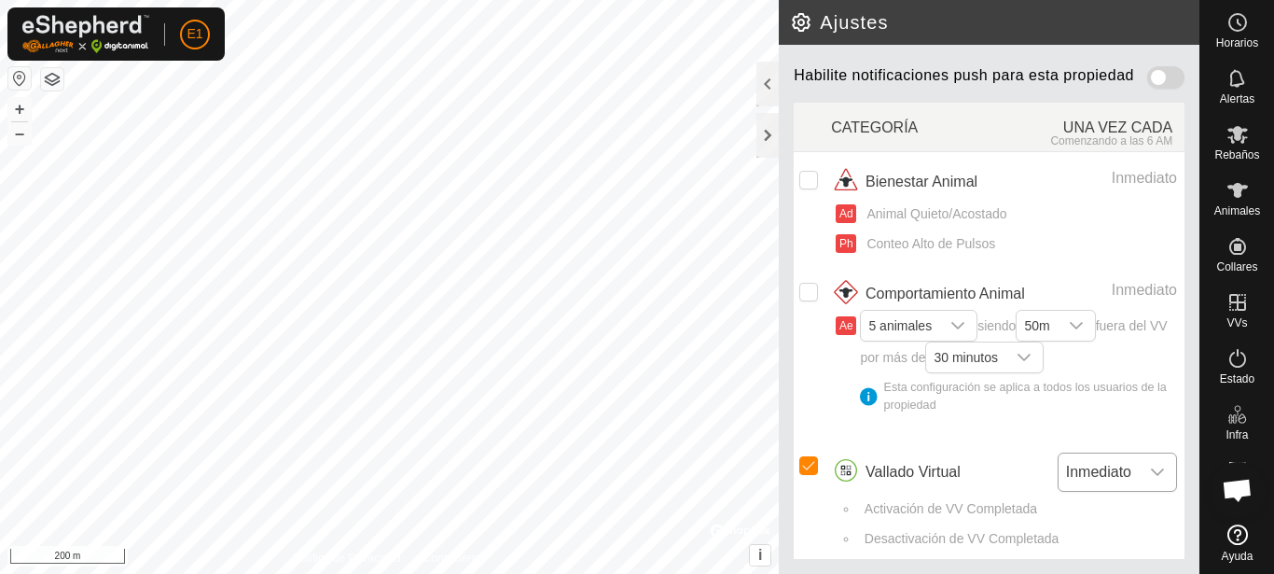
click at [1139, 486] on div "dropdown trigger" at bounding box center [1157, 471] width 37 height 37
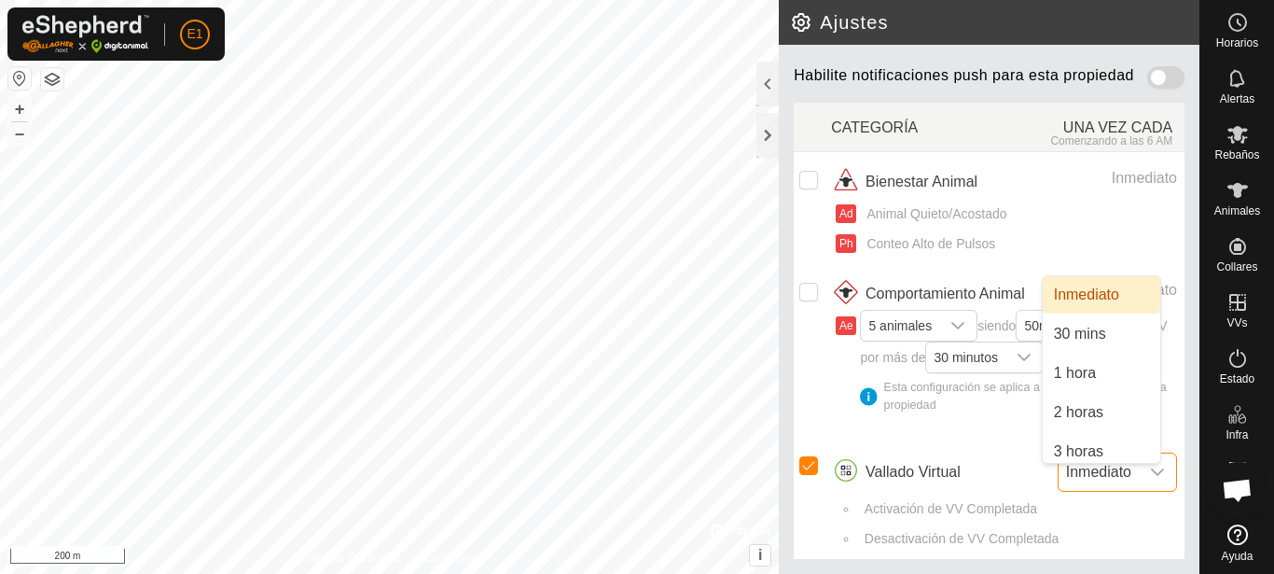
click at [1139, 486] on div "dropdown trigger" at bounding box center [1157, 471] width 37 height 37
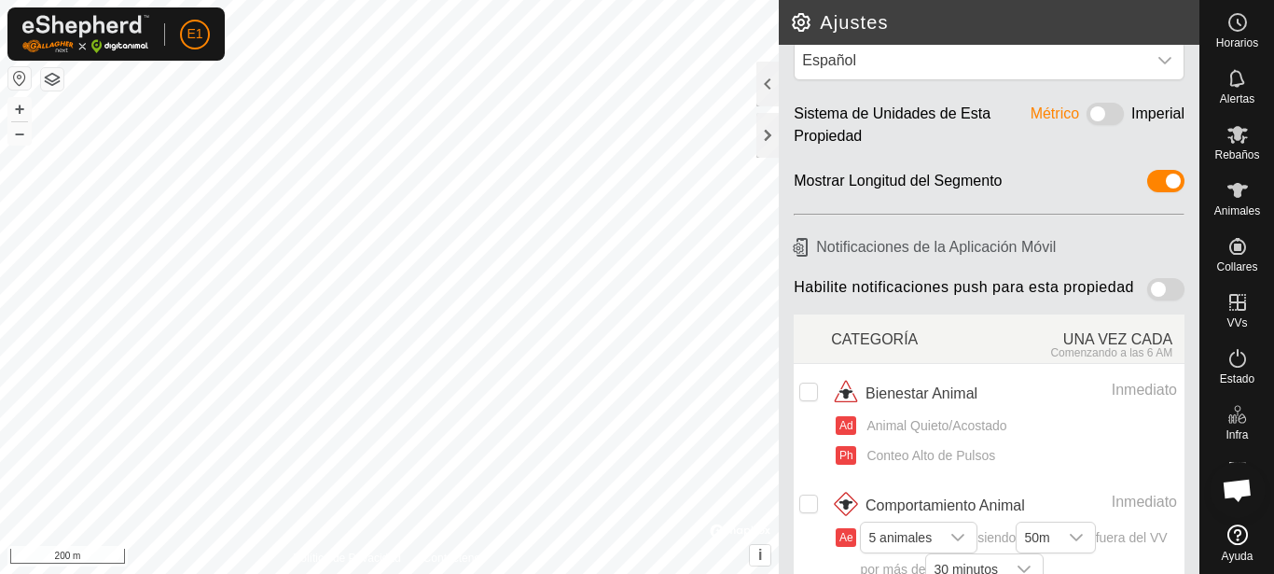
scroll to position [273, 0]
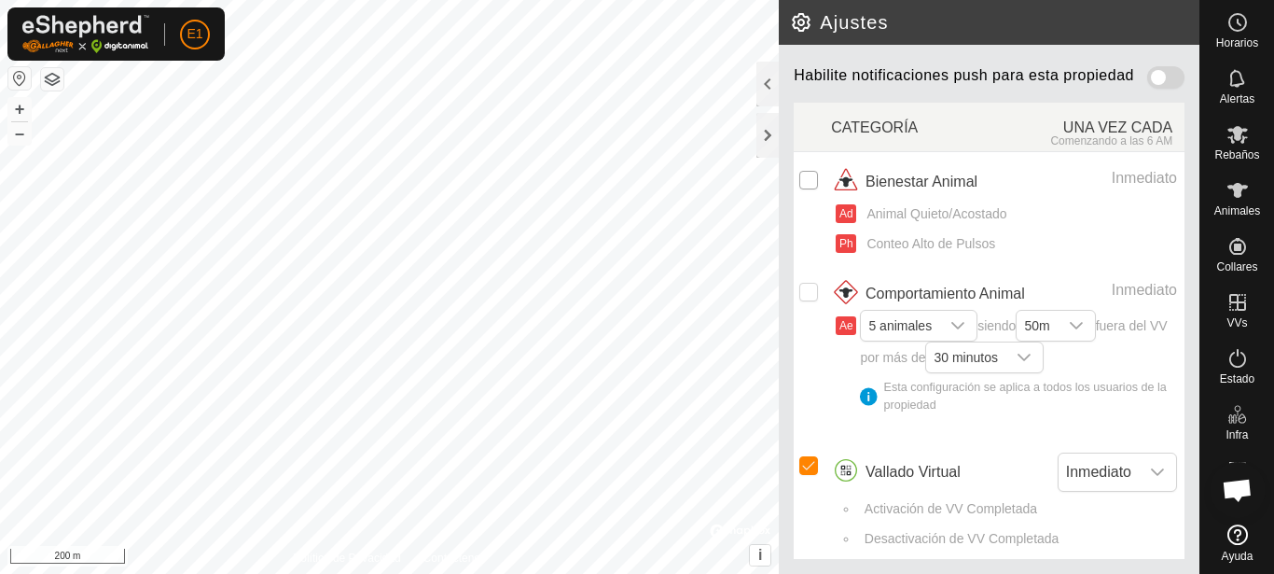
click at [811, 171] on input "Row Unselected" at bounding box center [808, 180] width 19 height 19
checkbox input "true"
click at [1157, 66] on span at bounding box center [1165, 77] width 37 height 22
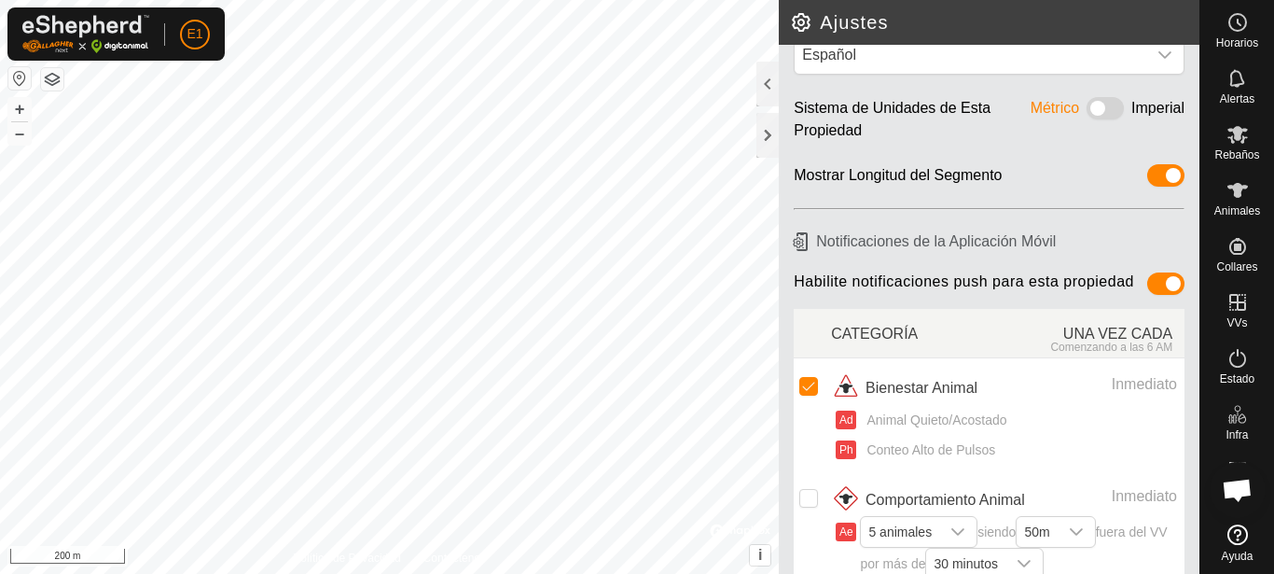
scroll to position [0, 0]
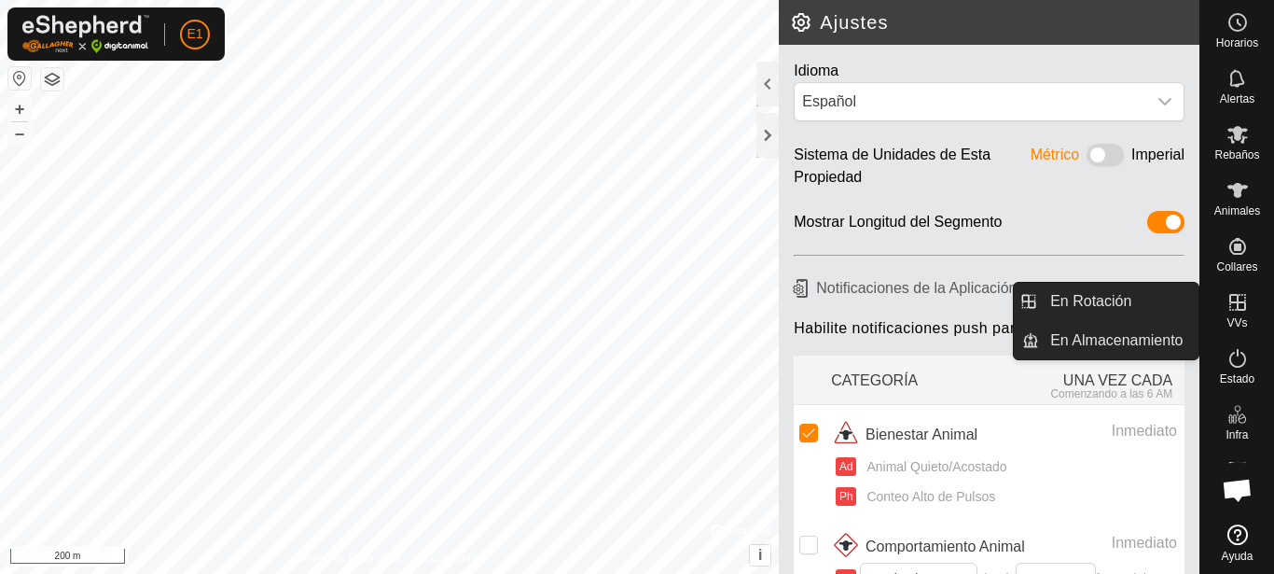
click at [1236, 312] on icon at bounding box center [1238, 302] width 22 height 22
click at [1113, 300] on link "En Rotación" at bounding box center [1118, 301] width 159 height 37
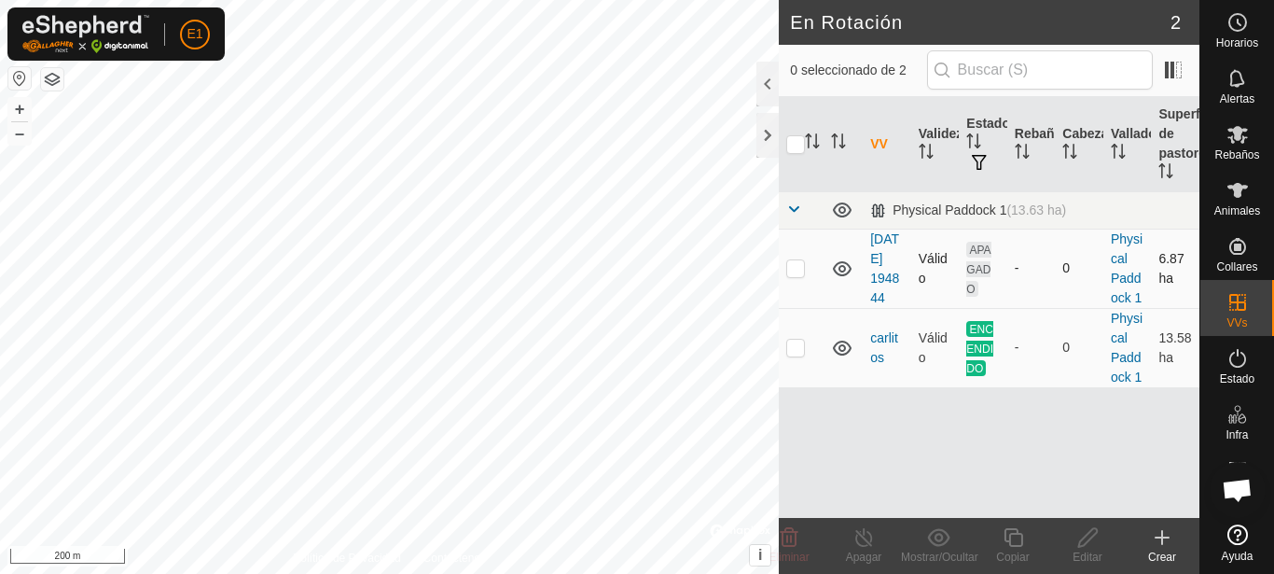
click at [991, 266] on td "APAGADO" at bounding box center [983, 268] width 49 height 79
click at [982, 261] on span "APAGADO" at bounding box center [978, 269] width 24 height 55
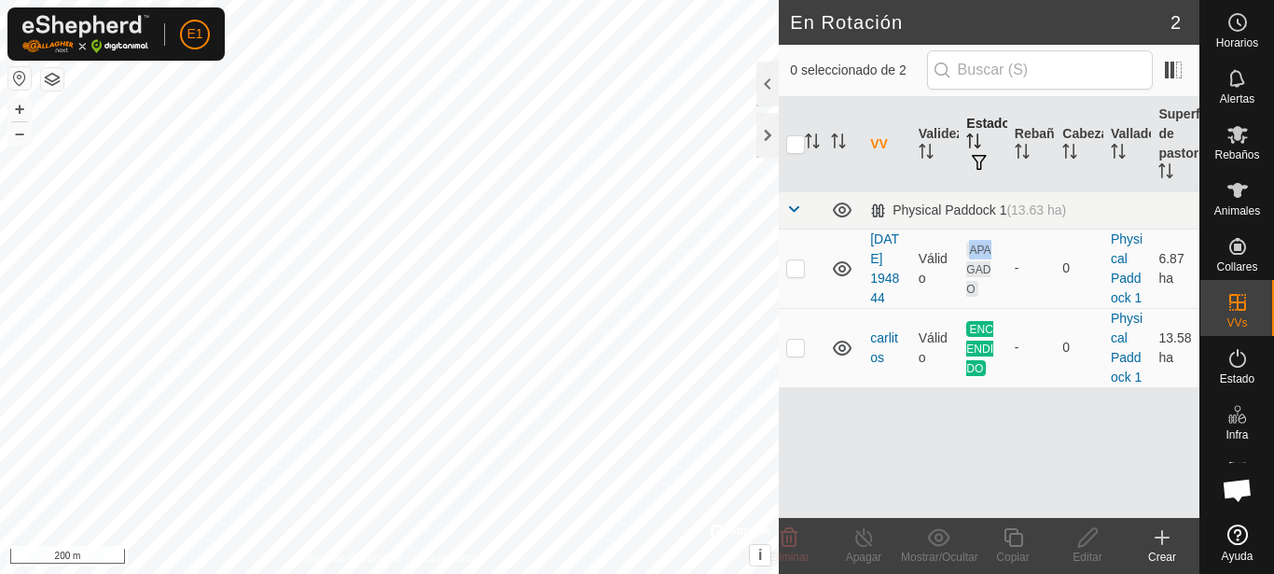
click at [984, 129] on th "Estado" at bounding box center [983, 144] width 49 height 95
click at [1122, 146] on icon "Activar para ordenar" at bounding box center [1122, 151] width 2 height 15
click at [982, 153] on th "Estado" at bounding box center [983, 144] width 49 height 95
click at [979, 284] on span "APAGADO" at bounding box center [978, 269] width 24 height 55
click at [845, 355] on icon at bounding box center [842, 347] width 19 height 15
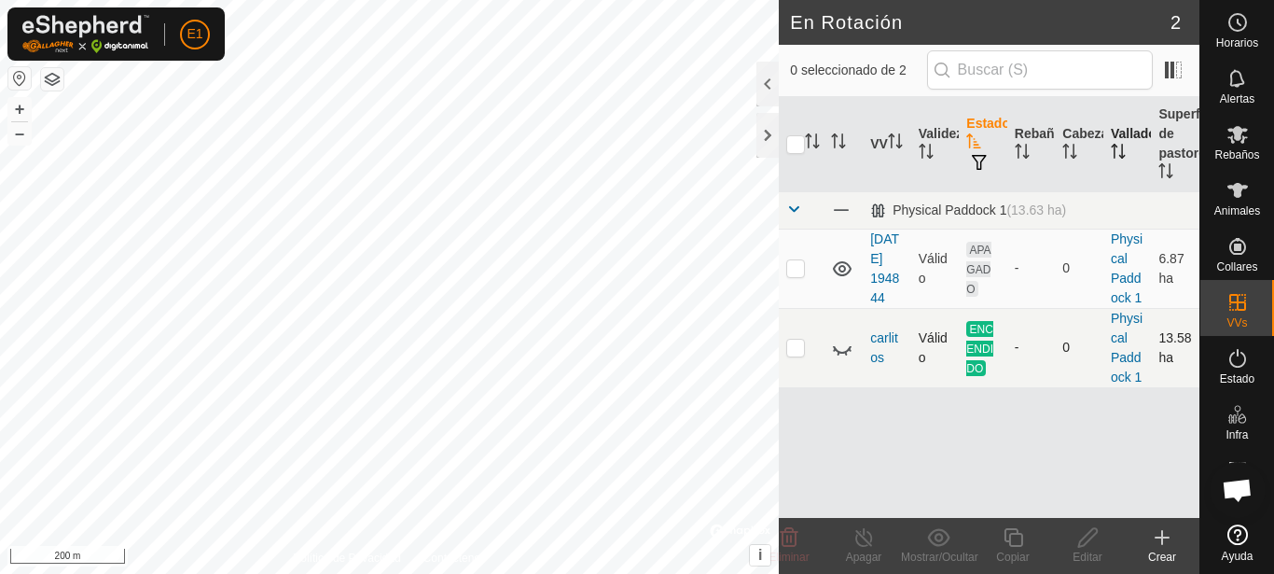
click at [843, 359] on icon at bounding box center [842, 348] width 22 height 22
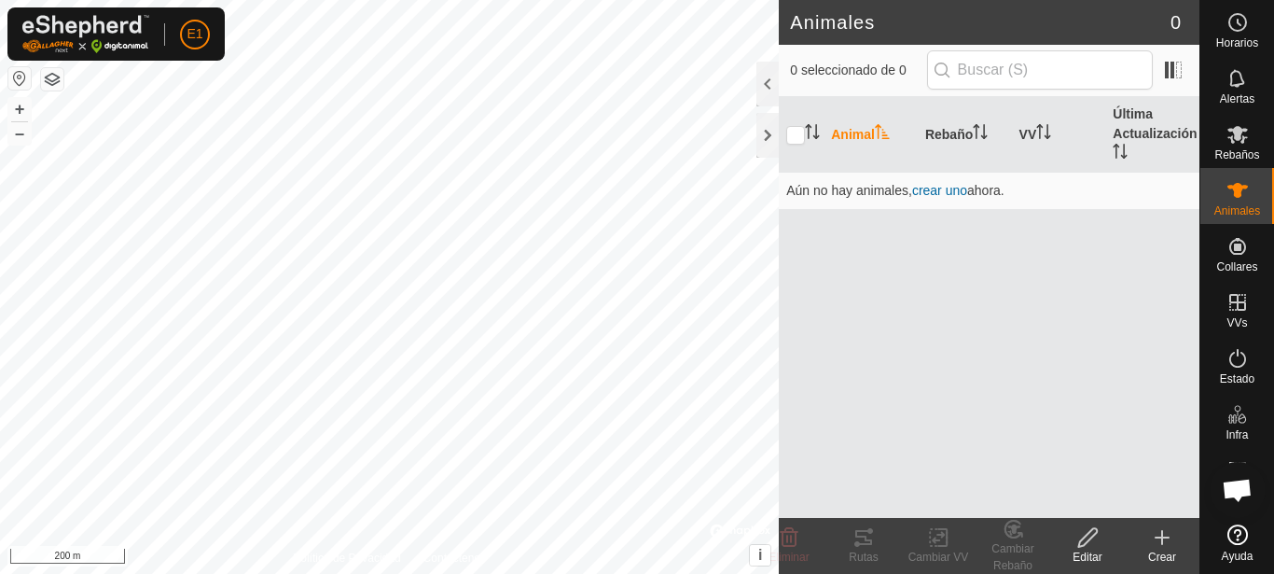
checkbox input "true"
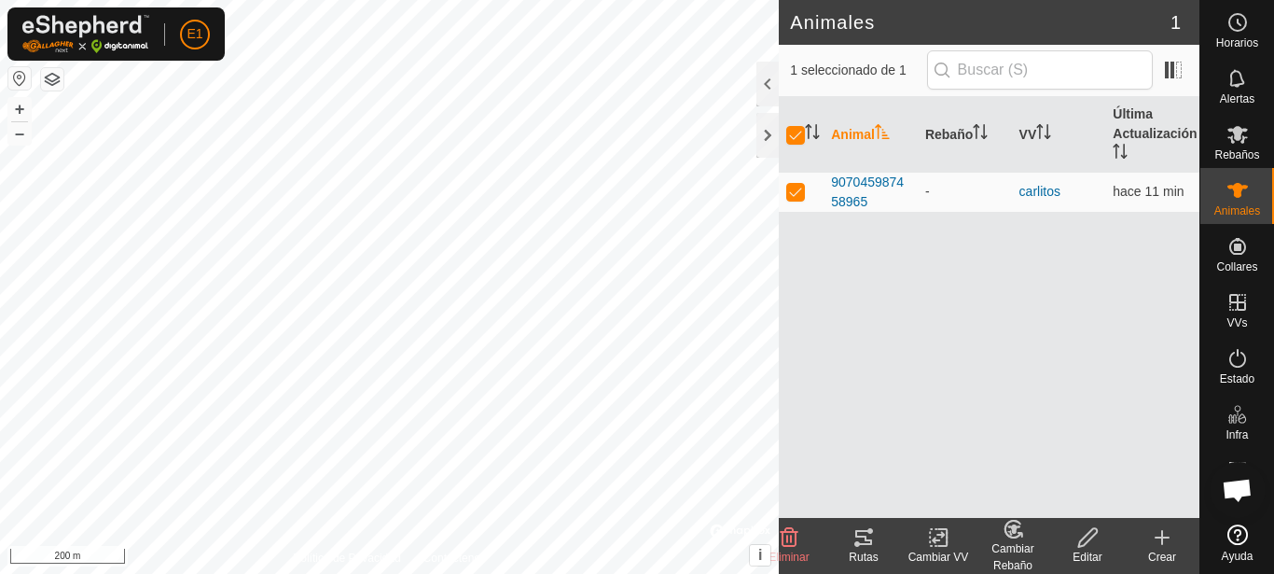
click at [938, 547] on icon at bounding box center [938, 537] width 23 height 22
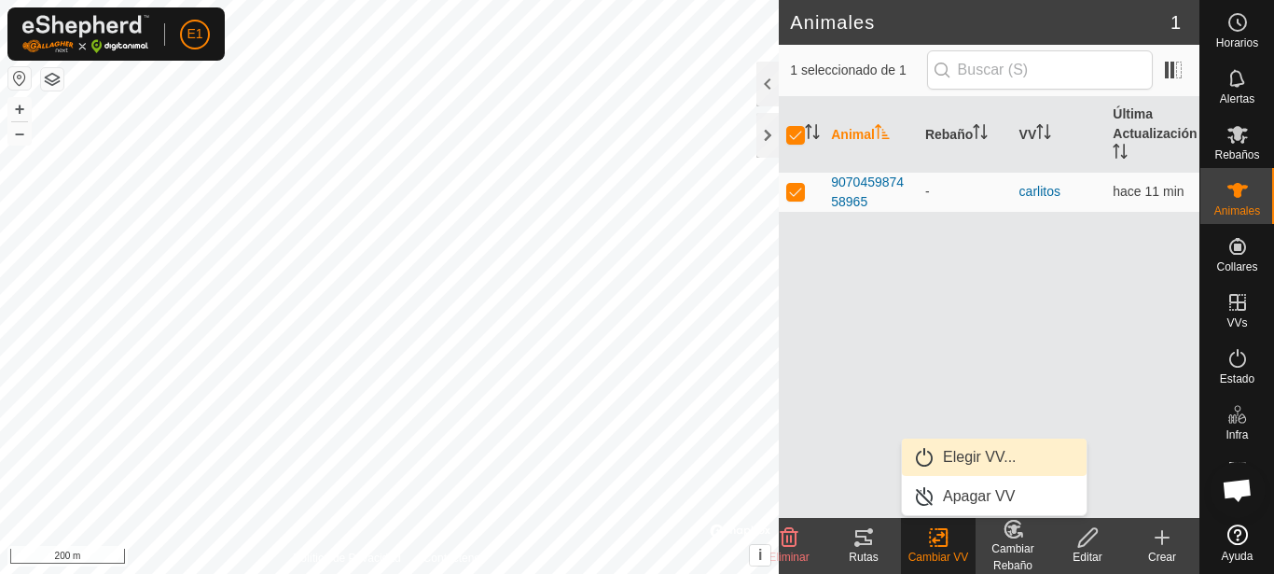
click at [991, 458] on link "Elegir VV..." at bounding box center [994, 456] width 185 height 37
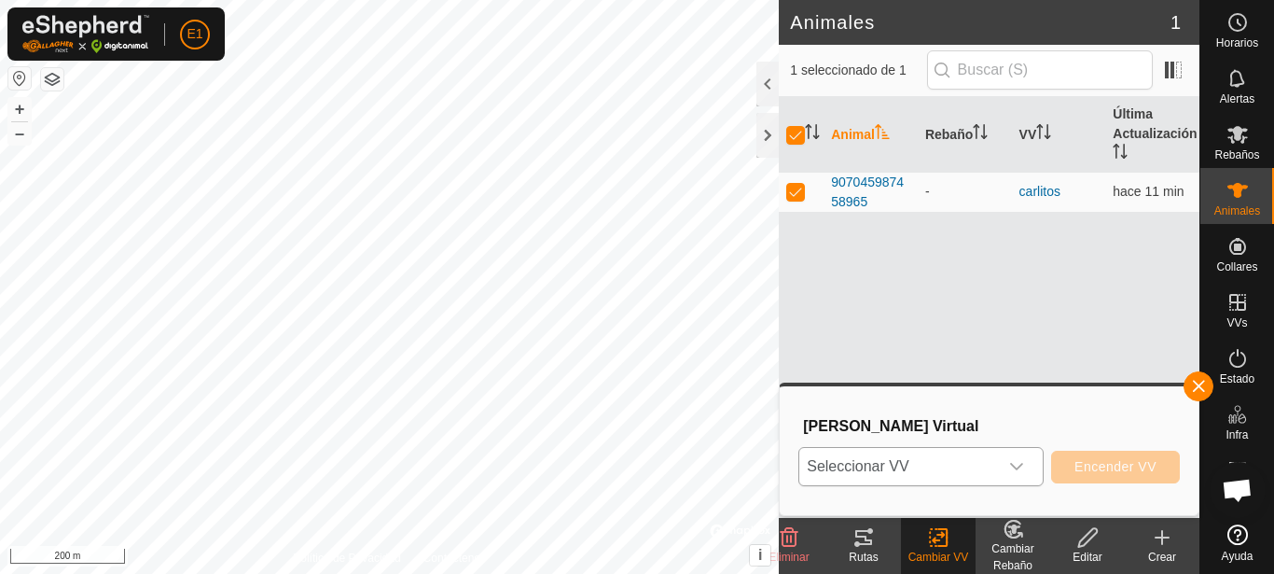
click at [1025, 465] on div "dropdown trigger" at bounding box center [1016, 466] width 37 height 37
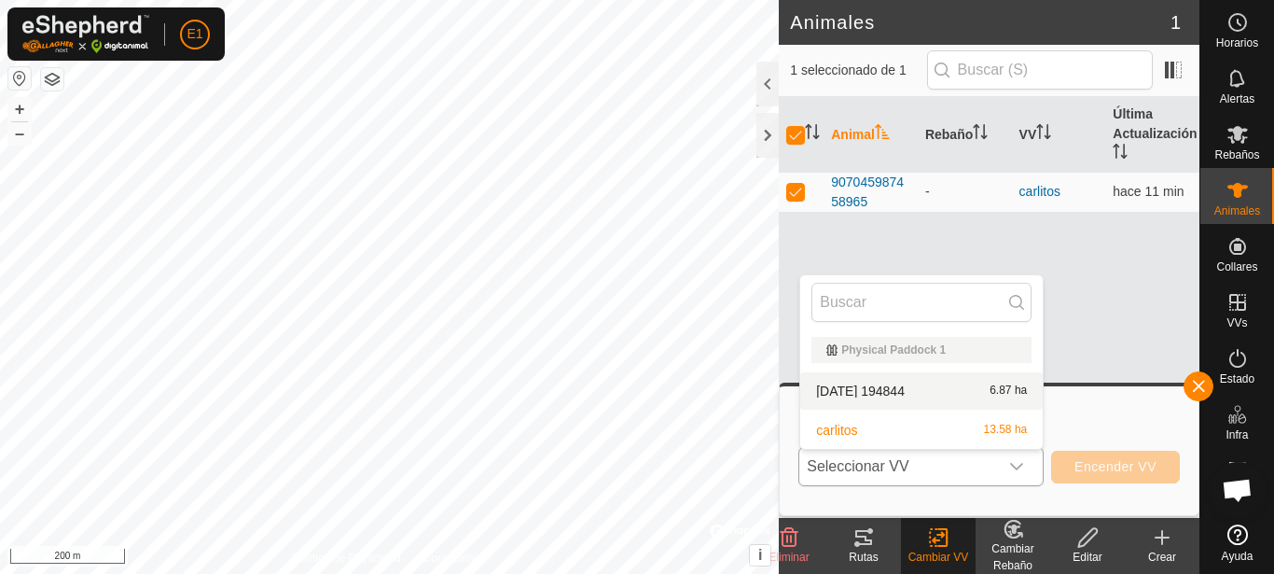
click at [954, 388] on li "[DATE] 194844 6.87 ha" at bounding box center [921, 390] width 243 height 37
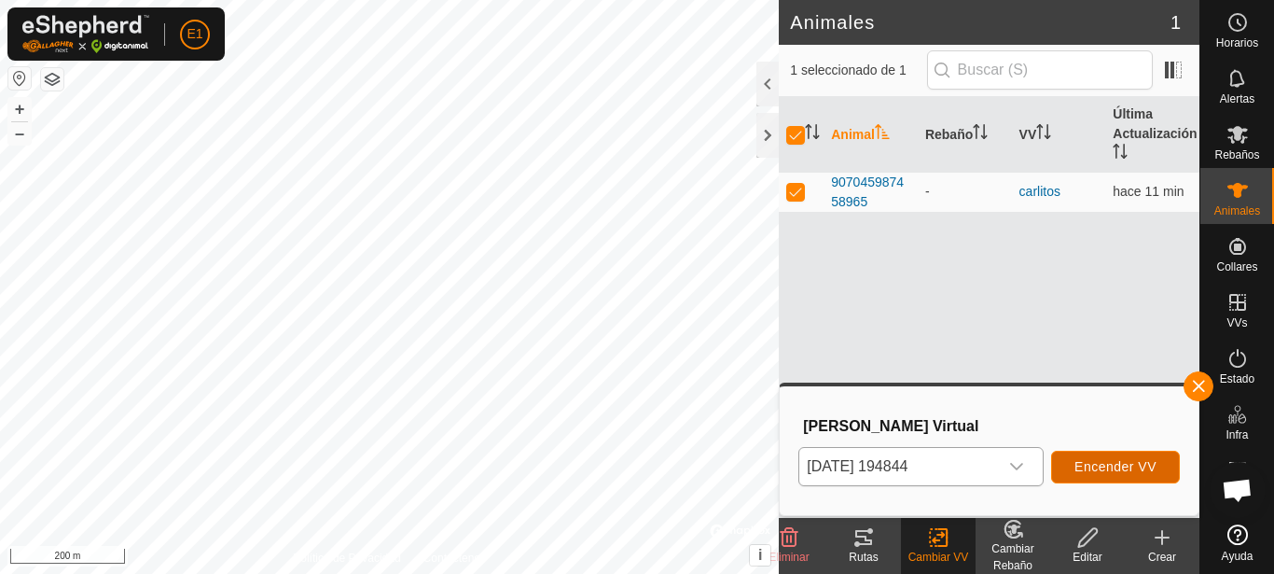
click at [1105, 474] on span "Encender VV" at bounding box center [1115, 466] width 82 height 15
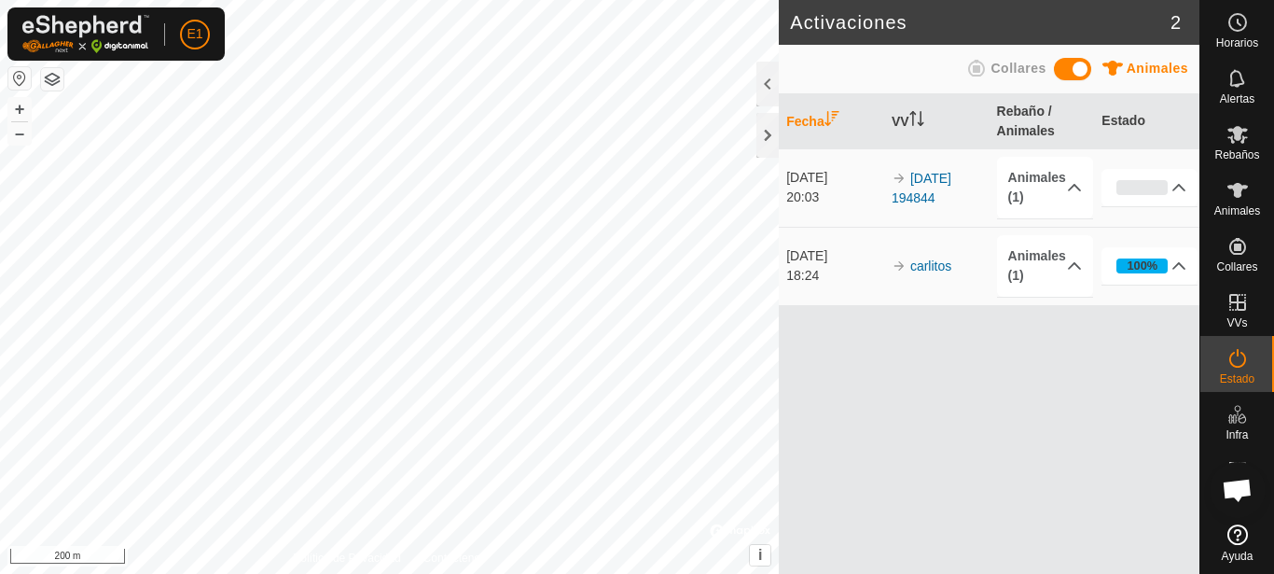
click at [1076, 479] on div "Fecha VV Rebaño / Animales Estado [DATE] 20:03 2025-09-09 194844 Animales (1) 9…" at bounding box center [989, 333] width 421 height 479
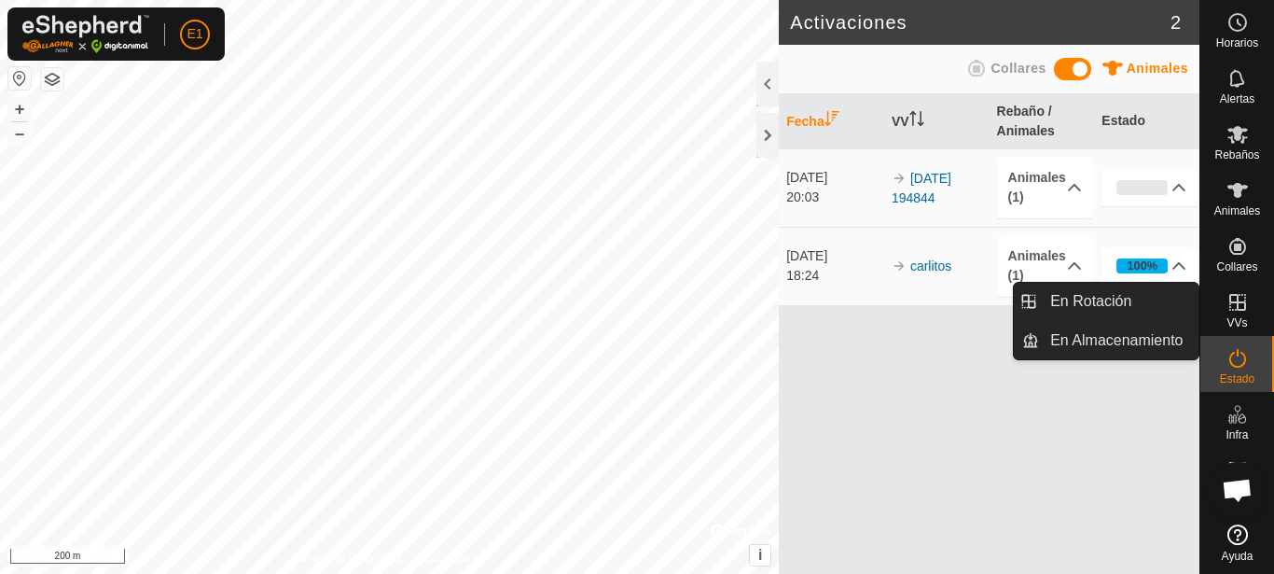
click at [1244, 301] on icon at bounding box center [1237, 302] width 17 height 17
click at [1101, 334] on link "En Almacenamiento" at bounding box center [1118, 340] width 159 height 37
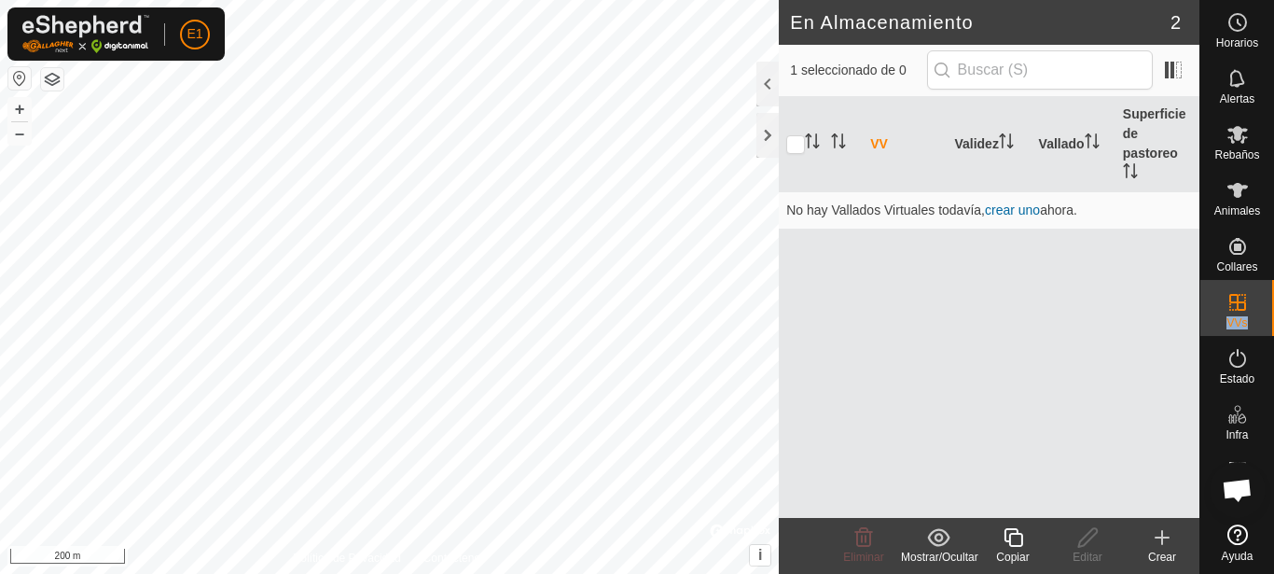
drag, startPoint x: 1213, startPoint y: 318, endPoint x: 1233, endPoint y: 305, distance: 24.3
click at [1233, 305] on div "VVs" at bounding box center [1237, 308] width 74 height 56
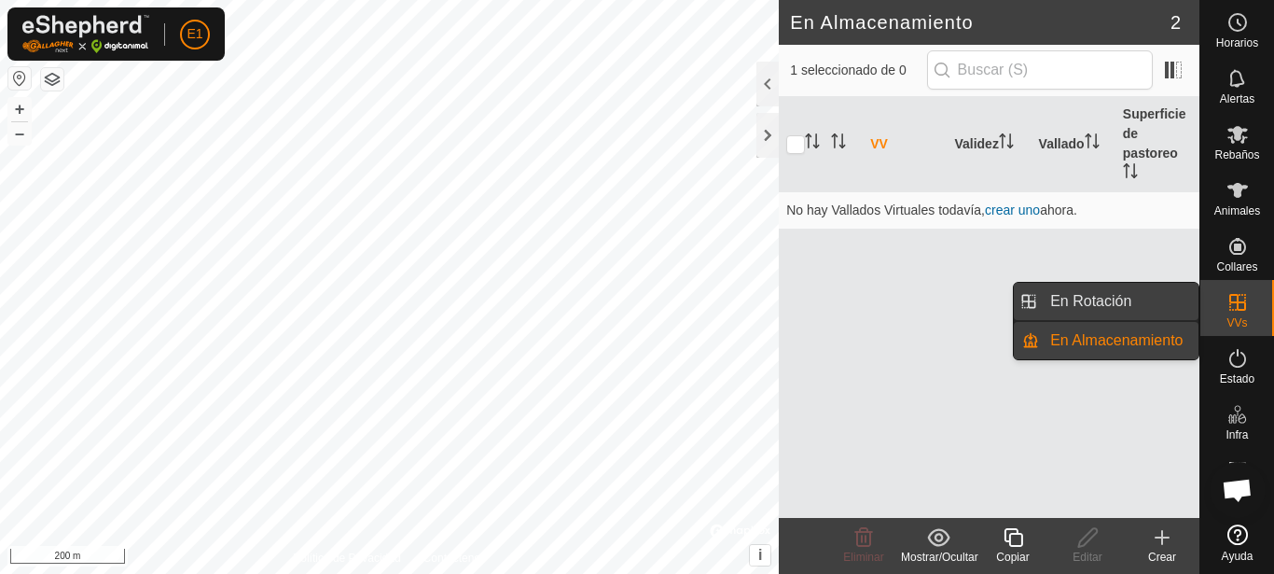
click at [1140, 298] on link "En Rotación" at bounding box center [1118, 301] width 159 height 37
